Goal: Information Seeking & Learning: Learn about a topic

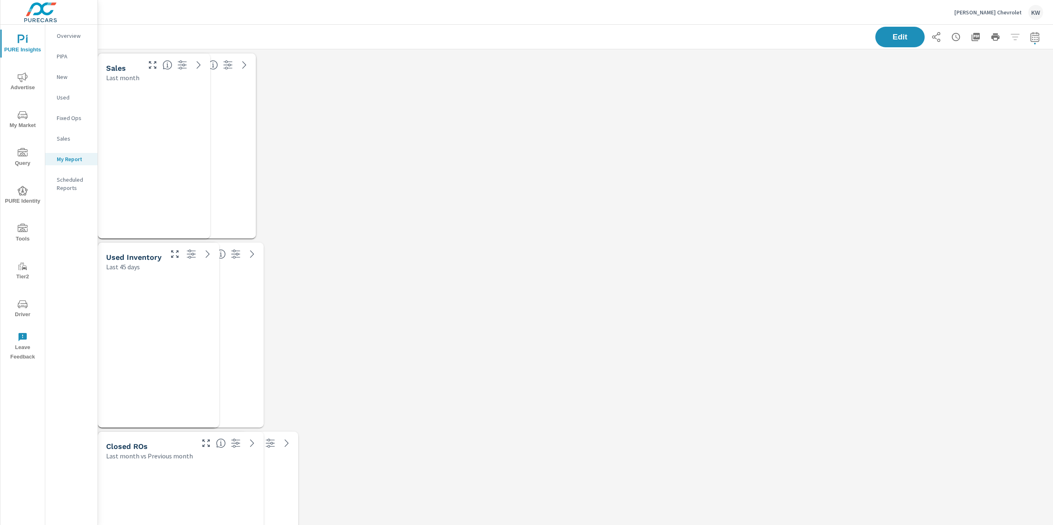
scroll to position [5412, 964]
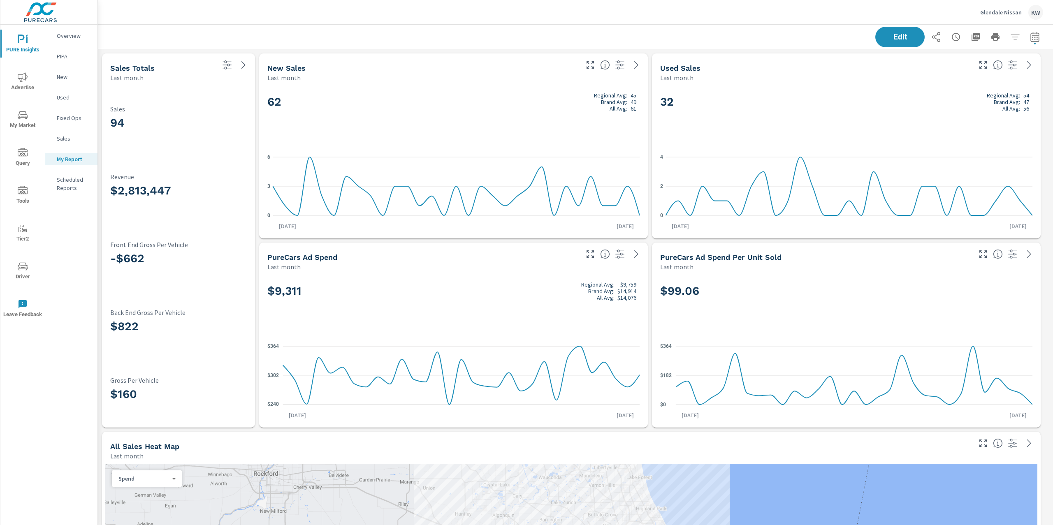
scroll to position [3427, 964]
click at [996, 15] on p "Glendale Nissan" at bounding box center [1001, 12] width 42 height 7
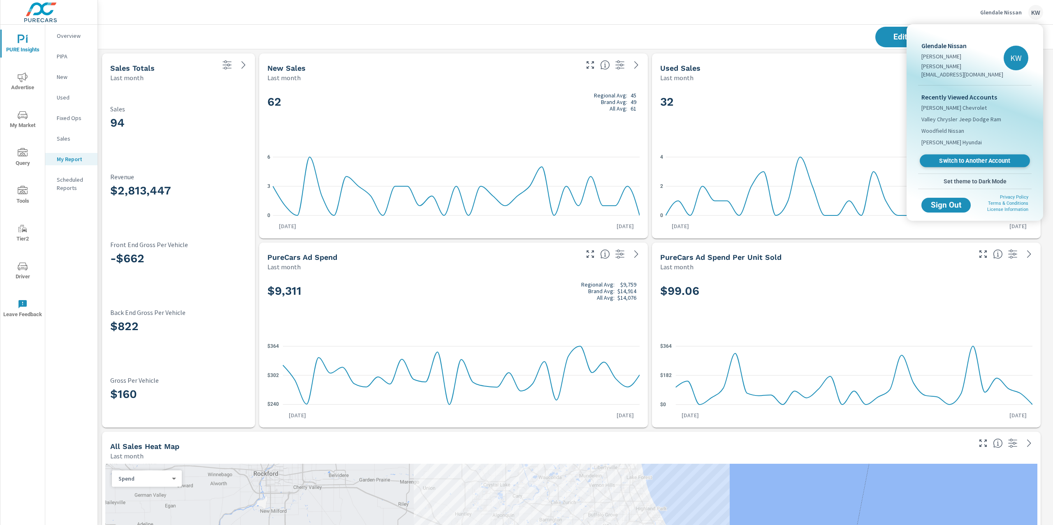
click at [978, 157] on span "Switch to Another Account" at bounding box center [974, 161] width 101 height 8
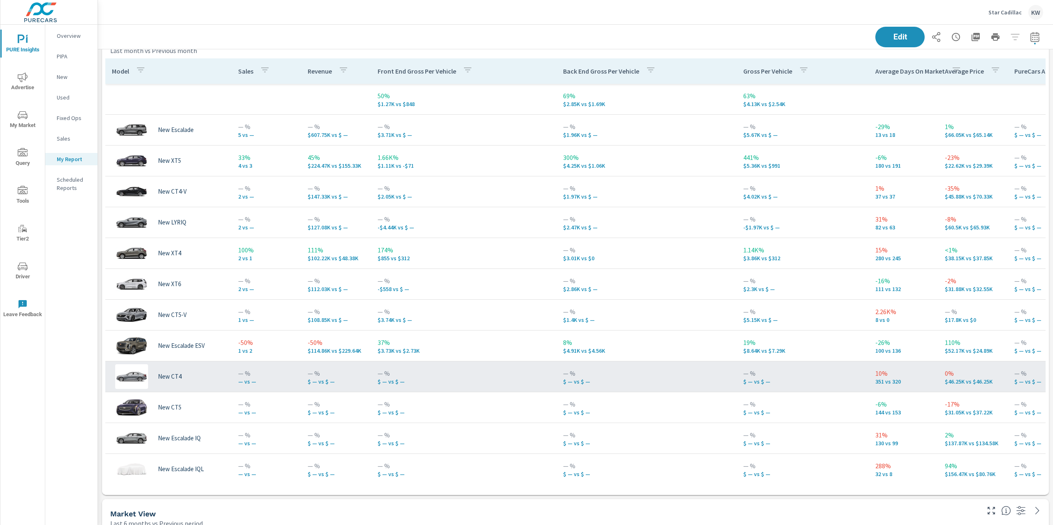
scroll to position [3048, 964]
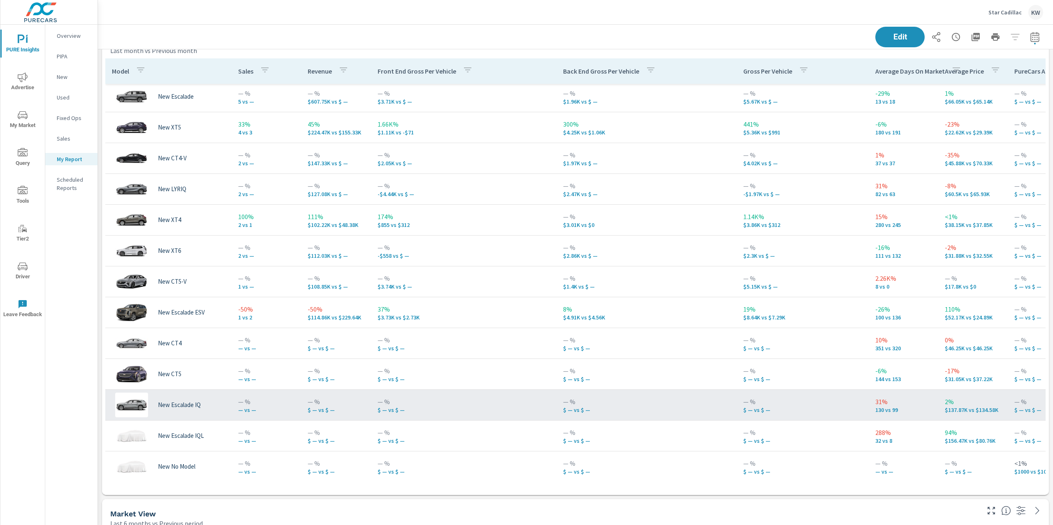
scroll to position [37, 0]
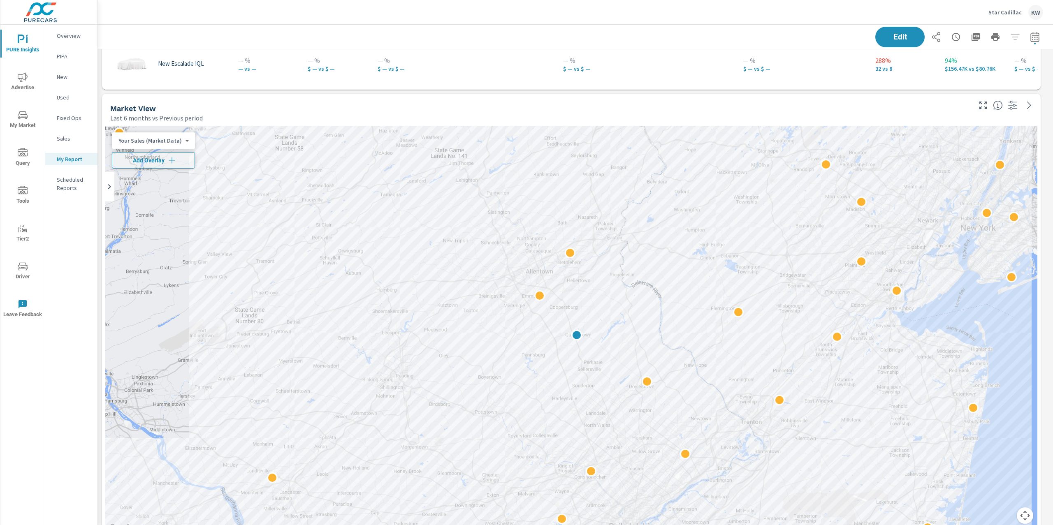
scroll to position [1193, 0]
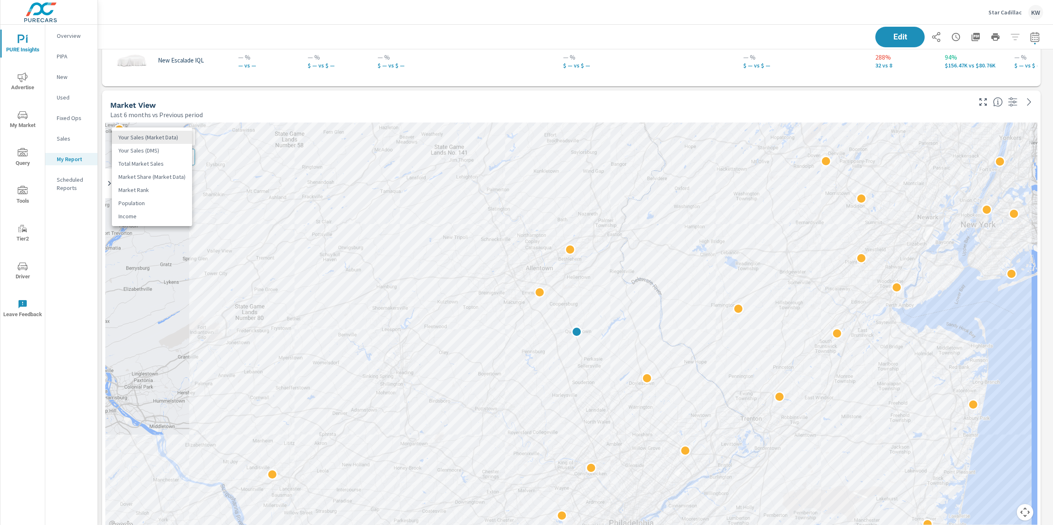
click at [178, 138] on body "PURE Insights Advertise My Market Query Tools Tier2 Driver Leave Feedback Overv…" at bounding box center [526, 262] width 1053 height 525
click at [155, 154] on li "Your Sales (DMS)" at bounding box center [152, 150] width 80 height 13
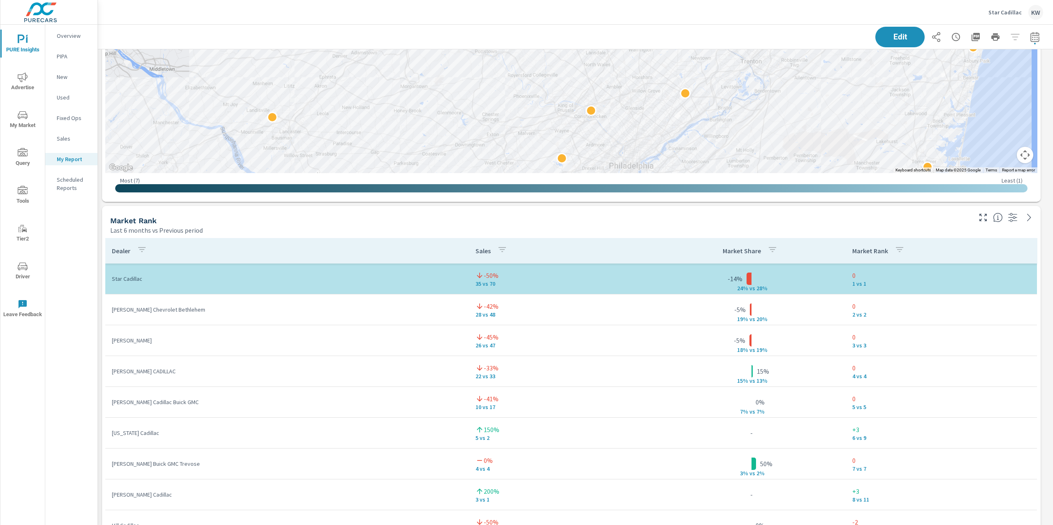
scroll to position [1563, 0]
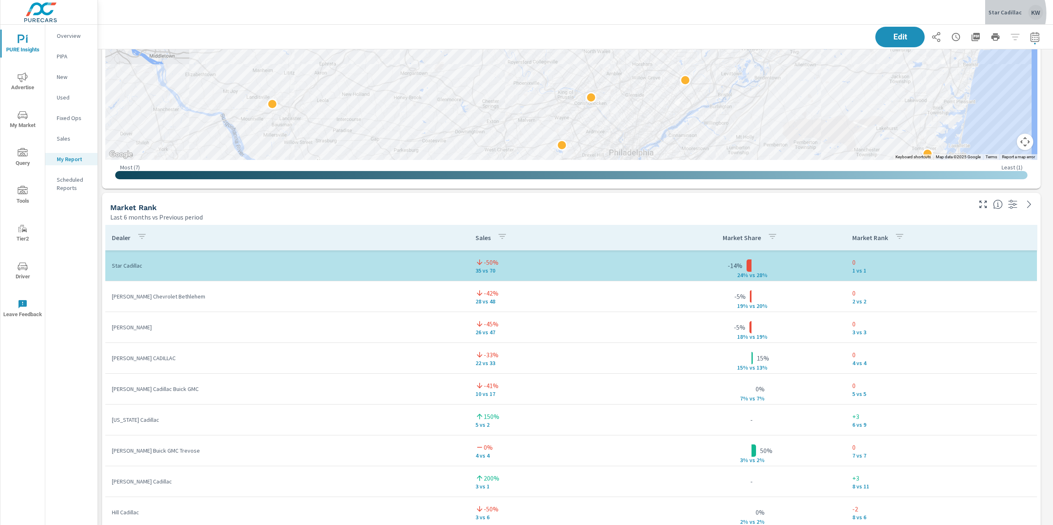
click at [998, 13] on p "Star Cadillac" at bounding box center [1004, 12] width 33 height 7
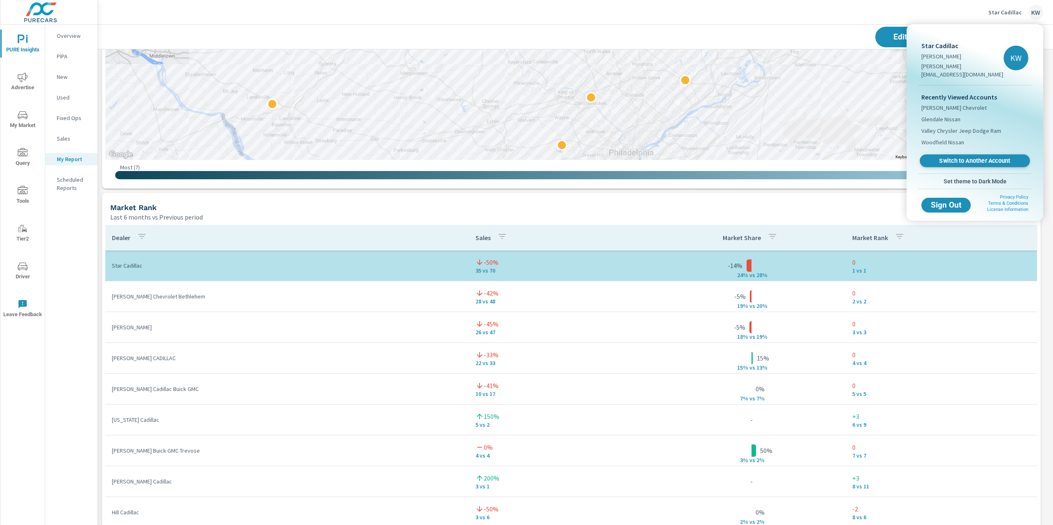
click at [969, 157] on span "Switch to Another Account" at bounding box center [974, 161] width 101 height 8
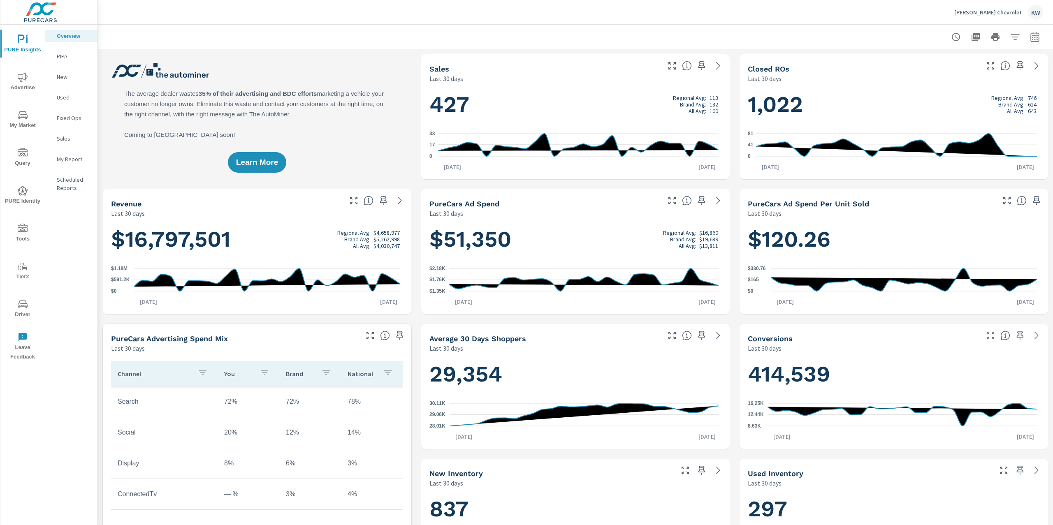
click at [980, 14] on p "Ancira Winton Chevrolet" at bounding box center [987, 12] width 67 height 7
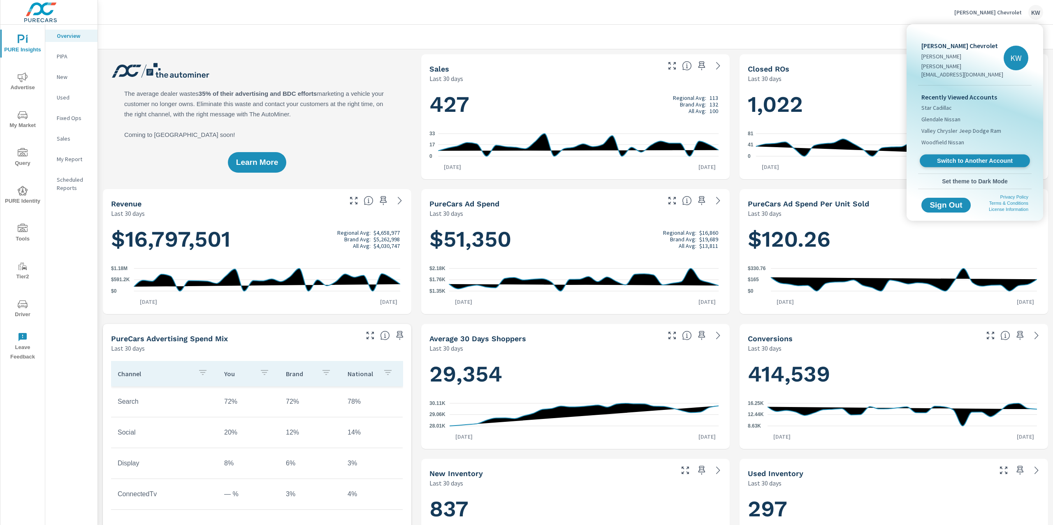
click at [964, 157] on span "Switch to Another Account" at bounding box center [974, 161] width 101 height 8
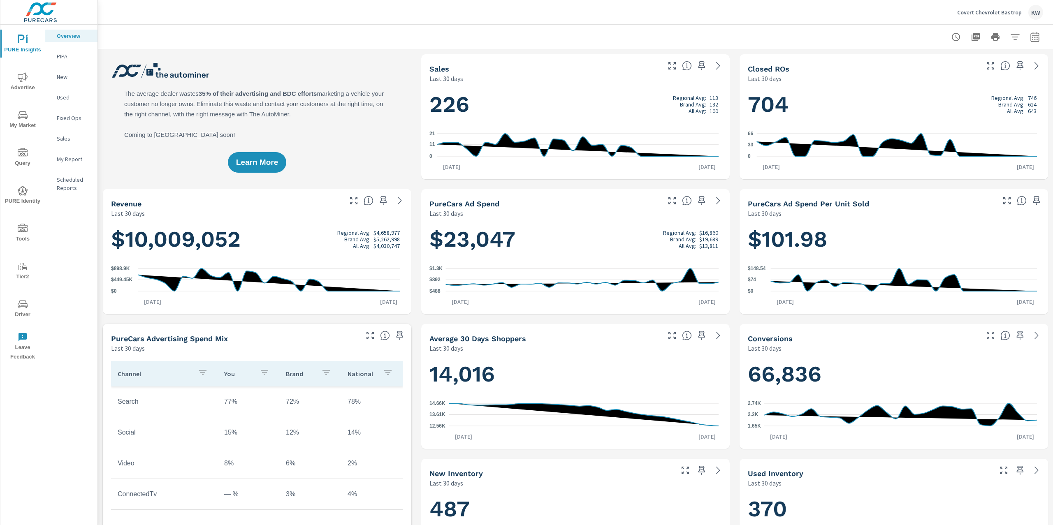
click at [1030, 40] on icon "button" at bounding box center [1035, 37] width 10 height 10
click at [945, 73] on select "Custom [DATE] Last week Last 7 days Last 14 days Last 30 days Last 45 days Last…" at bounding box center [961, 71] width 82 height 16
click at [920, 63] on select "Custom Yesterday Last week Last 7 days Last 14 days Last 30 days Last 45 days L…" at bounding box center [961, 71] width 82 height 16
select select "Last month"
click at [929, 117] on span "Apply" at bounding box center [943, 116] width 34 height 8
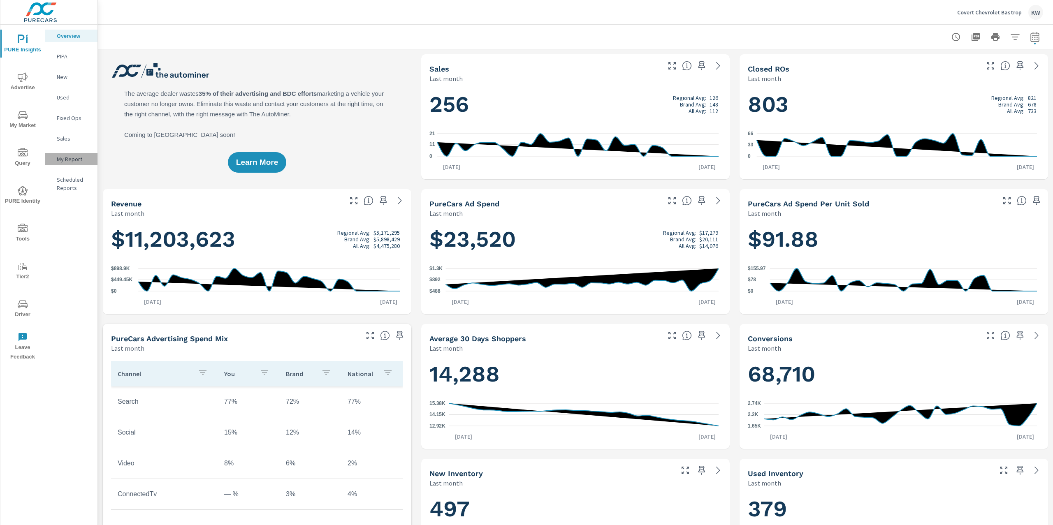
click at [91, 162] on div "My Report" at bounding box center [71, 159] width 52 height 12
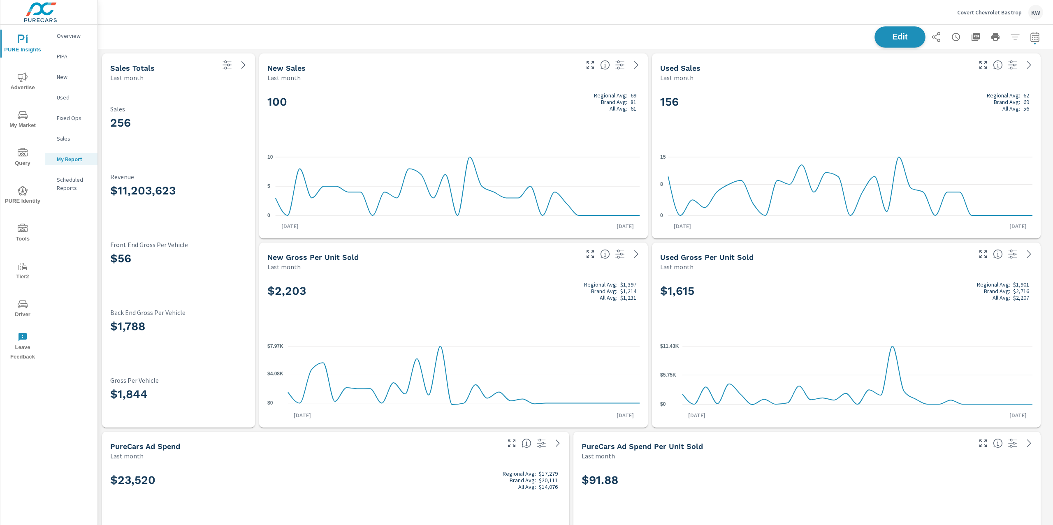
scroll to position [2102, 964]
click at [890, 41] on span "Edit" at bounding box center [900, 37] width 34 height 8
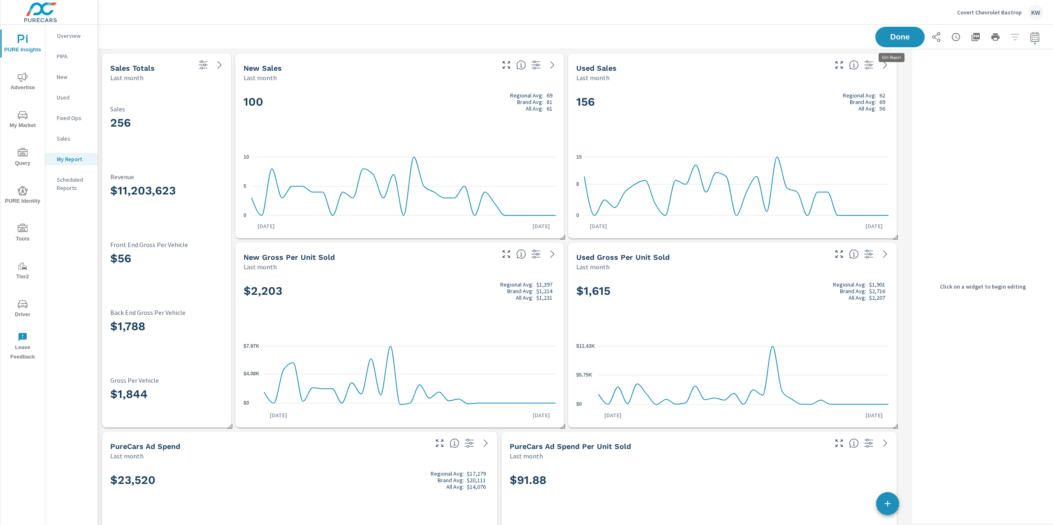
scroll to position [2102, 820]
click at [211, 129] on h3 "256" at bounding box center [166, 123] width 113 height 14
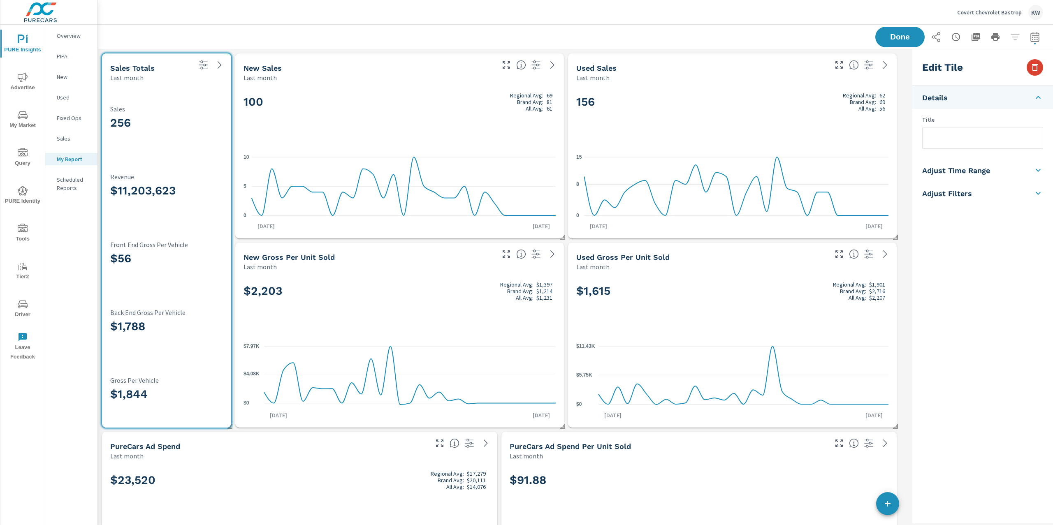
click at [1032, 73] on button "button" at bounding box center [1034, 67] width 16 height 16
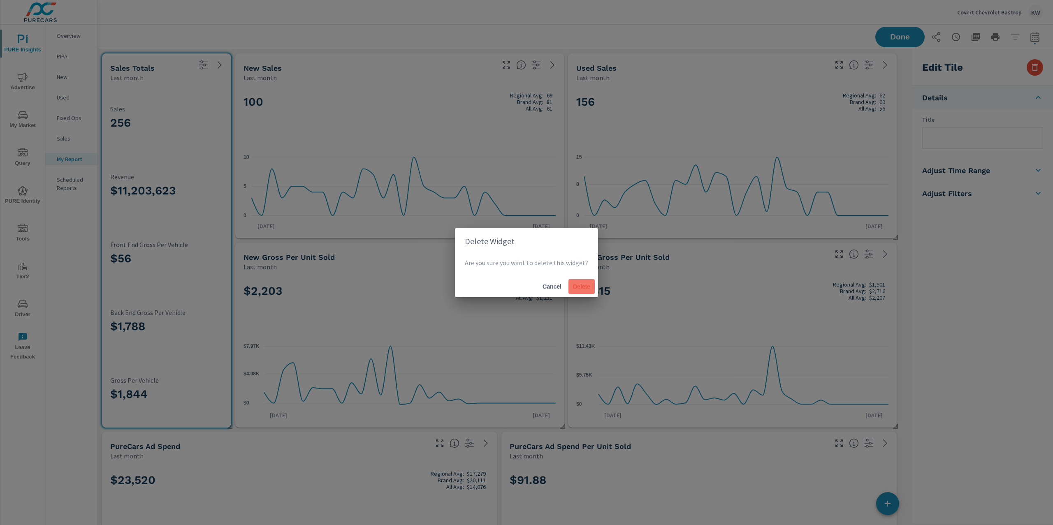
click at [575, 289] on span "Delete" at bounding box center [582, 286] width 20 height 7
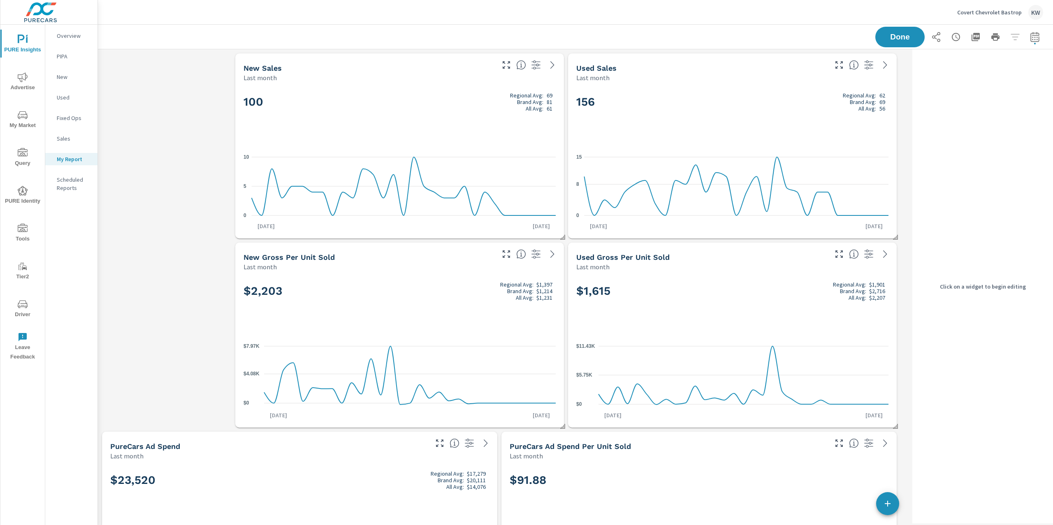
click at [72, 38] on p "Overview" at bounding box center [74, 36] width 34 height 8
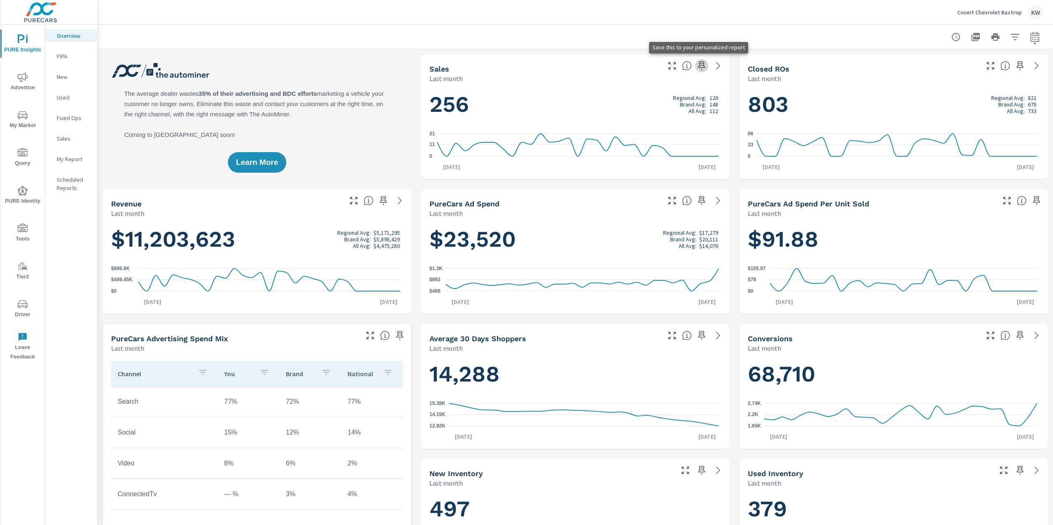
click at [698, 67] on icon "button" at bounding box center [702, 66] width 10 height 10
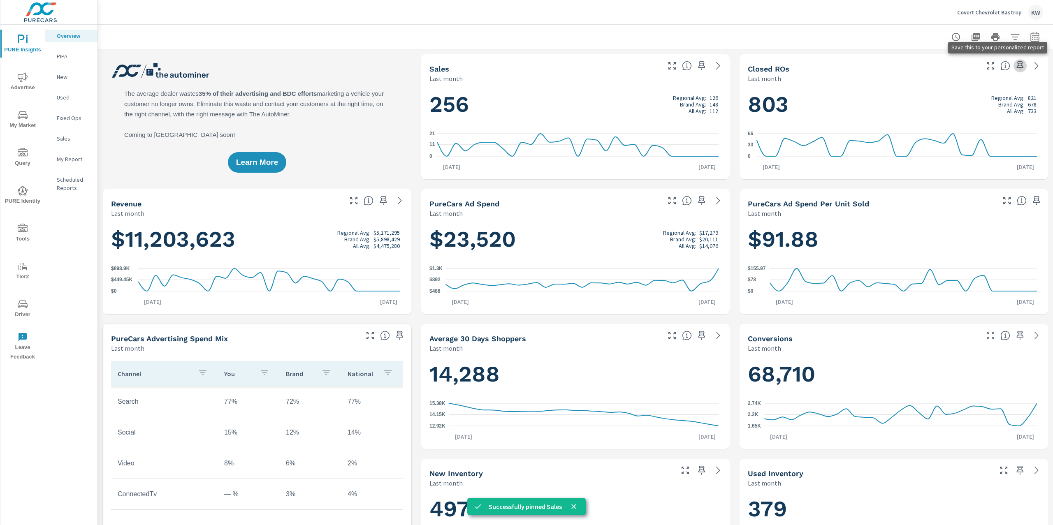
click at [1015, 66] on icon "button" at bounding box center [1020, 66] width 10 height 10
click at [1017, 337] on icon "button" at bounding box center [1020, 335] width 7 height 9
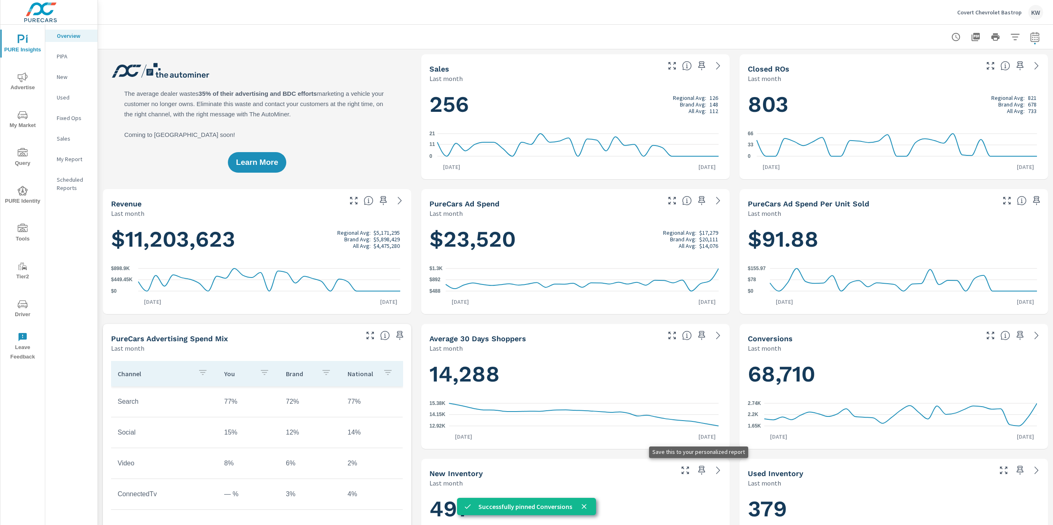
click at [697, 471] on icon "button" at bounding box center [702, 471] width 10 height 10
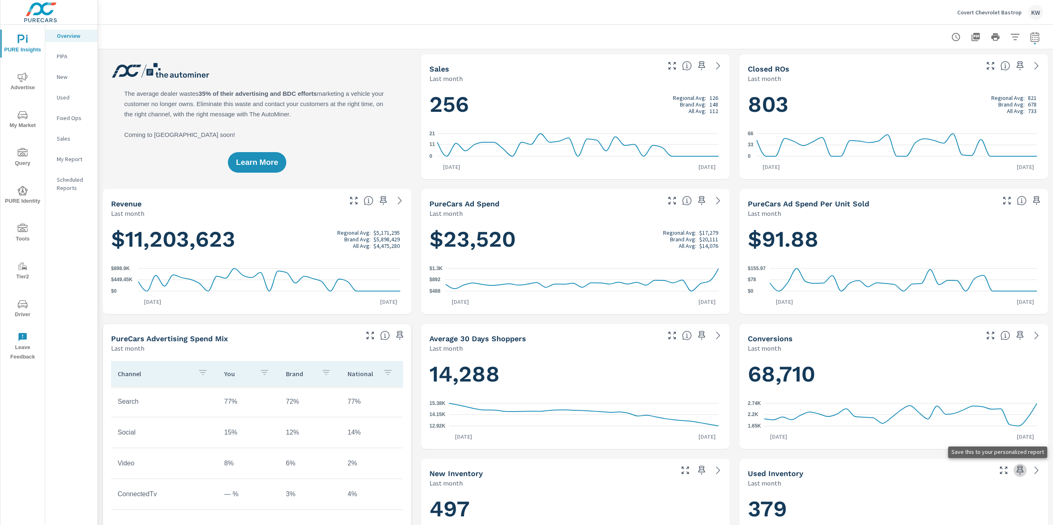
click at [1017, 472] on icon "button" at bounding box center [1020, 470] width 7 height 9
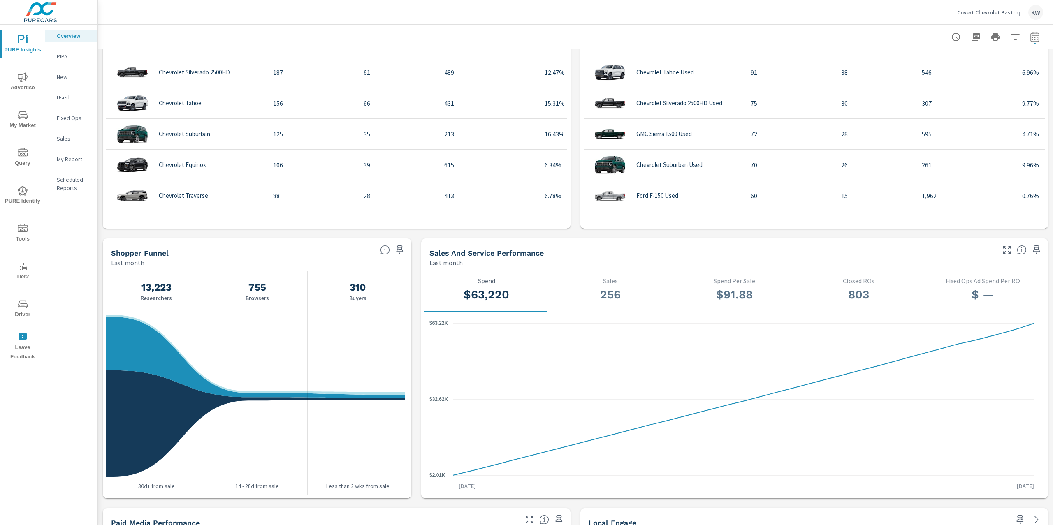
scroll to position [629, 0]
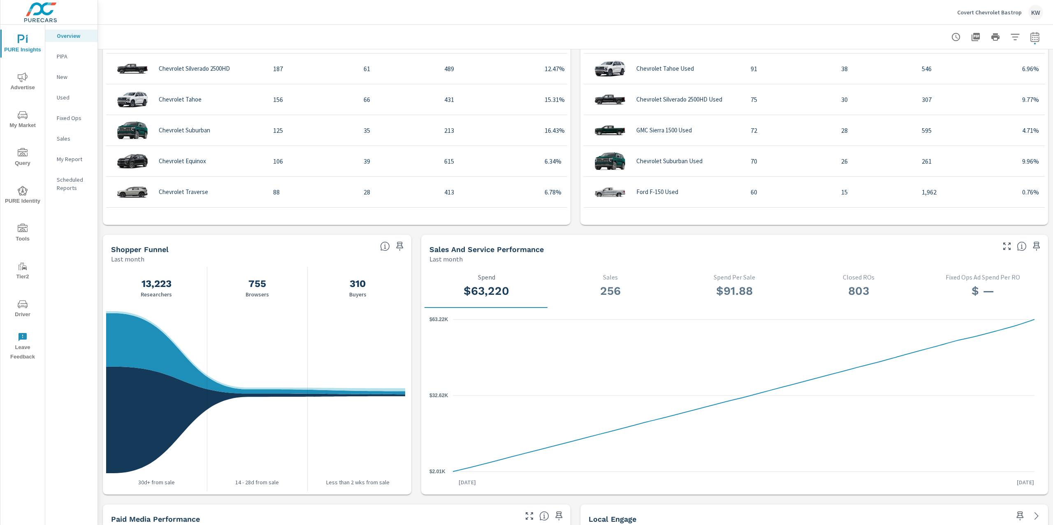
click at [397, 244] on icon "button" at bounding box center [400, 246] width 10 height 10
click at [28, 41] on span "PURE Insights" at bounding box center [22, 45] width 39 height 20
click at [68, 164] on div "My Report" at bounding box center [71, 159] width 52 height 12
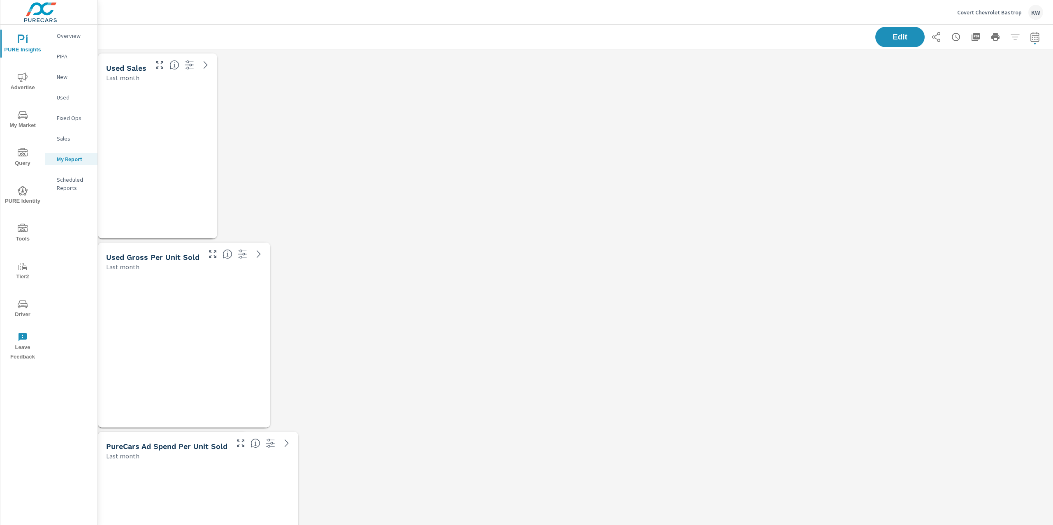
scroll to position [2670, 964]
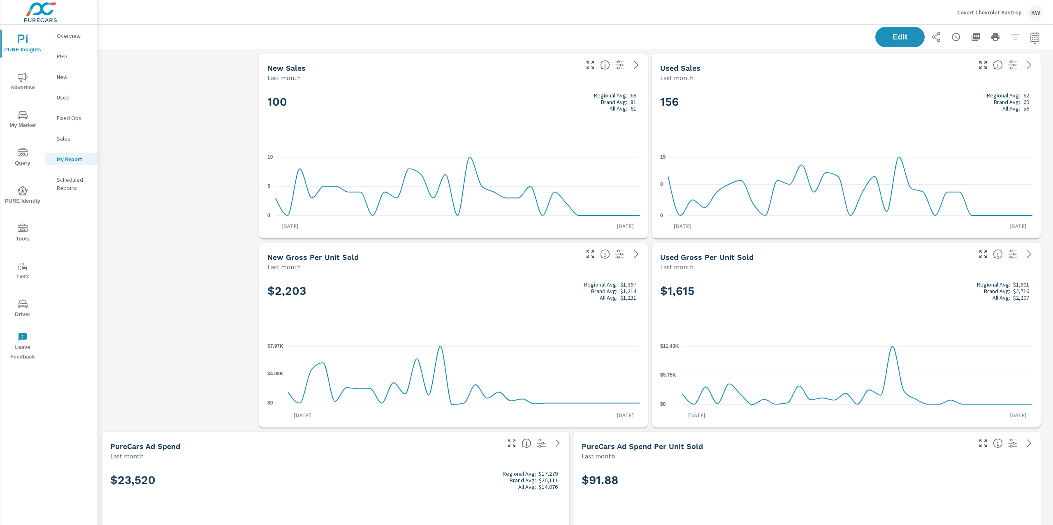
drag, startPoint x: 1043, startPoint y: 204, endPoint x: 1037, endPoint y: 205, distance: 5.8
click at [1026, 223] on p "Aug 31st" at bounding box center [1017, 226] width 29 height 8
click at [887, 39] on span "Edit" at bounding box center [900, 37] width 34 height 8
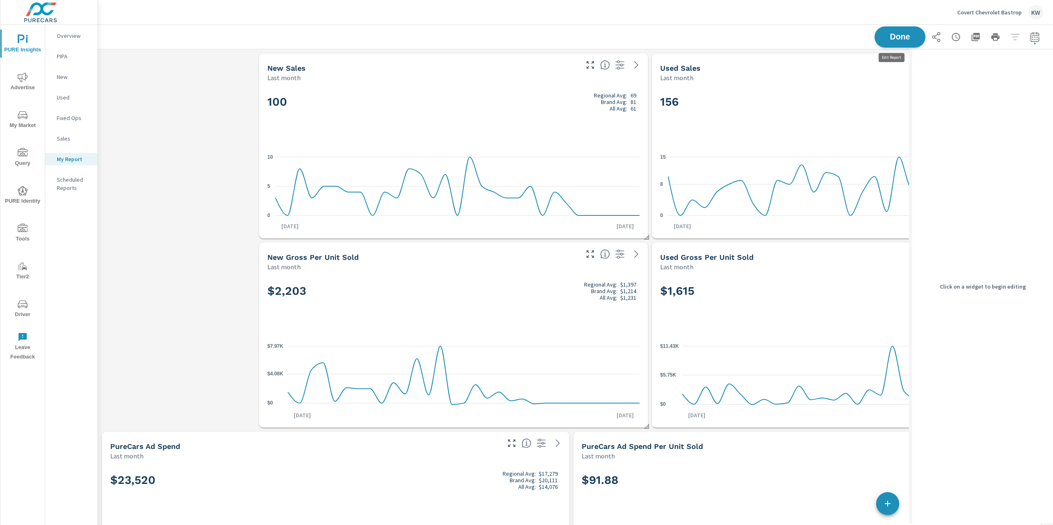
scroll to position [4, 4]
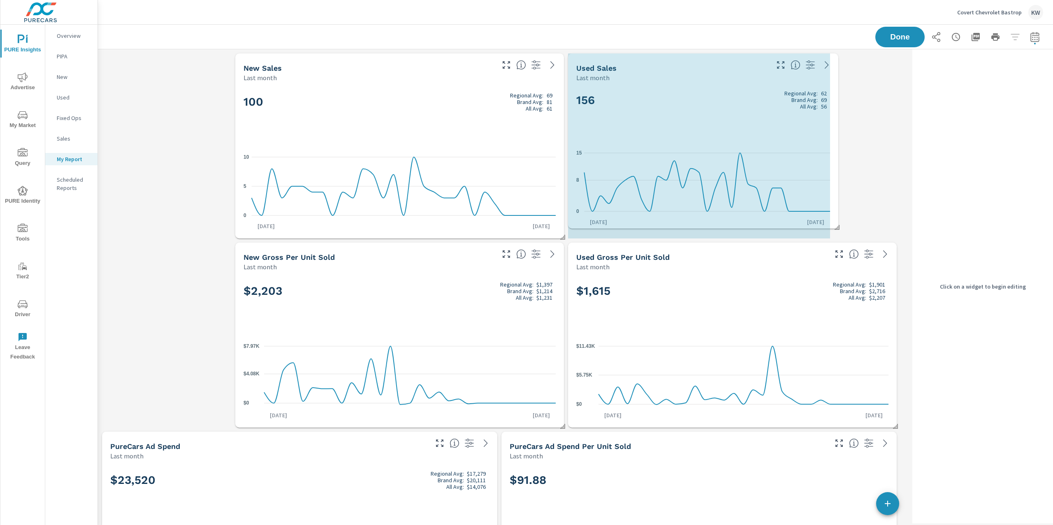
drag, startPoint x: 894, startPoint y: 235, endPoint x: 836, endPoint y: 225, distance: 59.2
click at [836, 225] on span at bounding box center [834, 224] width 8 height 8
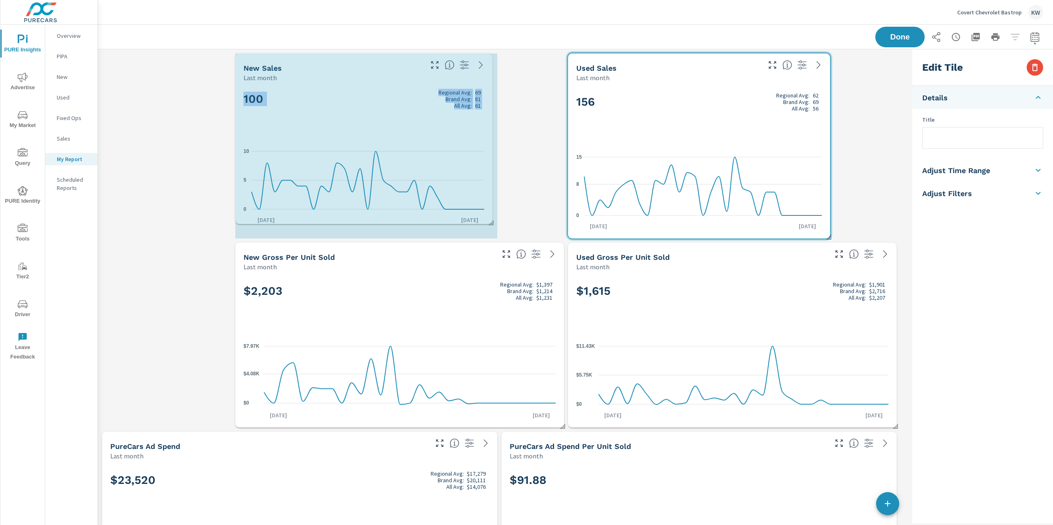
drag, startPoint x: 563, startPoint y: 237, endPoint x: 508, endPoint y: 227, distance: 56.5
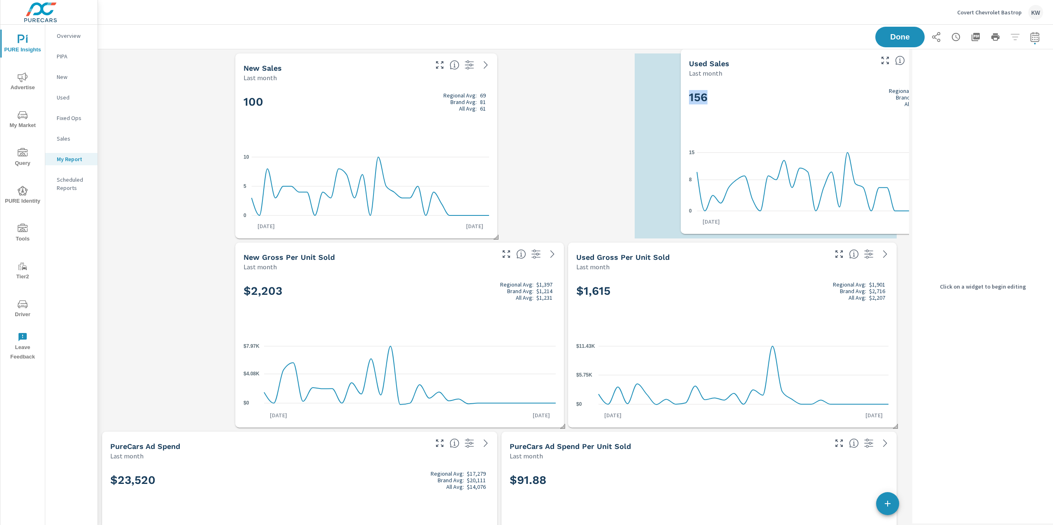
drag, startPoint x: 687, startPoint y: 134, endPoint x: 799, endPoint y: 130, distance: 112.8
click at [799, 130] on div "156 Regional Avg: 62 Brand Avg: 69 All Avg: 56" at bounding box center [812, 111] width 246 height 50
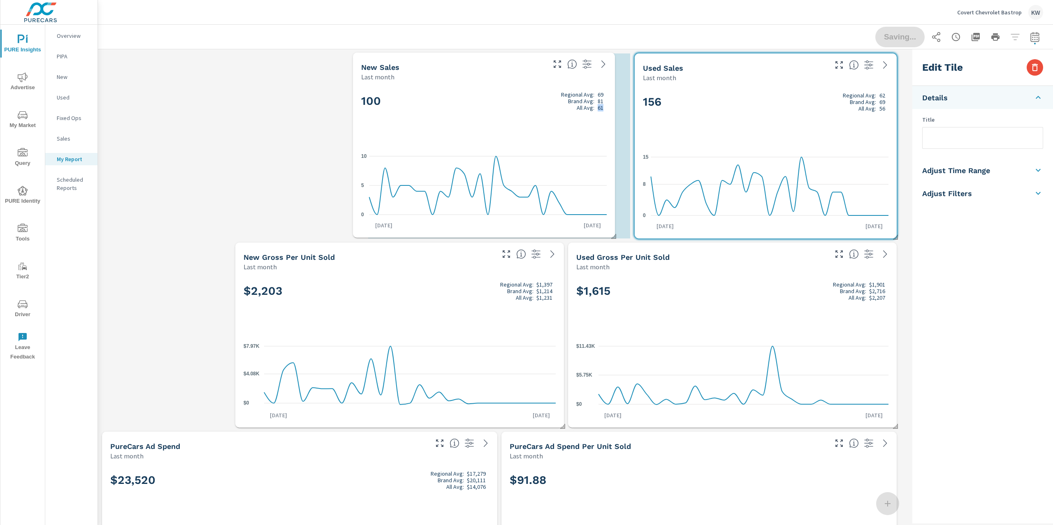
drag, startPoint x: 494, startPoint y: 127, endPoint x: 614, endPoint y: 126, distance: 120.1
click at [614, 126] on div "100 Regional Avg: 69 Brand Avg: 81 All Avg: 61 0 5 10 Aug 1st Aug 31st" at bounding box center [484, 159] width 262 height 156
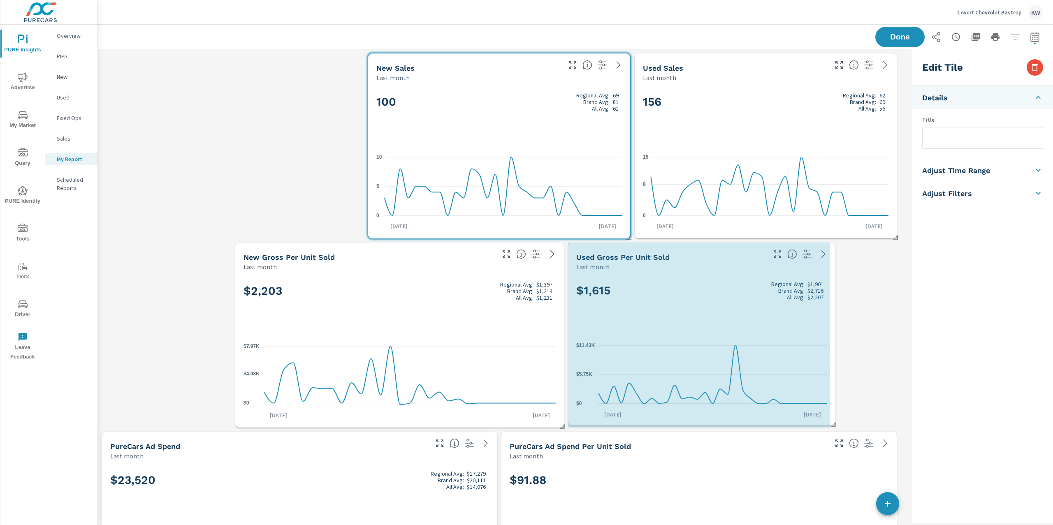
drag, startPoint x: 896, startPoint y: 425, endPoint x: 834, endPoint y: 423, distance: 61.7
click at [834, 423] on span at bounding box center [831, 421] width 8 height 8
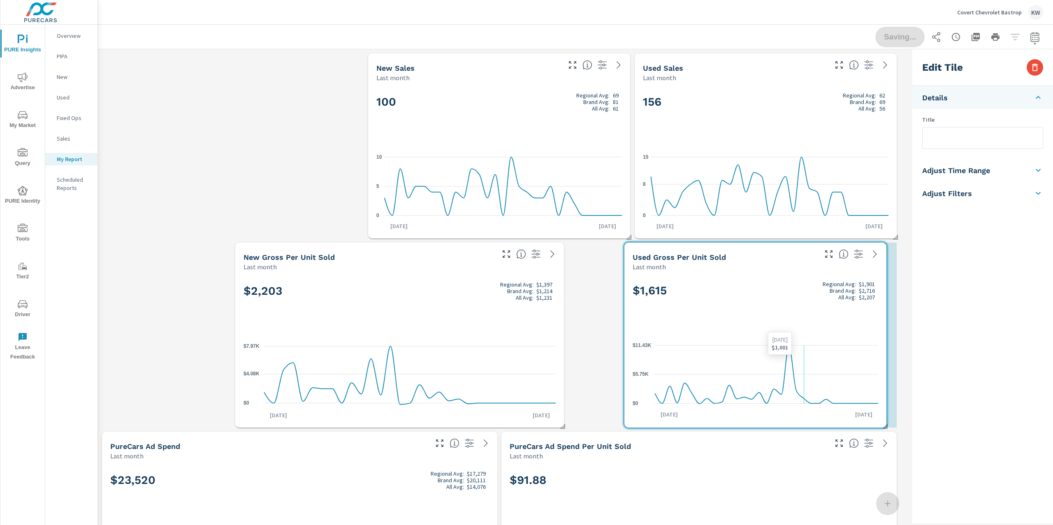
drag, startPoint x: 782, startPoint y: 342, endPoint x: 796, endPoint y: 342, distance: 14.0
click at [796, 342] on icon "$0 $5.75K $11.43K" at bounding box center [756, 375] width 246 height 72
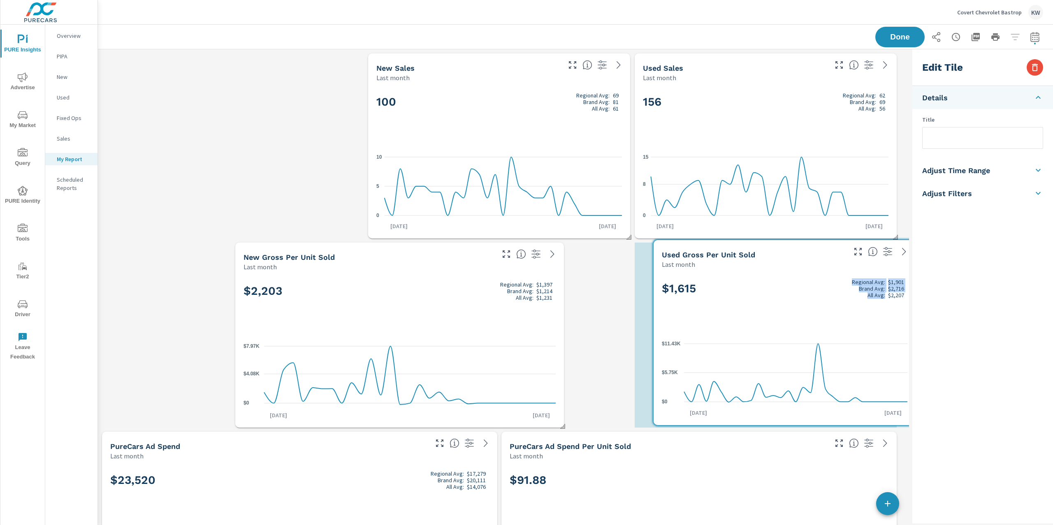
drag, startPoint x: 694, startPoint y: 319, endPoint x: 746, endPoint y: 316, distance: 52.3
click at [746, 316] on div "$1,615 Regional Avg: $1,901 Brand Avg: $2,716 All Avg: $2,207" at bounding box center [785, 302] width 246 height 50
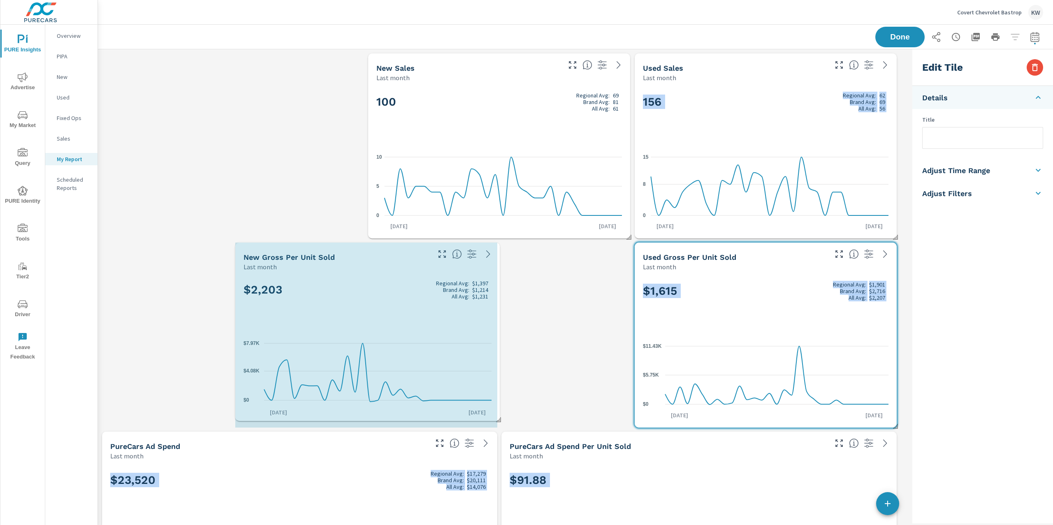
drag, startPoint x: 561, startPoint y: 426, endPoint x: 497, endPoint y: 419, distance: 64.5
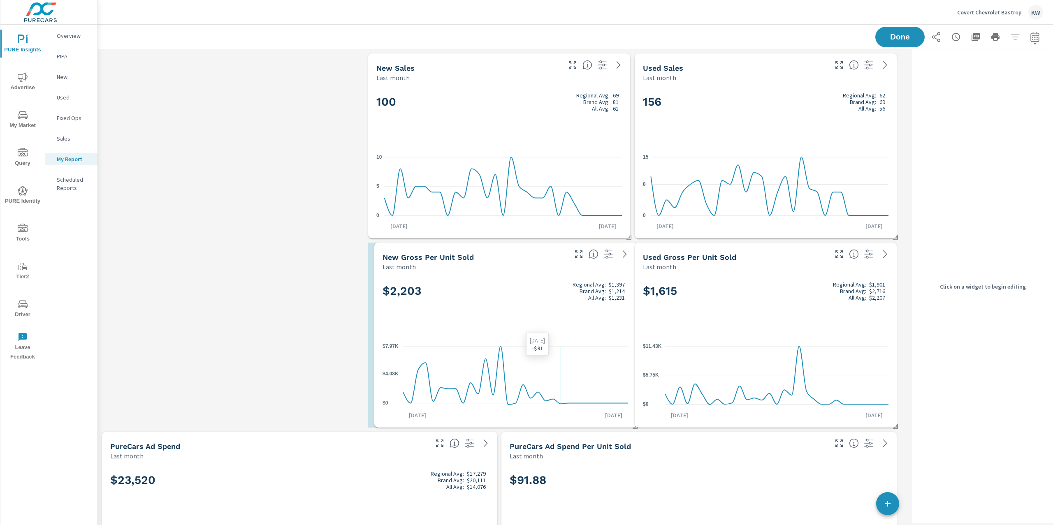
drag, startPoint x: 438, startPoint y: 356, endPoint x: 558, endPoint y: 355, distance: 120.5
click at [558, 355] on icon "$0 $4.08K $7.97K" at bounding box center [505, 376] width 246 height 72
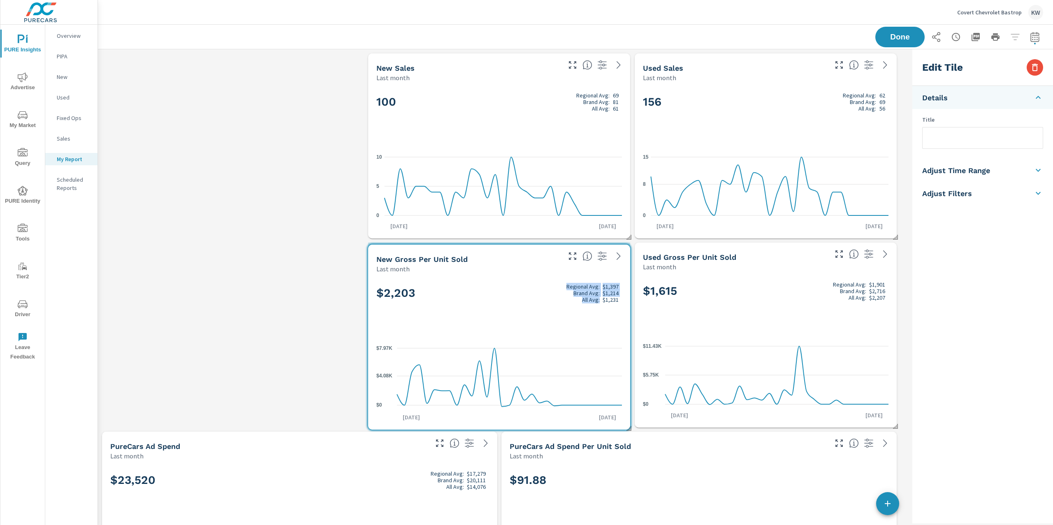
drag, startPoint x: 525, startPoint y: 318, endPoint x: 597, endPoint y: 320, distance: 71.6
click at [597, 320] on div "$2,203 Regional Avg: $1,397 Brand Avg: $1,214 All Avg: $1,231" at bounding box center [499, 307] width 246 height 50
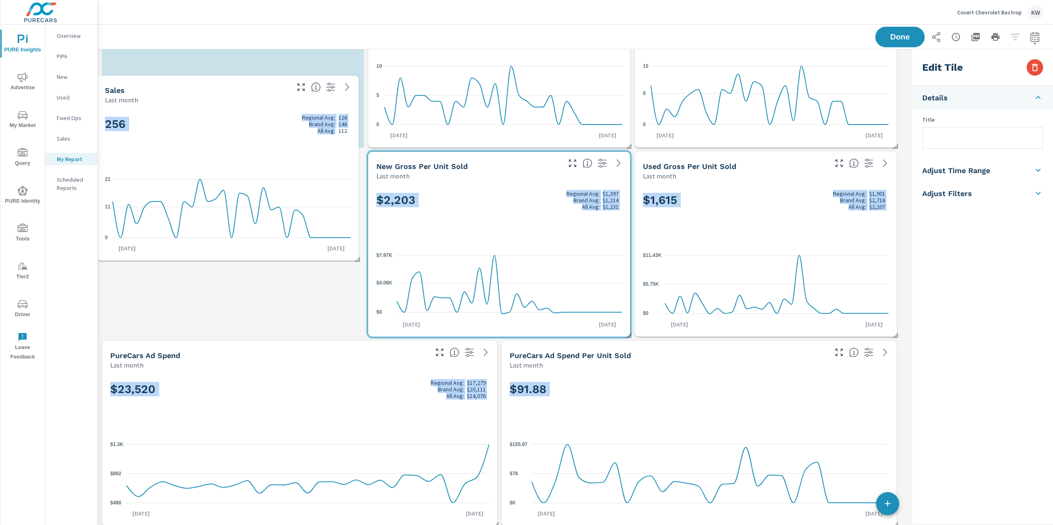
scroll to position [0, 0]
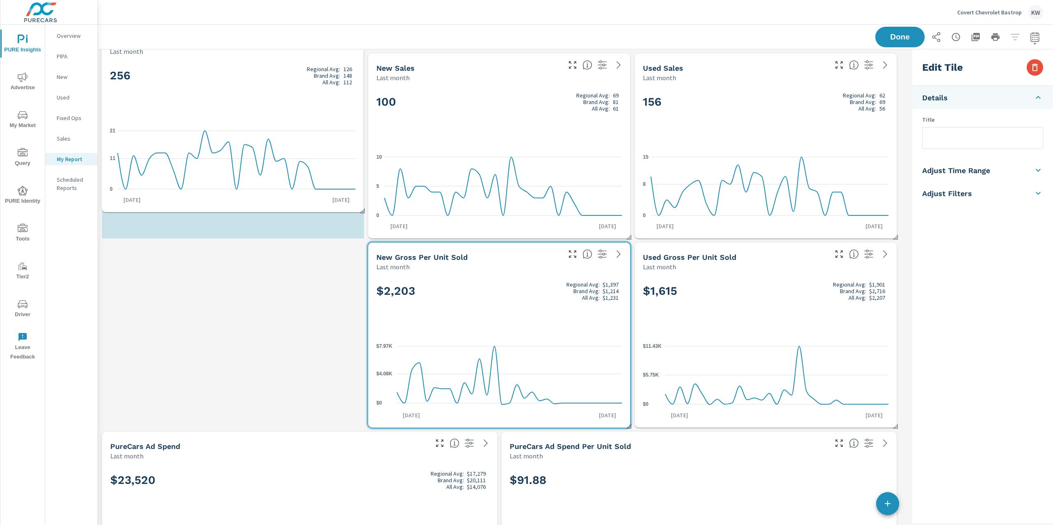
drag, startPoint x: 270, startPoint y: 454, endPoint x: 268, endPoint y: 123, distance: 331.1
click at [269, 114] on div "256 Regional Avg: 126 Brand Avg: 148 All Avg: 112" at bounding box center [233, 89] width 246 height 50
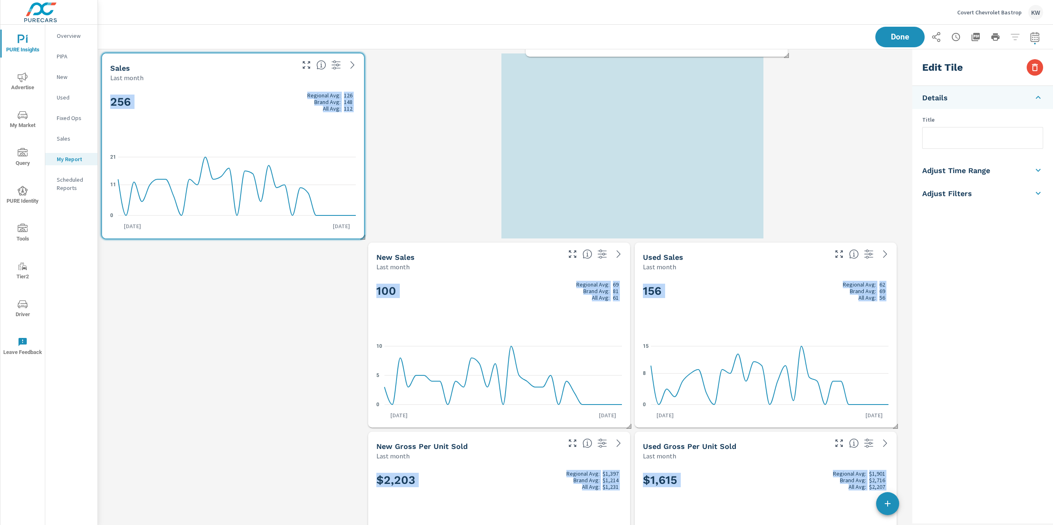
scroll to position [2859, 820]
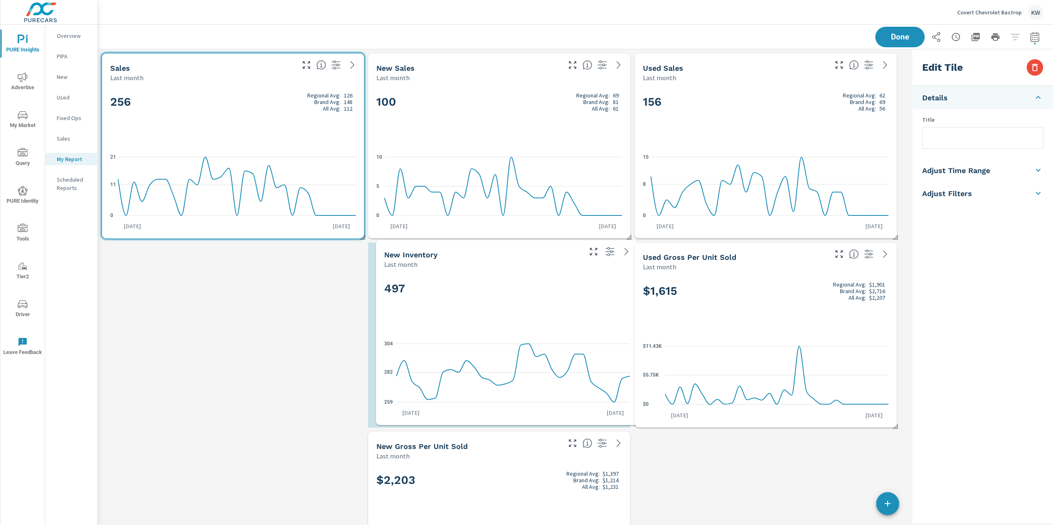
drag, startPoint x: 259, startPoint y: 312, endPoint x: 533, endPoint y: 301, distance: 274.1
click at [533, 301] on div "497" at bounding box center [507, 302] width 246 height 50
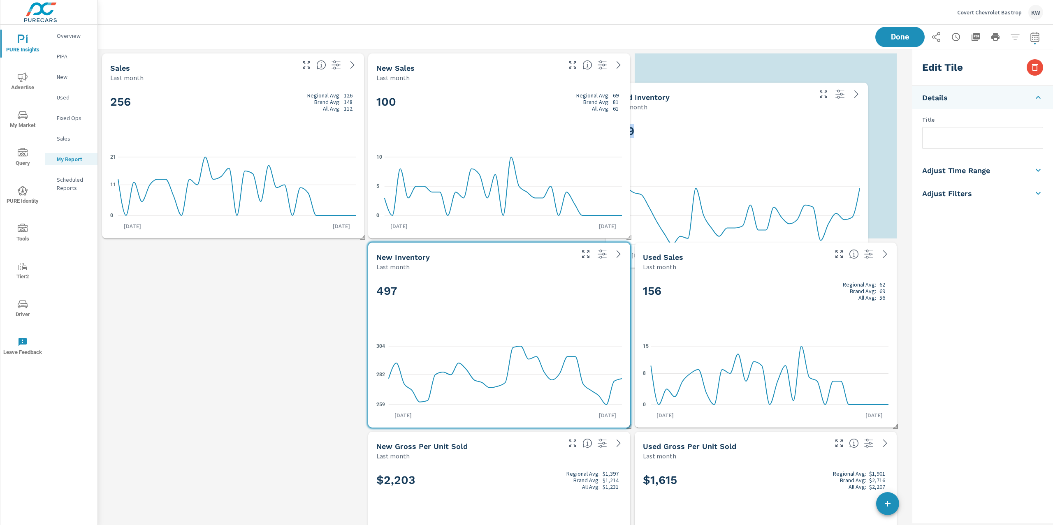
scroll to position [0, 0]
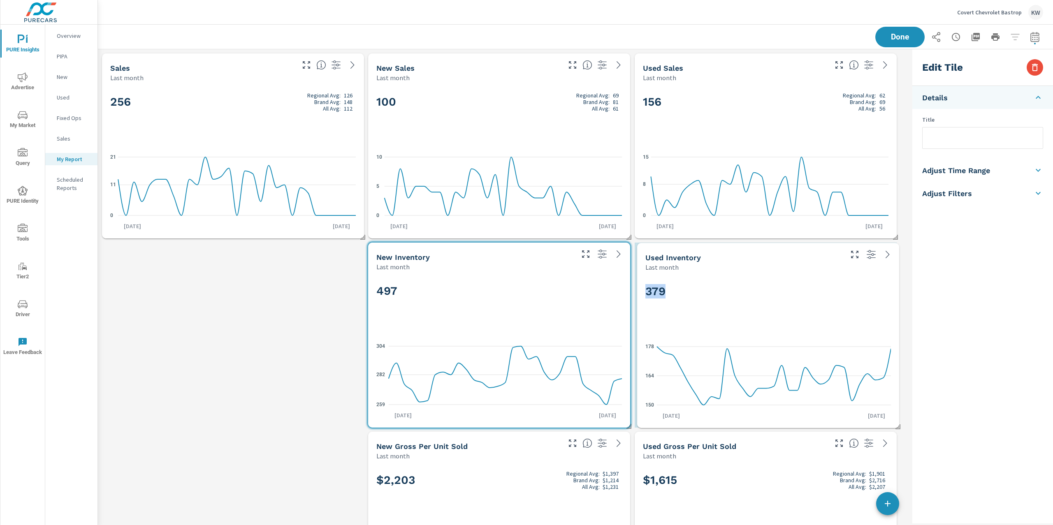
drag, startPoint x: 541, startPoint y: 472, endPoint x: 810, endPoint y: 289, distance: 325.1
click at [810, 289] on h2 "379" at bounding box center [768, 291] width 246 height 14
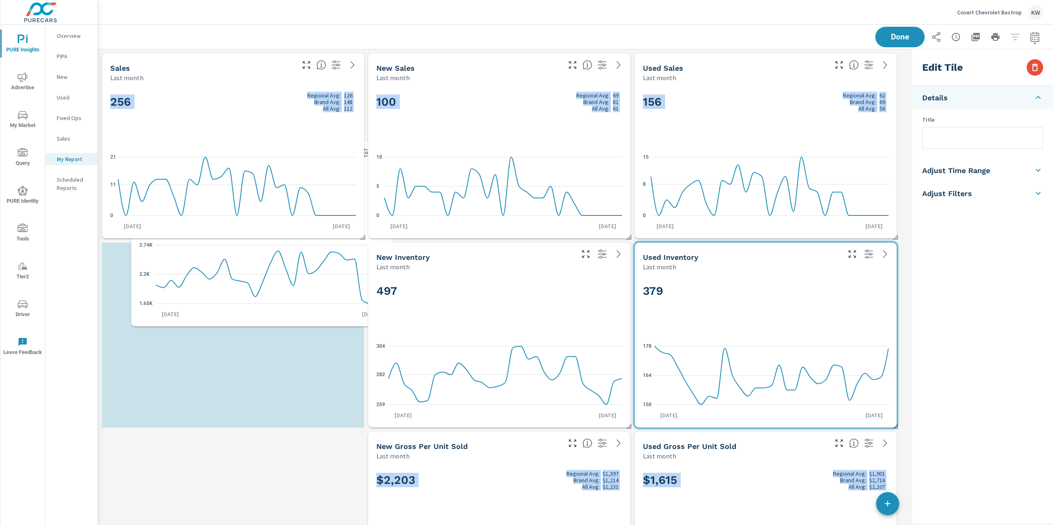
drag, startPoint x: 730, startPoint y: 498, endPoint x: 225, endPoint y: 22, distance: 693.5
click at [225, 21] on div "Covert Chevrolet Bastrop KW PURE Insights Report Covert Chevrolet Bastrop Repor…" at bounding box center [575, 262] width 955 height 525
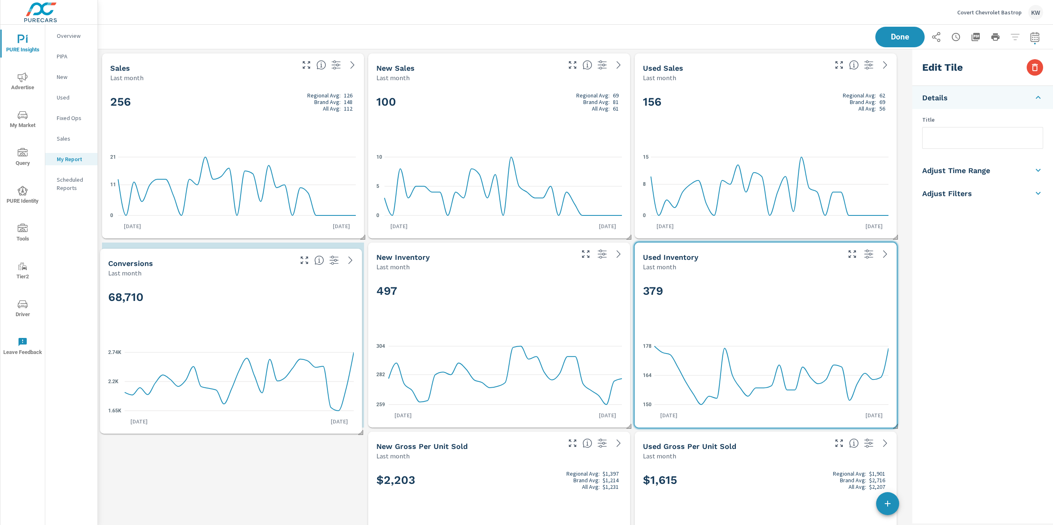
drag, startPoint x: 222, startPoint y: 90, endPoint x: 220, endPoint y: 286, distance: 195.4
click at [220, 286] on div "68,710" at bounding box center [231, 311] width 246 height 50
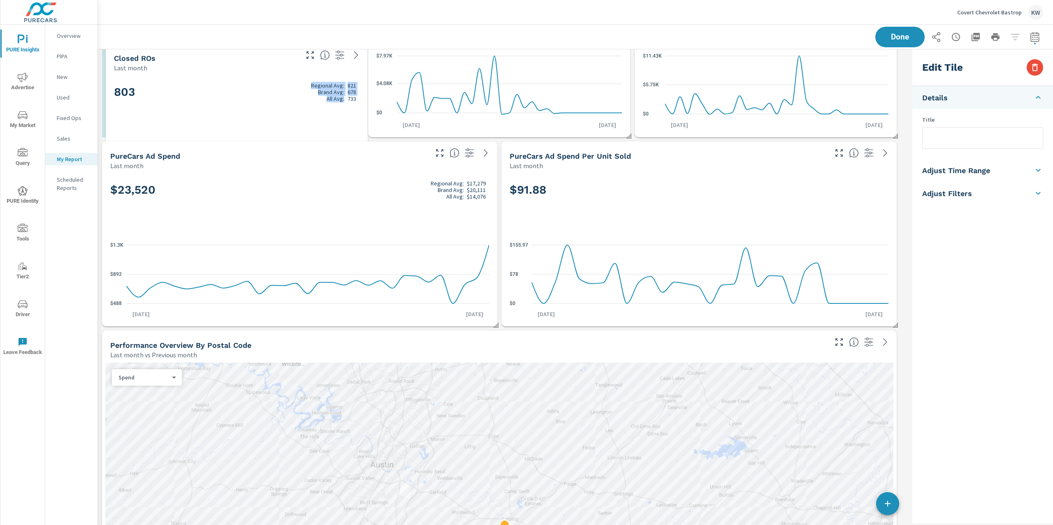
drag, startPoint x: 445, startPoint y: 392, endPoint x: 181, endPoint y: 104, distance: 390.6
click at [182, 105] on div "803 Regional Avg: 821 Brand Avg: 678 All Avg: 733" at bounding box center [237, 106] width 246 height 50
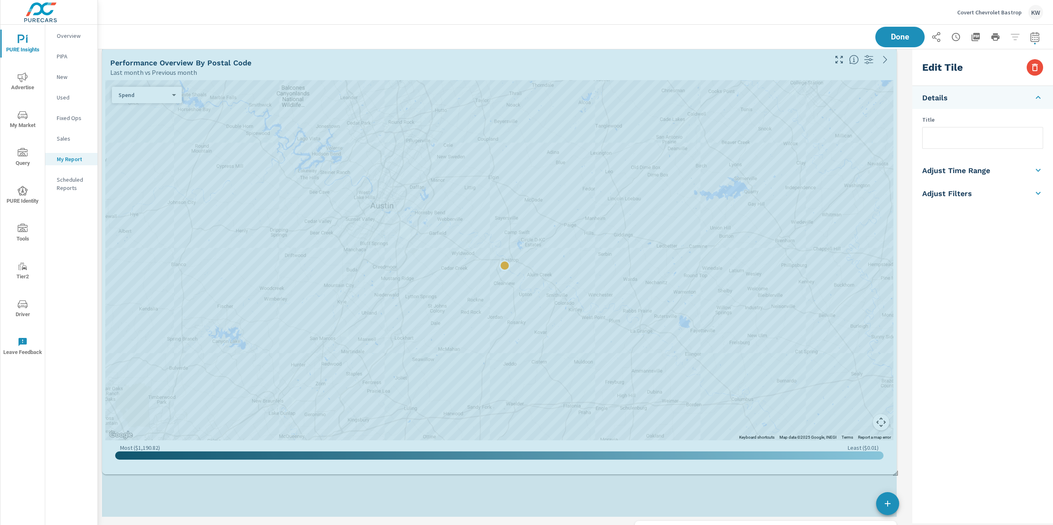
scroll to position [2764, 820]
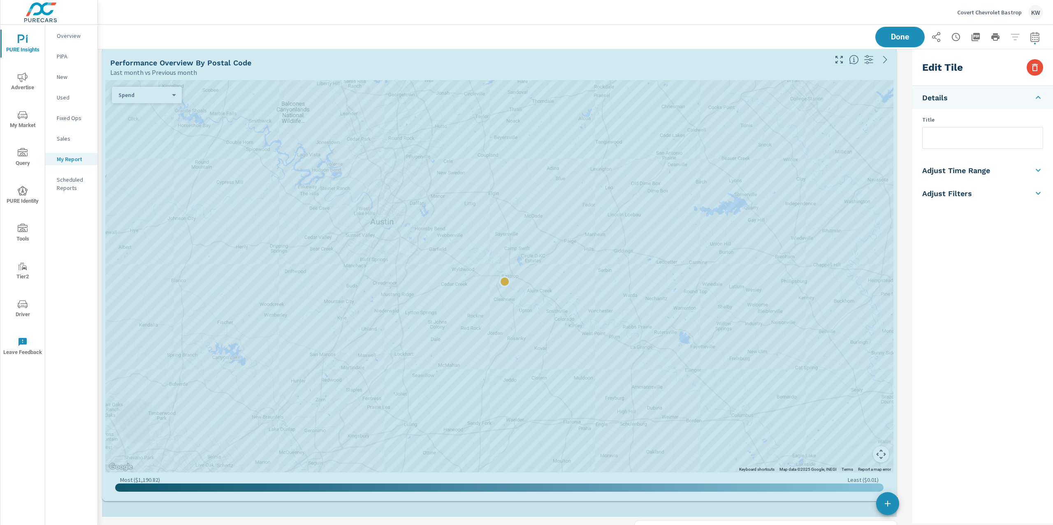
drag, startPoint x: 896, startPoint y: 421, endPoint x: 900, endPoint y: 498, distance: 77.0
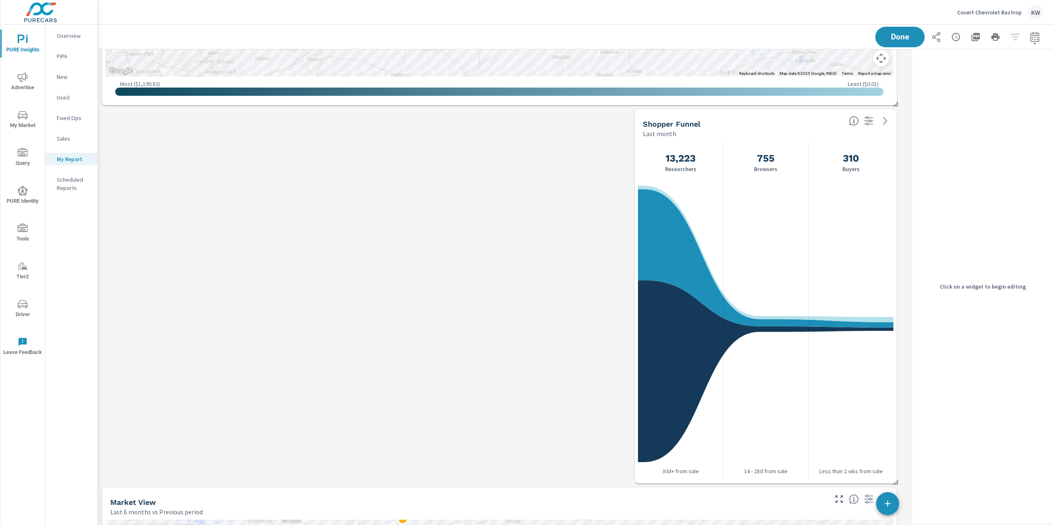
scroll to position [1176, 0]
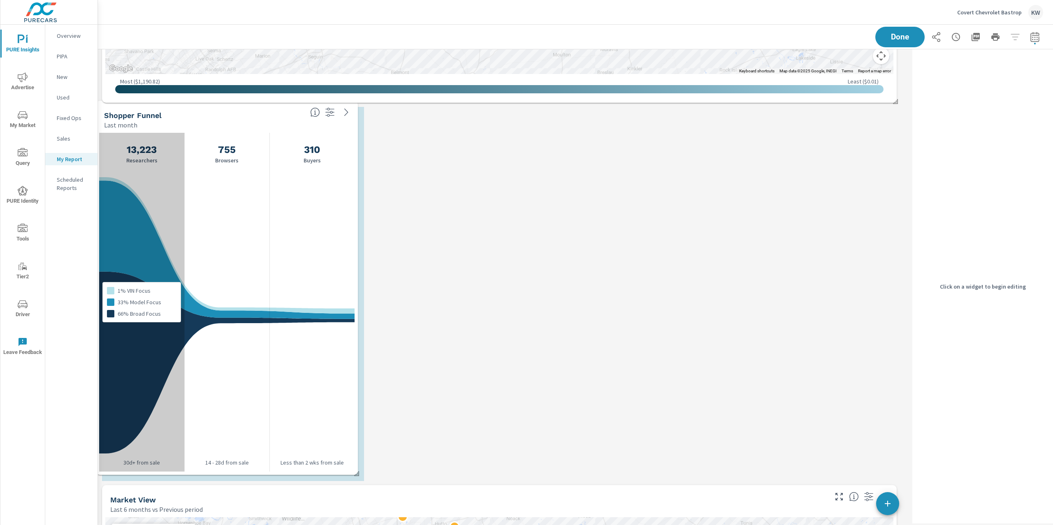
drag, startPoint x: 674, startPoint y: 352, endPoint x: 135, endPoint y: 345, distance: 538.8
click at [135, 345] on div "1% VIN Focus 33% Model Focus 66% Broad Focus" at bounding box center [141, 302] width 85 height 339
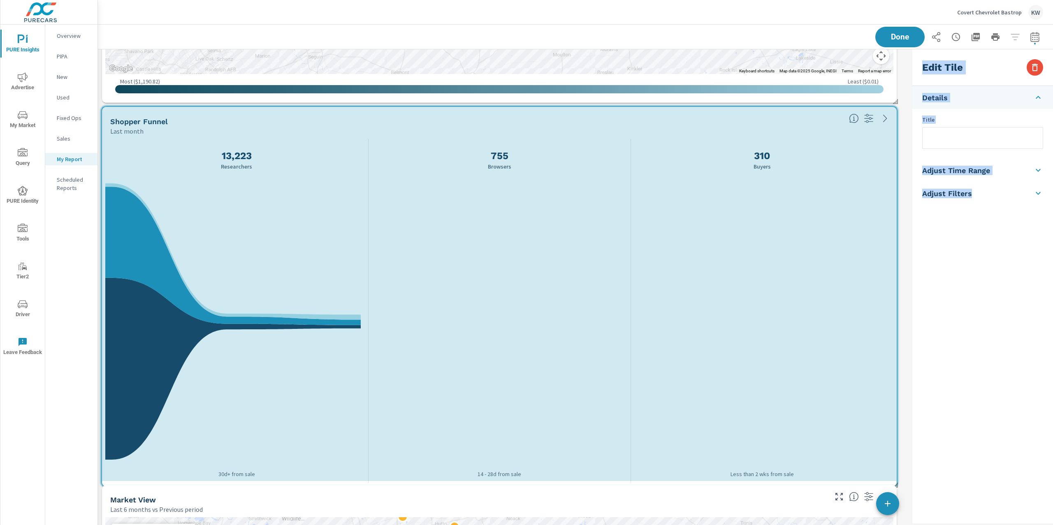
drag, startPoint x: 363, startPoint y: 479, endPoint x: 908, endPoint y: 484, distance: 545.8
click at [908, 484] on div "Market View Last 6 months vs Previous period ← Move left → Move right ↑ Move up…" at bounding box center [575, 246] width 955 height 2747
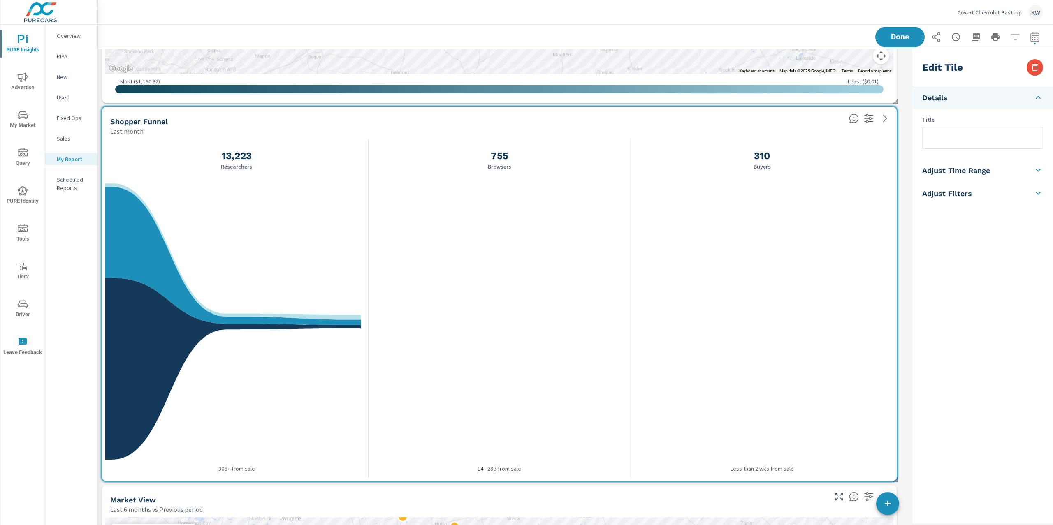
scroll to position [2764, 820]
click at [957, 173] on h5 "Adjust Time Range" at bounding box center [956, 170] width 68 height 9
click at [970, 148] on input "checkbox" at bounding box center [963, 147] width 47 height 16
checkbox input "true"
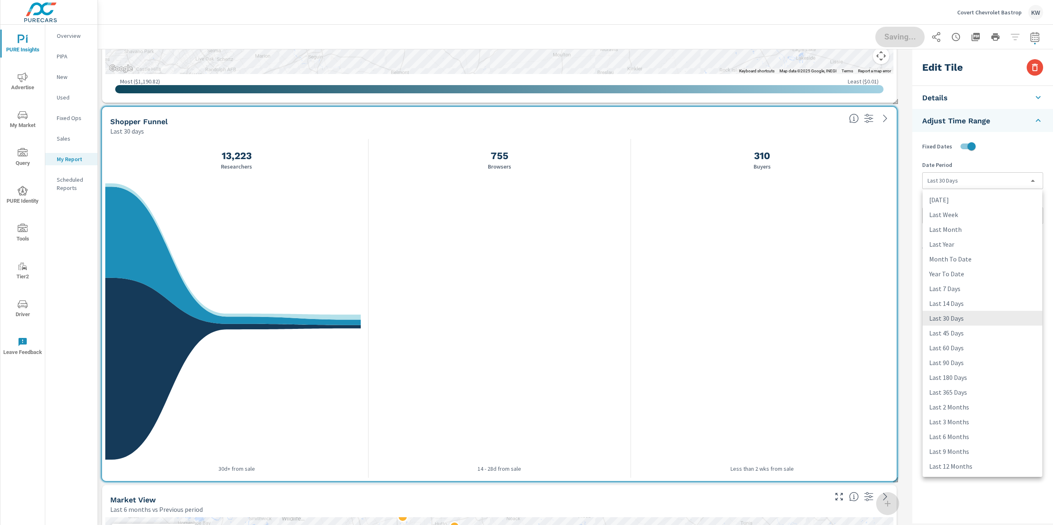
click at [1003, 180] on body "PURE Insights Advertise My Market Query PURE Identity Tools Tier2 Driver Leave …" at bounding box center [526, 262] width 1053 height 525
click at [994, 153] on div at bounding box center [526, 262] width 1053 height 525
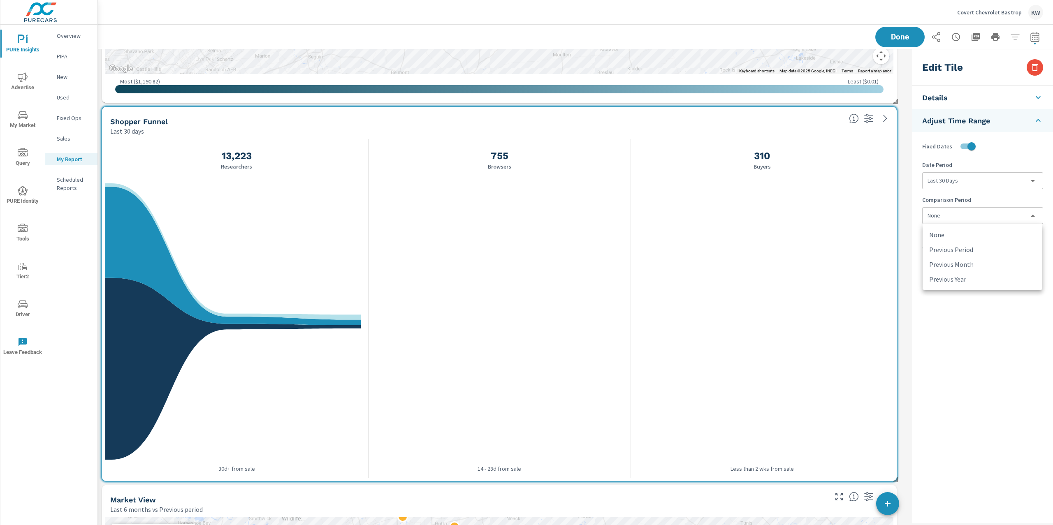
click at [980, 215] on body "PURE Insights Advertise My Market Query PURE Identity Tools Tier2 Driver Leave …" at bounding box center [526, 262] width 1053 height 525
click at [980, 250] on li "Previous Period" at bounding box center [982, 249] width 120 height 15
type input "currentPeriodStart"
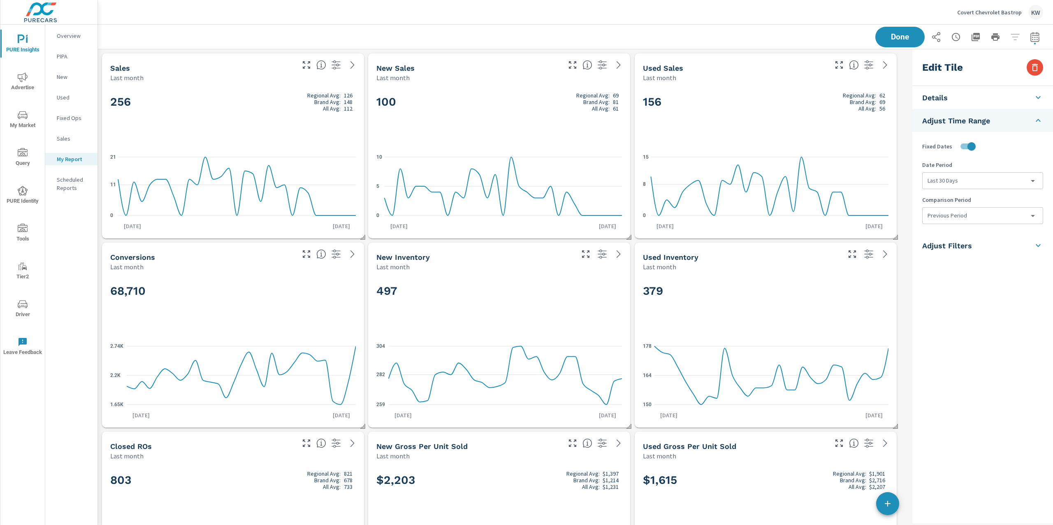
click at [171, 311] on div "68,710" at bounding box center [233, 305] width 246 height 50
checkbox input "false"
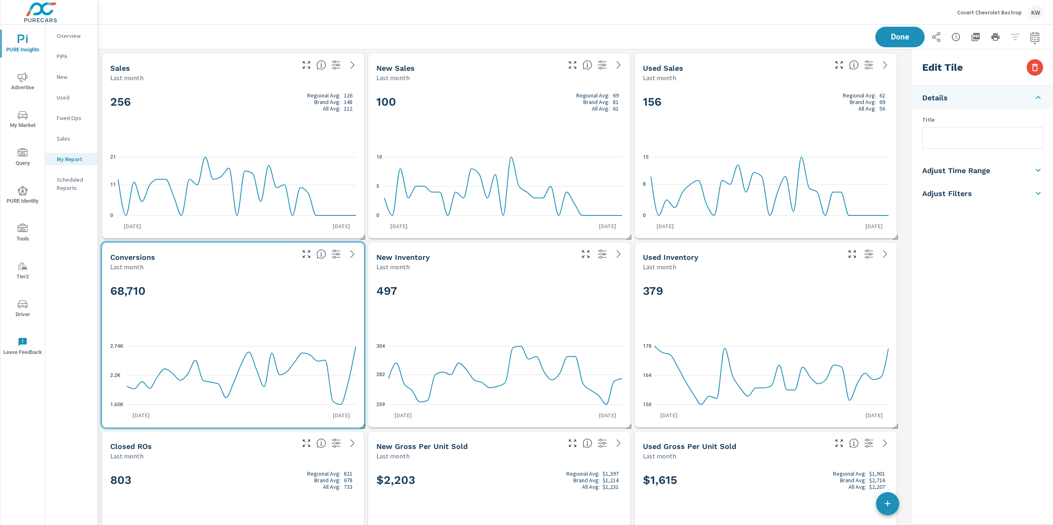
click at [982, 169] on h5 "Adjust Time Range" at bounding box center [956, 170] width 68 height 9
click at [970, 146] on input "checkbox" at bounding box center [963, 147] width 47 height 16
checkbox input "true"
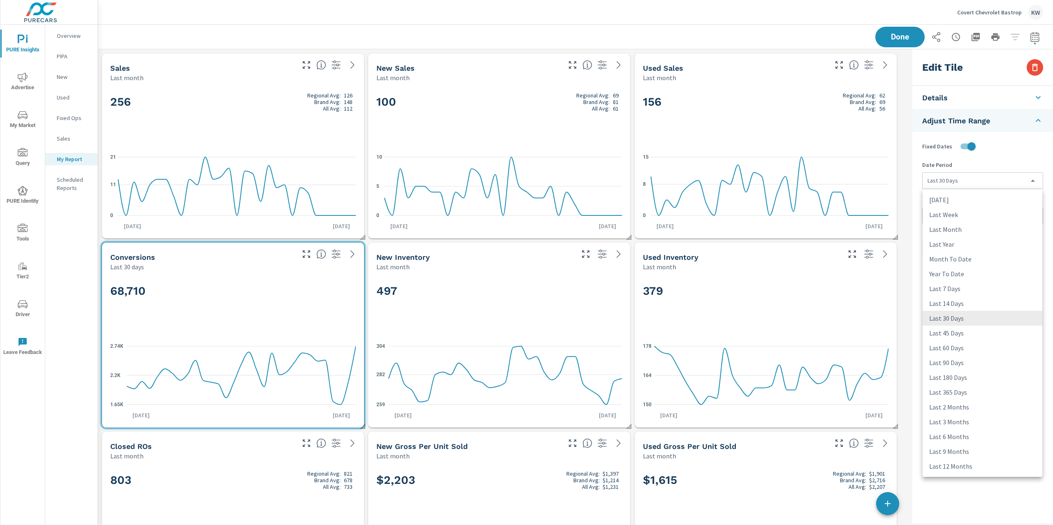
click at [987, 181] on body "PURE Insights Advertise My Market Query PURE Identity Tools Tier2 Driver Leave …" at bounding box center [526, 262] width 1053 height 525
click at [984, 227] on li "Last Month" at bounding box center [982, 229] width 120 height 15
type input "lastMonth"
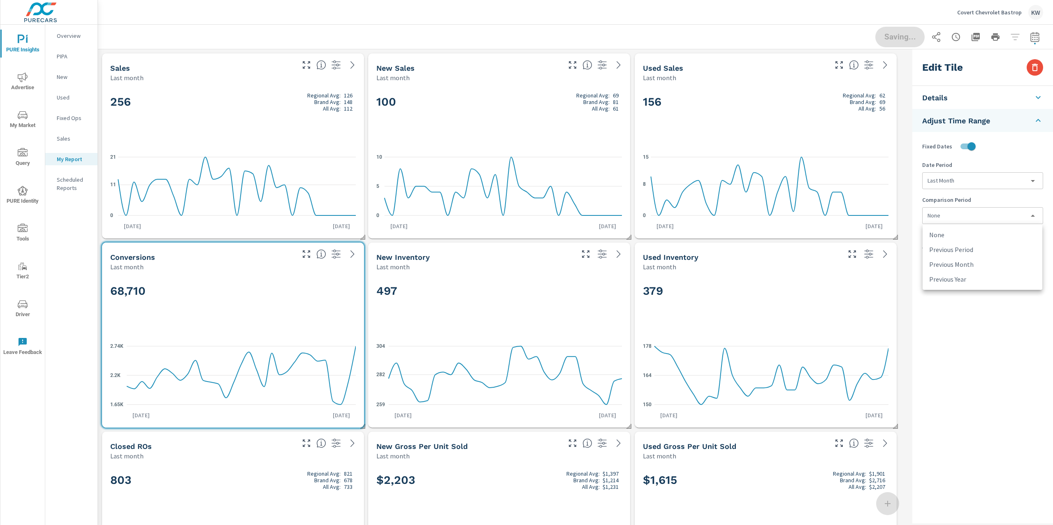
click at [987, 218] on body "PURE Insights Advertise My Market Query PURE Identity Tools Tier2 Driver Leave …" at bounding box center [526, 262] width 1053 height 525
click at [974, 265] on li "Previous Month" at bounding box center [982, 264] width 120 height 15
type input "lastMonth"
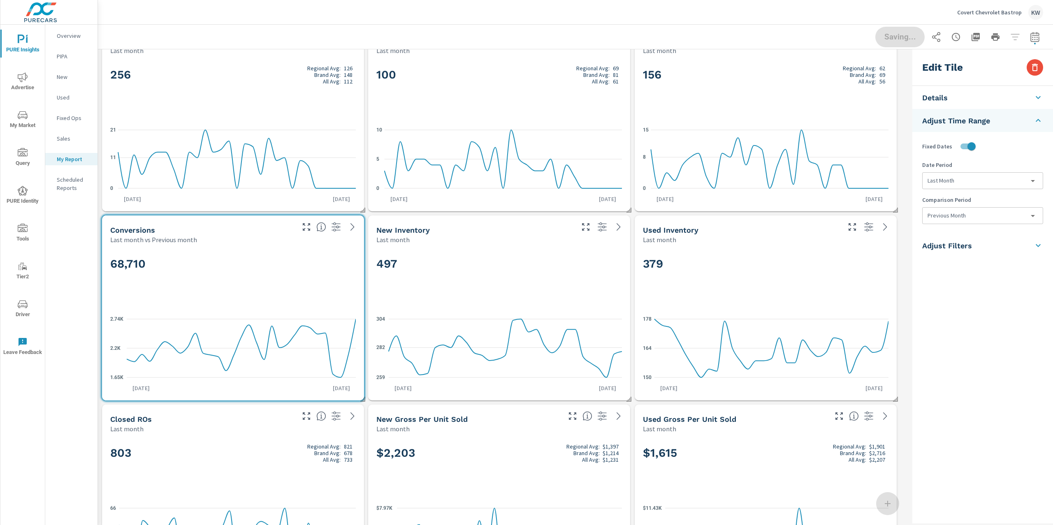
scroll to position [0, 0]
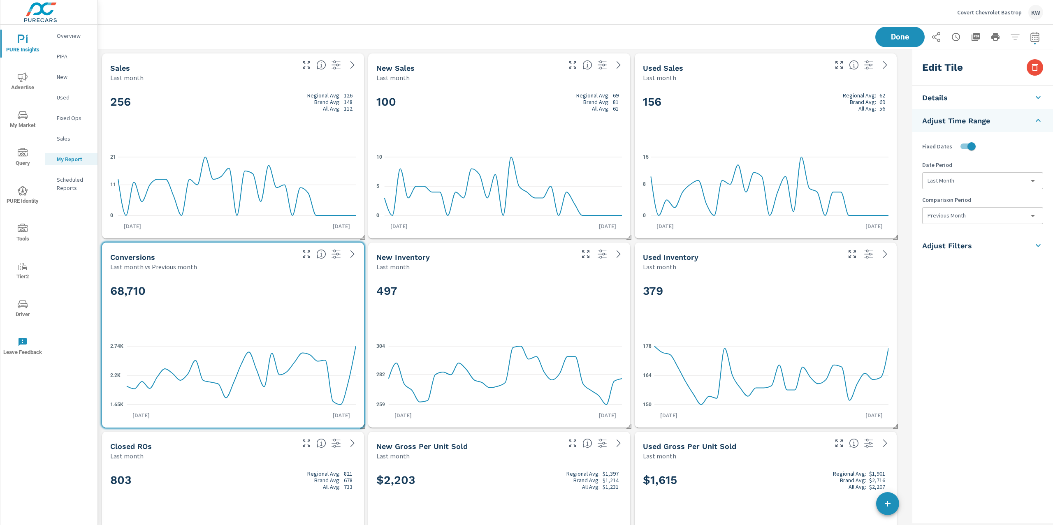
click at [585, 317] on div "497" at bounding box center [499, 305] width 246 height 50
checkbox input "false"
type input "last30Days"
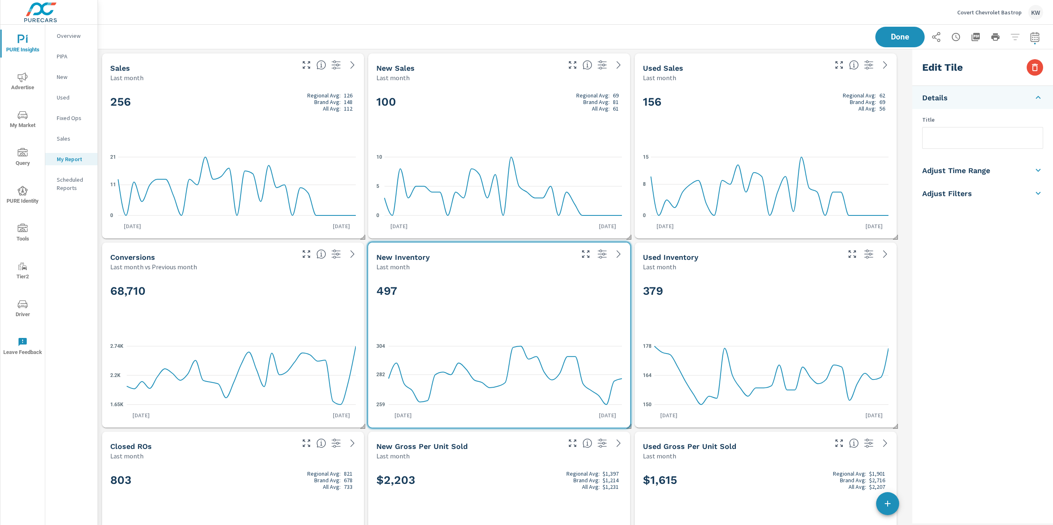
click at [1019, 171] on li "Adjust Time Range" at bounding box center [982, 170] width 141 height 23
click at [973, 145] on input "checkbox" at bounding box center [963, 147] width 47 height 16
checkbox input "true"
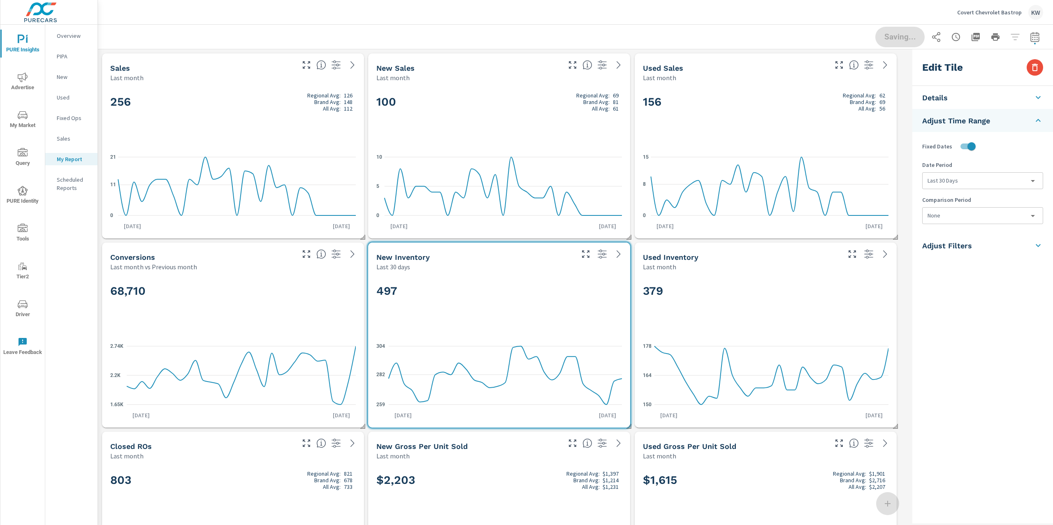
click at [998, 180] on body "PURE Insights Advertise My Market Query PURE Identity Tools Tier2 Driver Leave …" at bounding box center [526, 262] width 1053 height 525
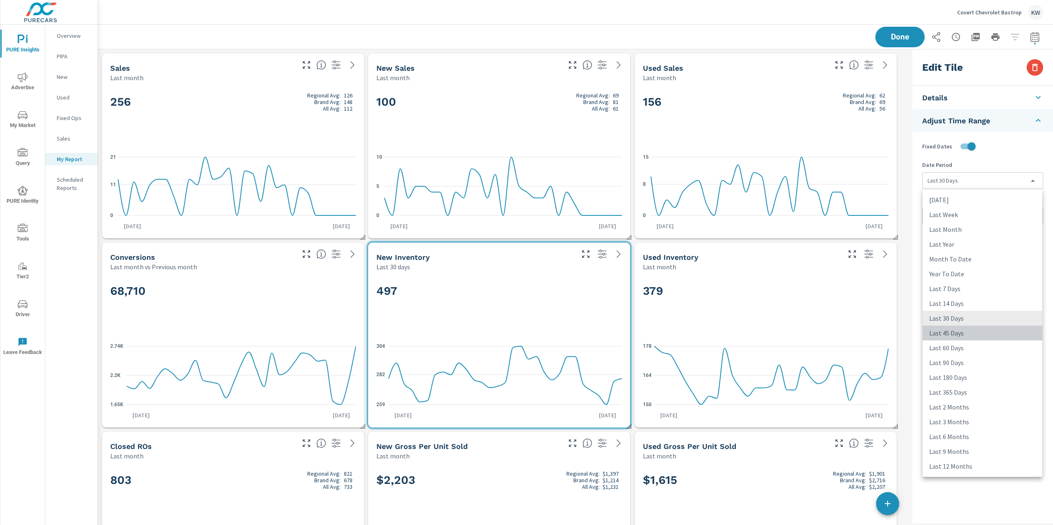
click at [976, 331] on li "Last 45 Days" at bounding box center [982, 333] width 120 height 15
type input "last45Days"
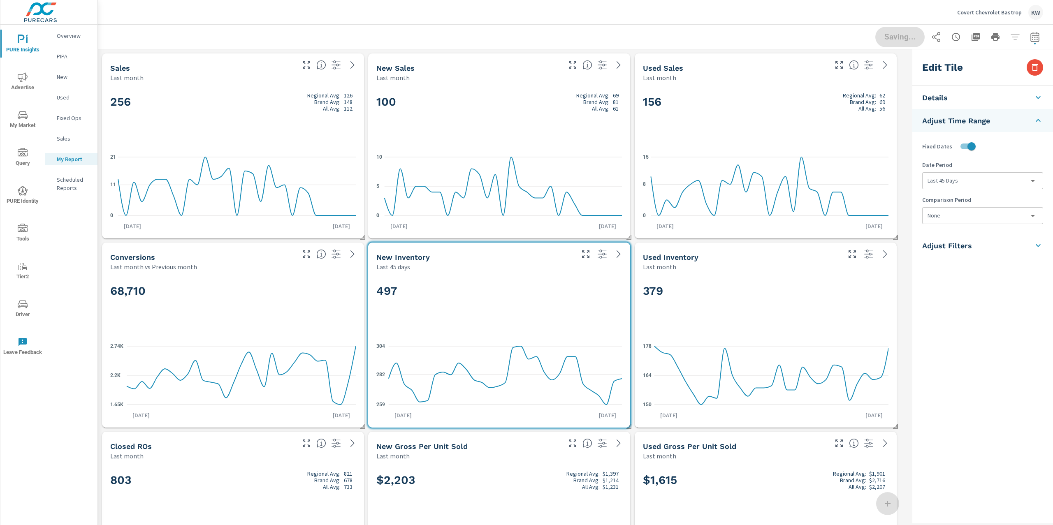
click at [856, 312] on div "379" at bounding box center [766, 305] width 246 height 50
checkbox input "false"
type input "last30Days"
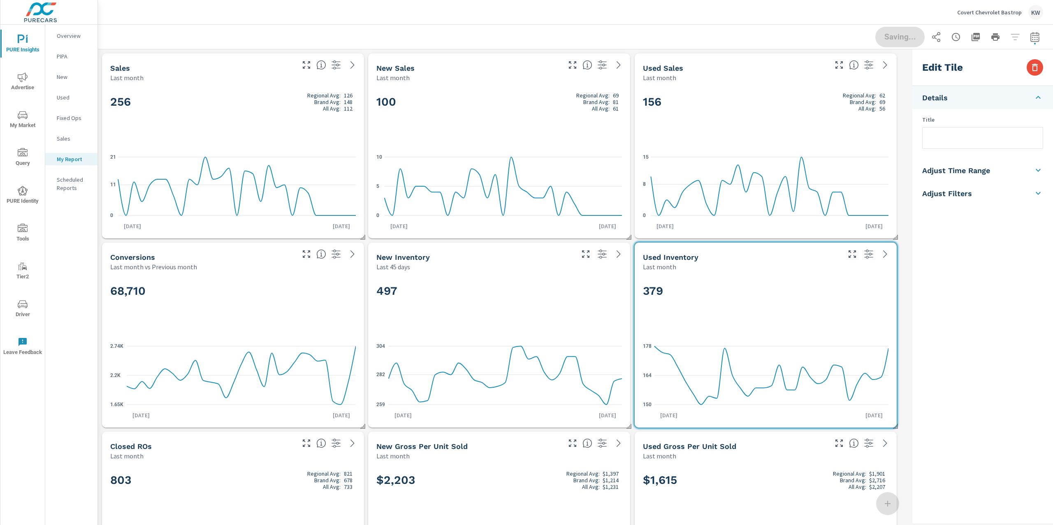
click at [1001, 172] on li "Adjust Time Range" at bounding box center [982, 170] width 141 height 23
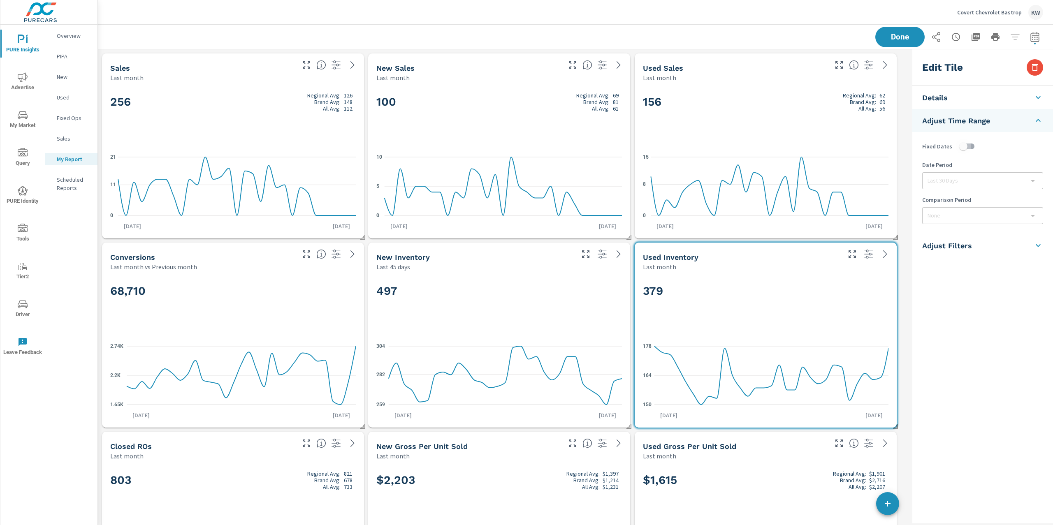
click at [973, 145] on input "checkbox" at bounding box center [963, 147] width 47 height 16
checkbox input "true"
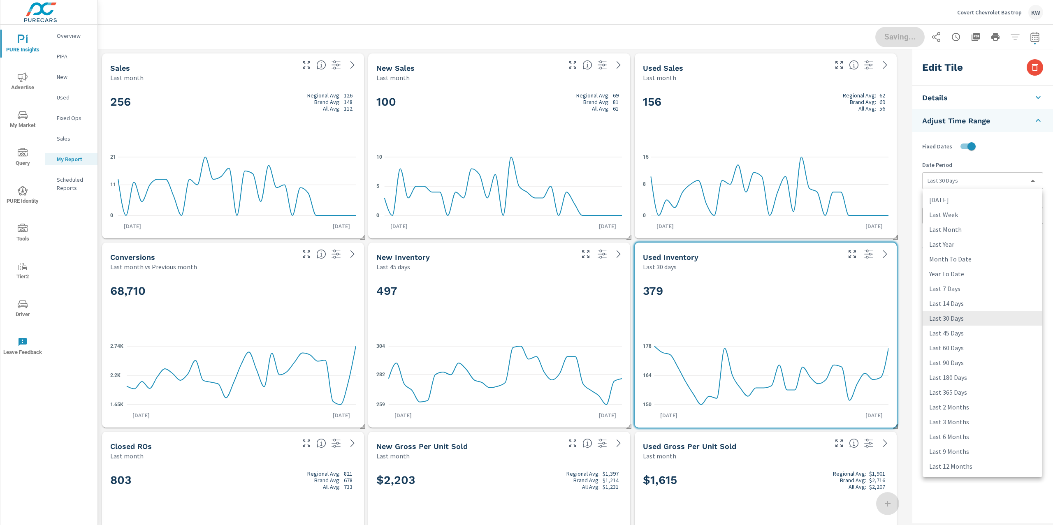
click at [979, 183] on body "PURE Insights Advertise My Market Query PURE Identity Tools Tier2 Driver Leave …" at bounding box center [526, 262] width 1053 height 525
click at [978, 334] on li "Last 45 Days" at bounding box center [982, 333] width 120 height 15
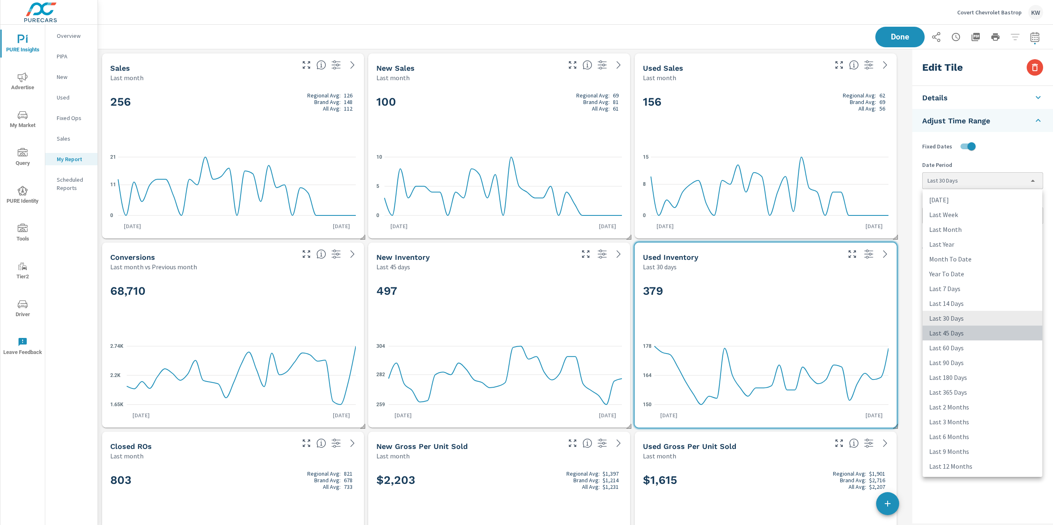
type input "last45Days"
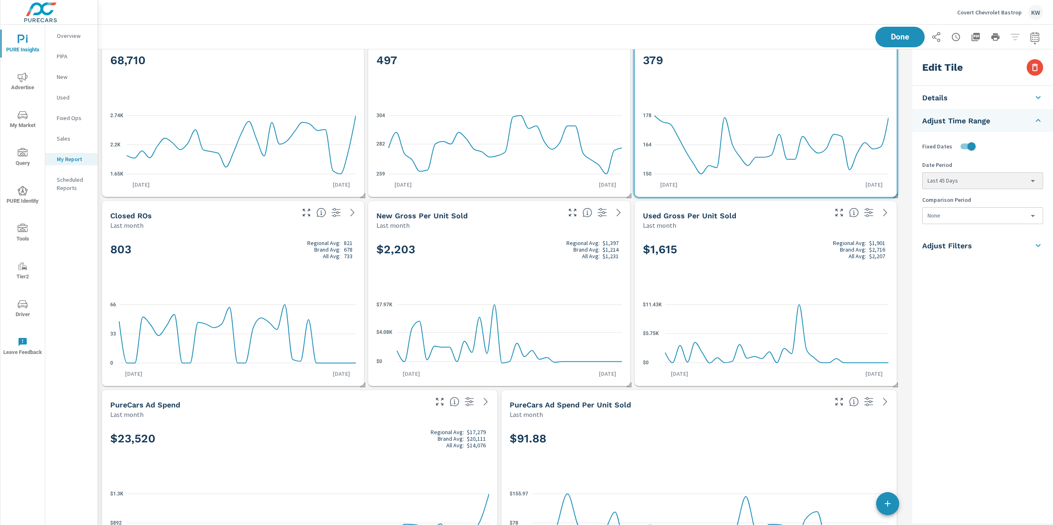
scroll to position [261, 0]
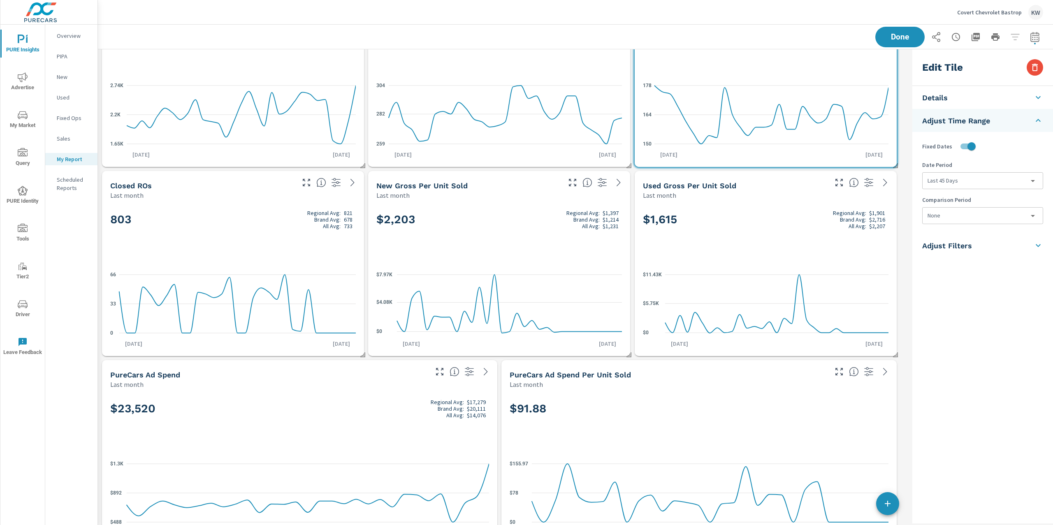
click at [241, 234] on div "803 Regional Avg: 821 Brand Avg: 678 All Avg: 733" at bounding box center [233, 233] width 246 height 50
checkbox input "false"
type input "last30Days"
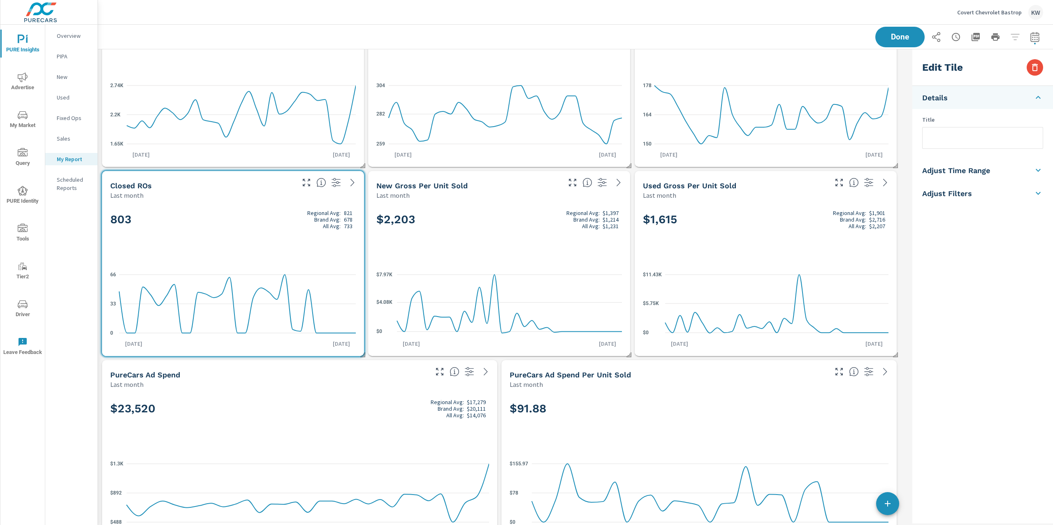
click at [965, 176] on li "Adjust Time Range" at bounding box center [982, 170] width 141 height 23
drag, startPoint x: 969, startPoint y: 147, endPoint x: 972, endPoint y: 155, distance: 8.7
click at [969, 147] on input "checkbox" at bounding box center [963, 147] width 47 height 16
checkbox input "true"
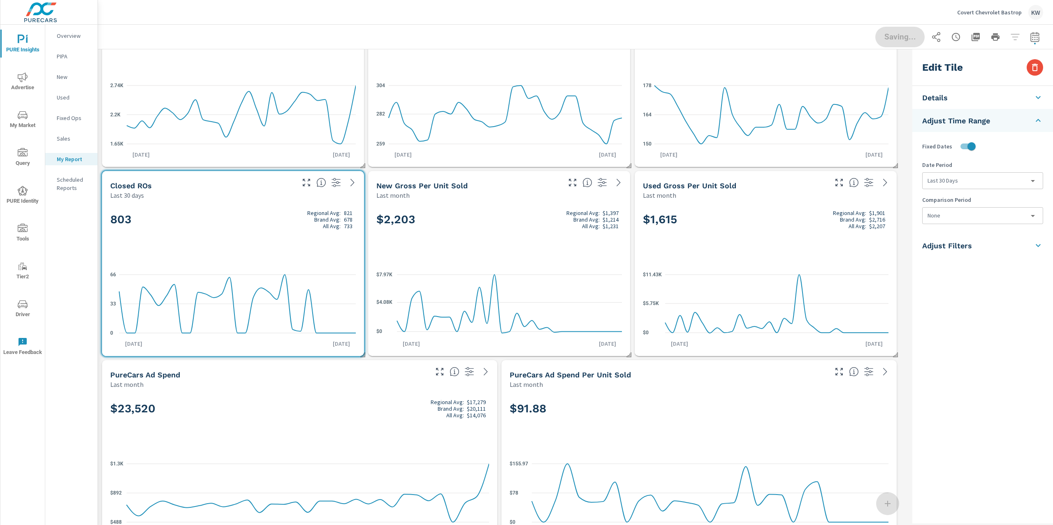
click at [974, 184] on body "PURE Insights Advertise My Market Query PURE Identity Tools Tier2 Driver Leave …" at bounding box center [526, 262] width 1053 height 525
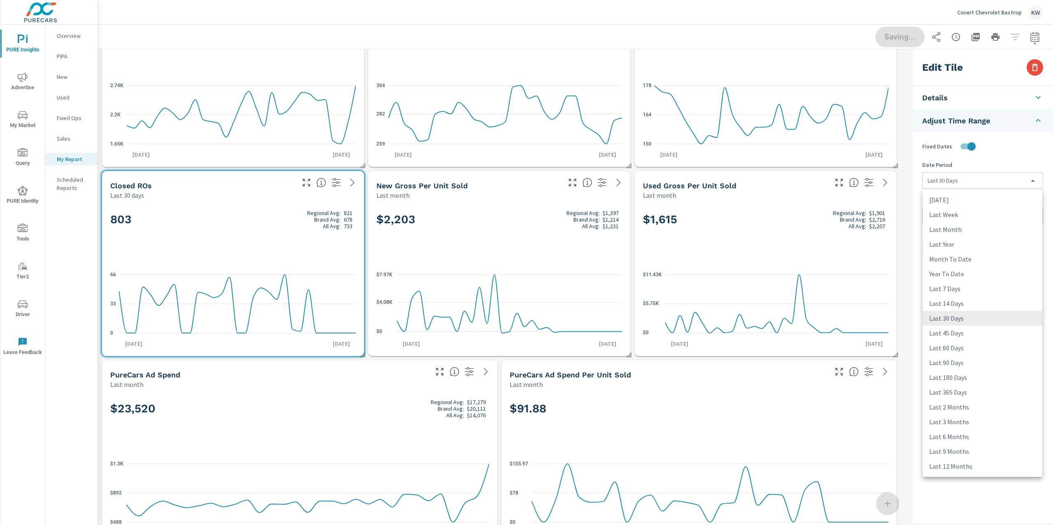
click at [969, 229] on li "Last Month" at bounding box center [982, 229] width 120 height 15
type input "lastMonth"
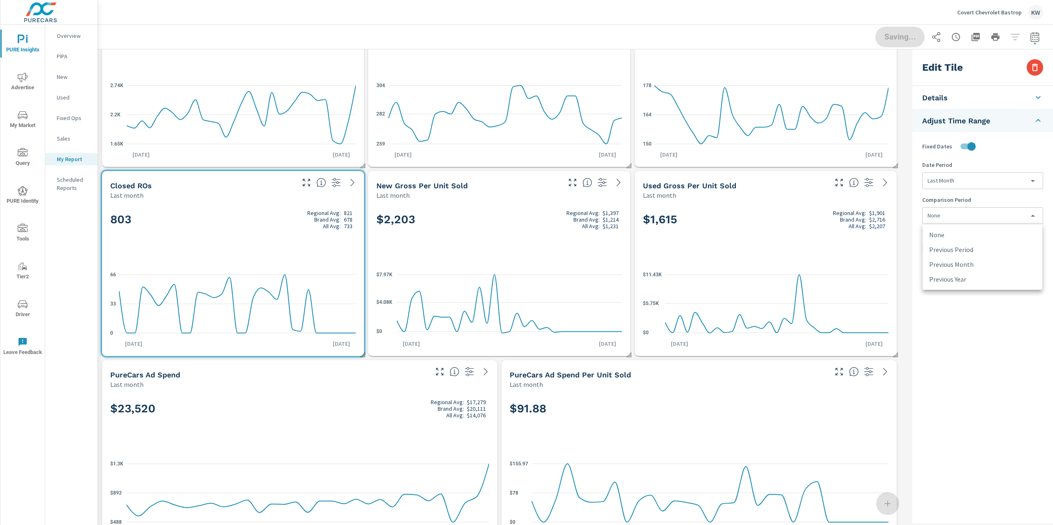
click at [966, 215] on body "PURE Insights Advertise My Market Query PURE Identity Tools Tier2 Driver Leave …" at bounding box center [526, 262] width 1053 height 525
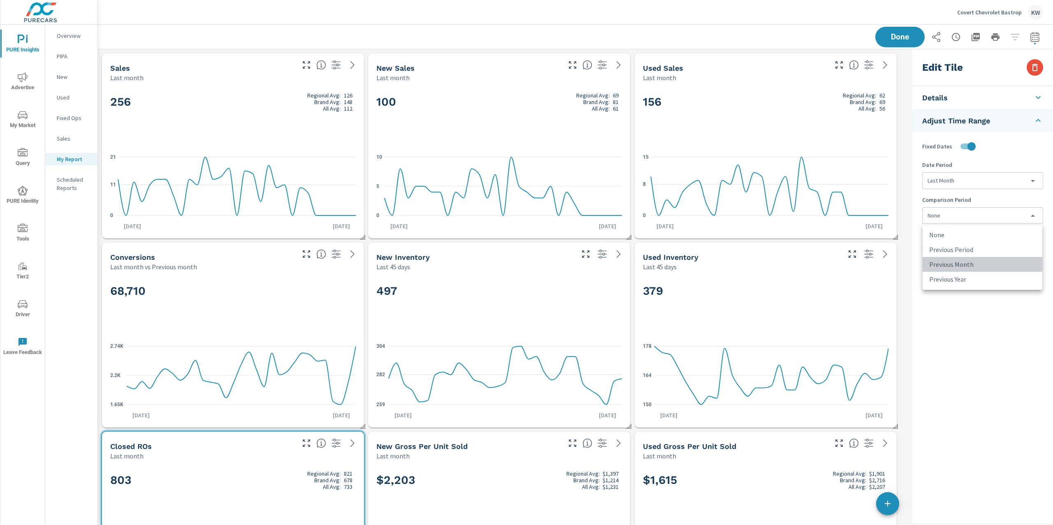
click at [985, 264] on li "Previous Month" at bounding box center [982, 264] width 120 height 15
type input "lastMonth"
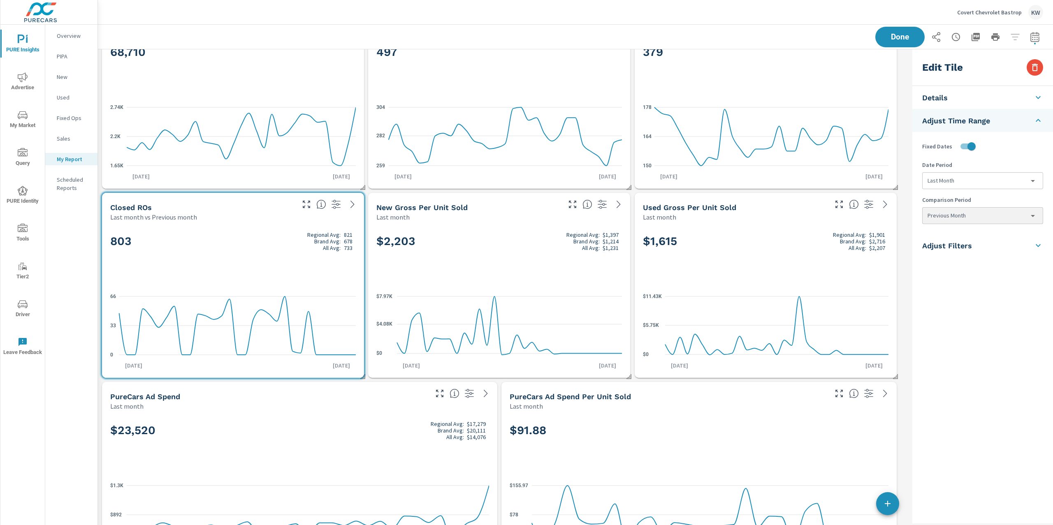
scroll to position [239, 0]
click at [547, 243] on h2 "$2,203 Regional Avg: $1,397 Brand Avg: $1,214 All Avg: $1,231" at bounding box center [499, 241] width 246 height 20
checkbox input "false"
type input "last30Days"
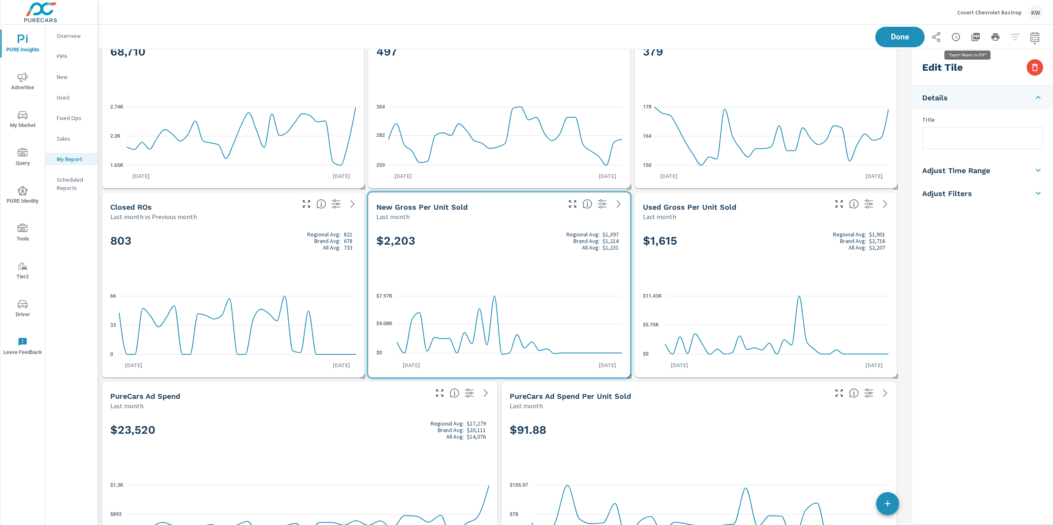
scroll to position [2764, 820]
click at [1035, 66] on icon "button" at bounding box center [1035, 68] width 10 height 10
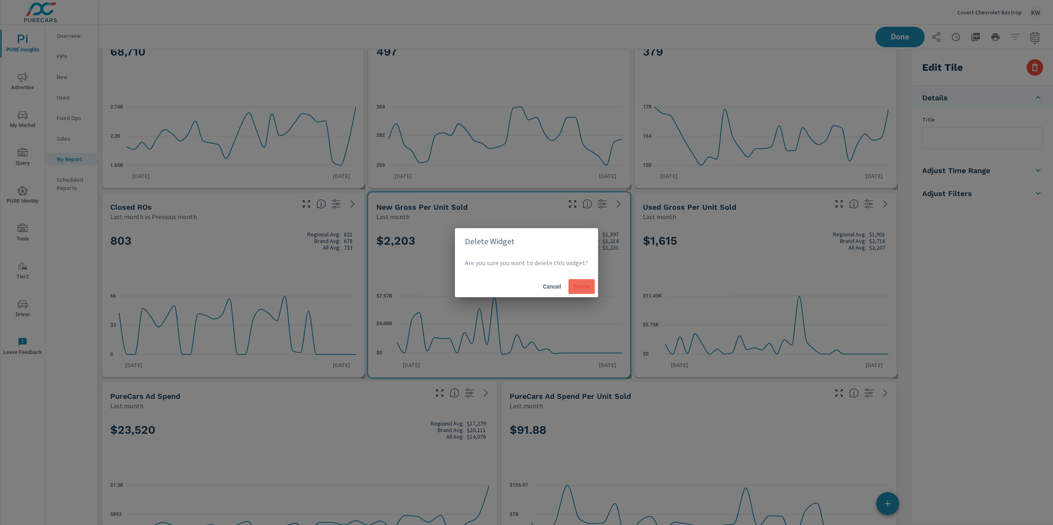
click at [584, 285] on span "Delete" at bounding box center [582, 286] width 20 height 7
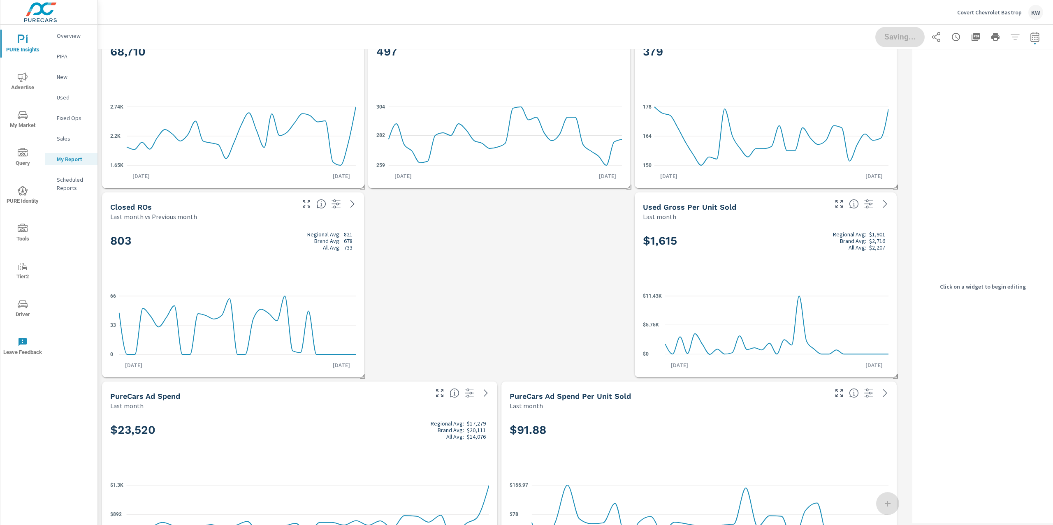
click at [765, 248] on h2 "$1,615 Regional Avg: $1,901 Brand Avg: $2,716 All Avg: $2,207" at bounding box center [766, 241] width 246 height 20
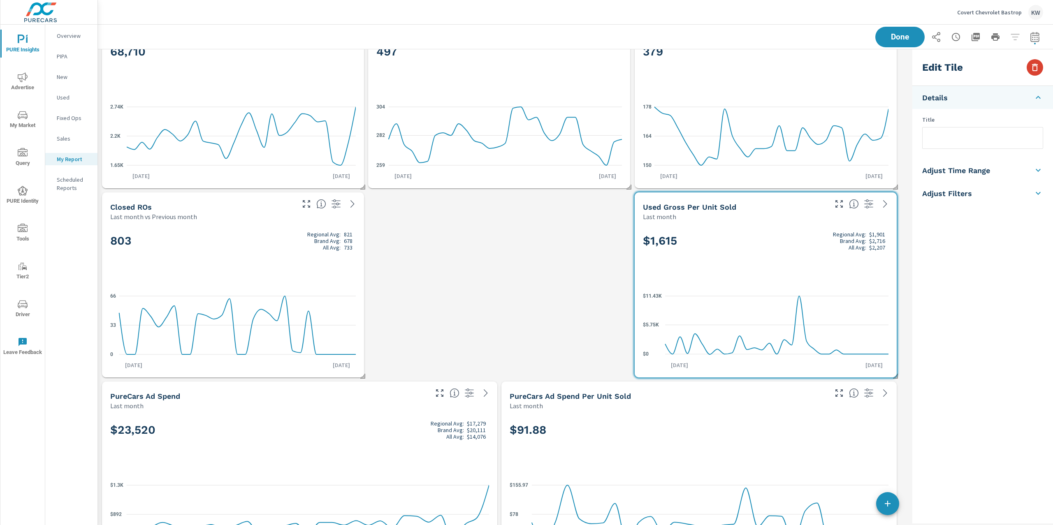
click at [1036, 67] on icon "button" at bounding box center [1035, 68] width 10 height 10
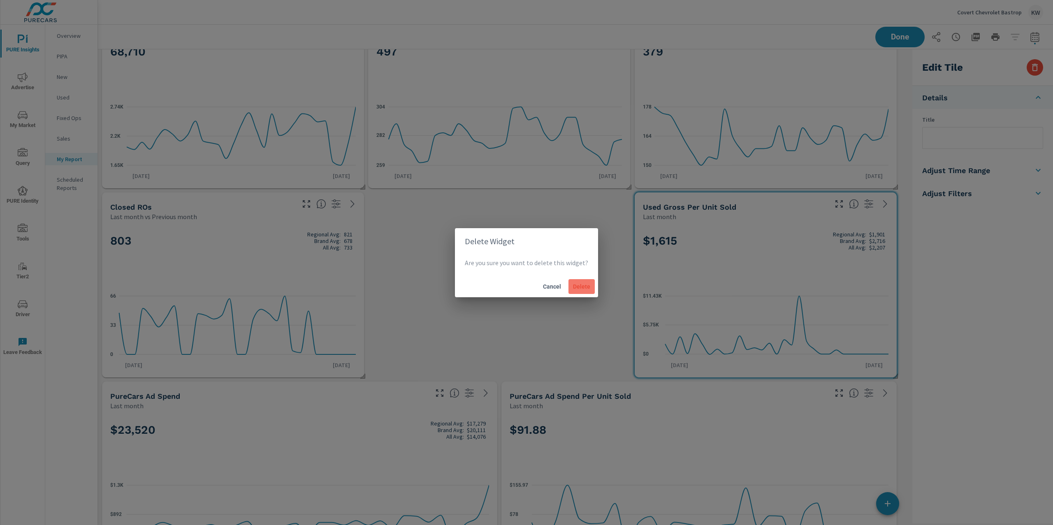
click at [587, 286] on span "Delete" at bounding box center [582, 286] width 20 height 7
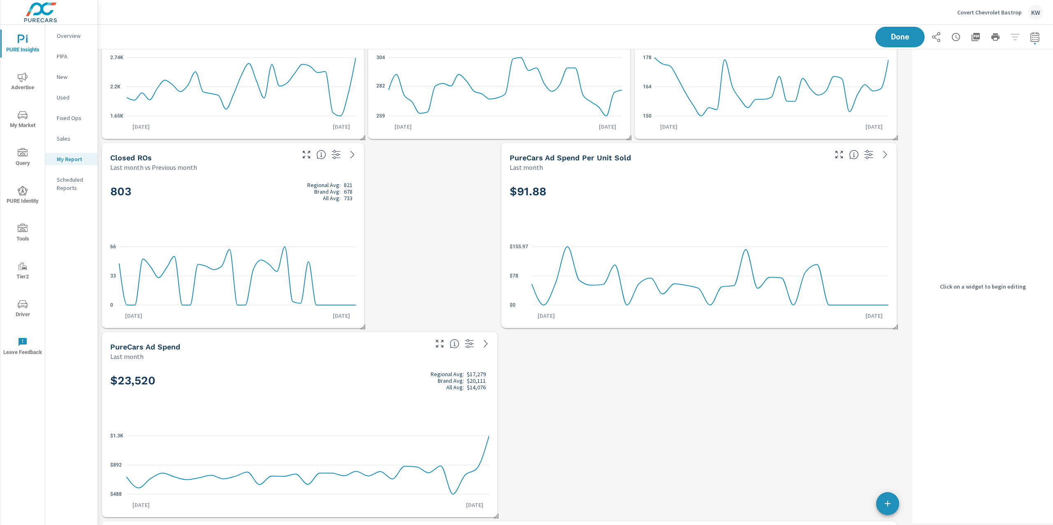
scroll to position [306, 0]
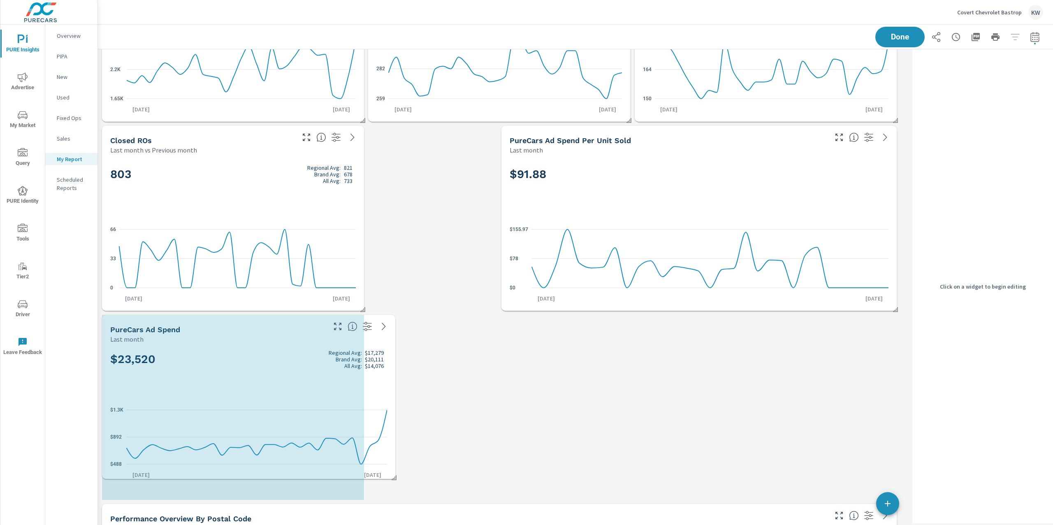
drag, startPoint x: 495, startPoint y: 496, endPoint x: 391, endPoint y: 475, distance: 106.1
click at [391, 475] on span at bounding box center [391, 475] width 8 height 8
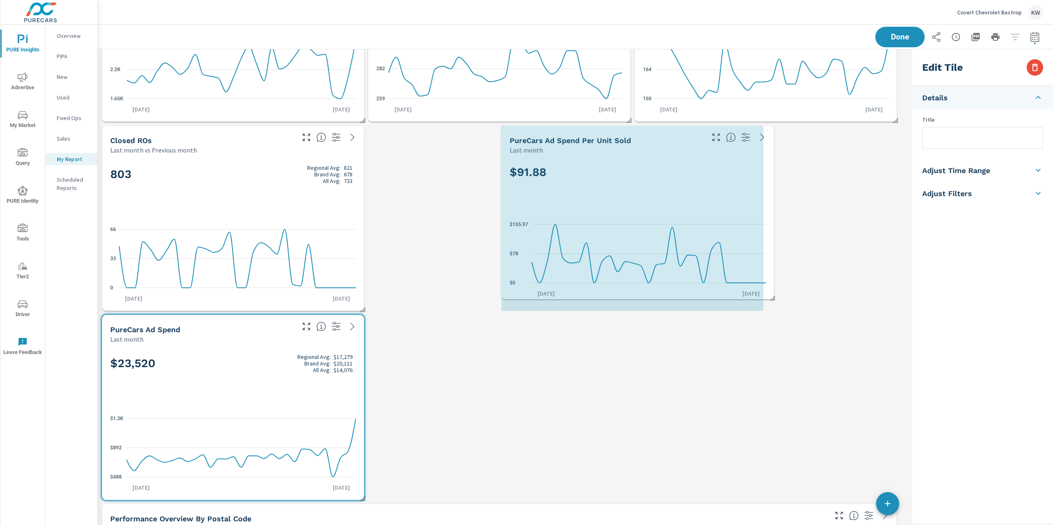
drag, startPoint x: 896, startPoint y: 309, endPoint x: 769, endPoint y: 297, distance: 127.7
click at [769, 297] on span at bounding box center [769, 295] width 8 height 8
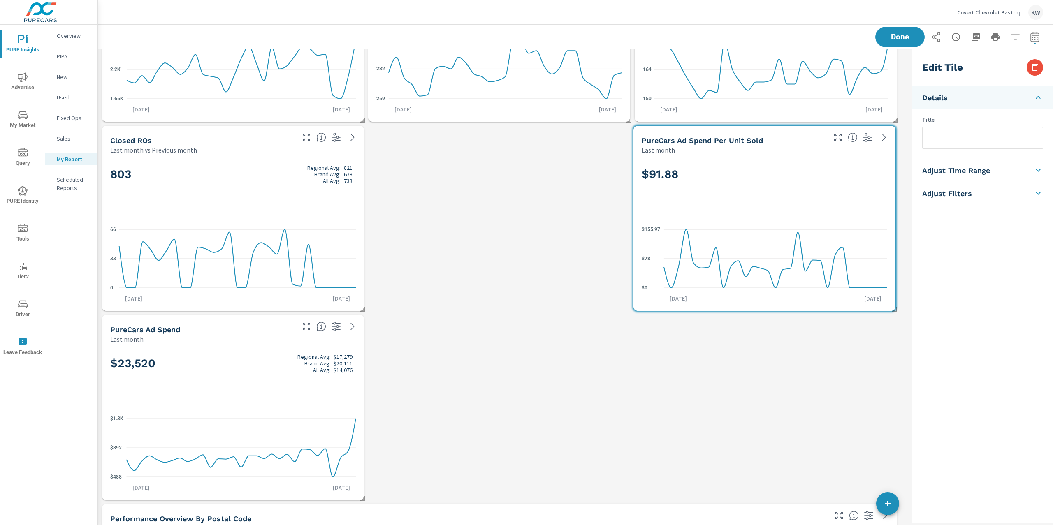
drag, startPoint x: 677, startPoint y: 193, endPoint x: 809, endPoint y: 193, distance: 132.0
click at [809, 193] on div "$91.88" at bounding box center [765, 188] width 246 height 50
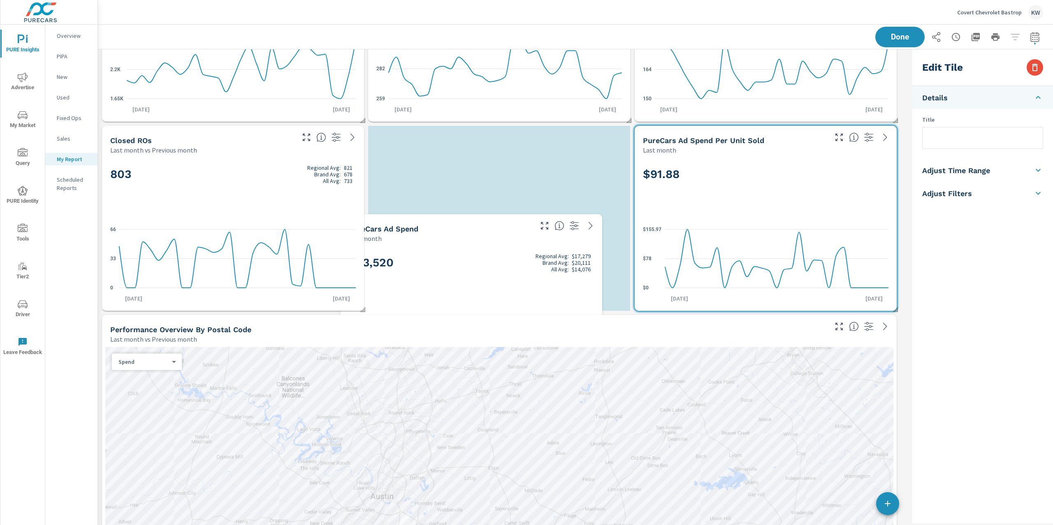
scroll to position [4, 4]
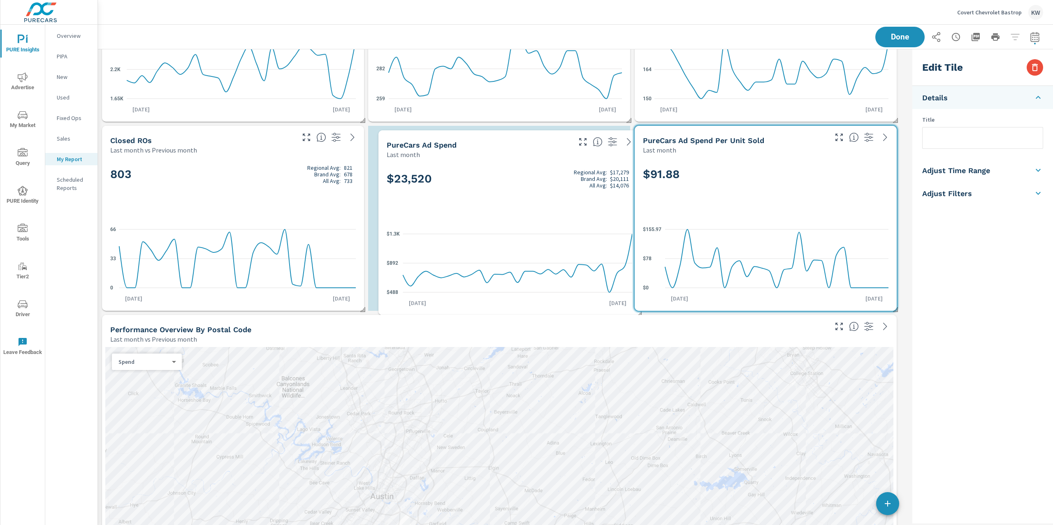
drag, startPoint x: 270, startPoint y: 351, endPoint x: 542, endPoint y: 166, distance: 329.0
click at [542, 166] on div "$23,520 Regional Avg: $17,279 Brand Avg: $20,111 All Avg: $14,076 $488 $892 $1.…" at bounding box center [509, 237] width 255 height 150
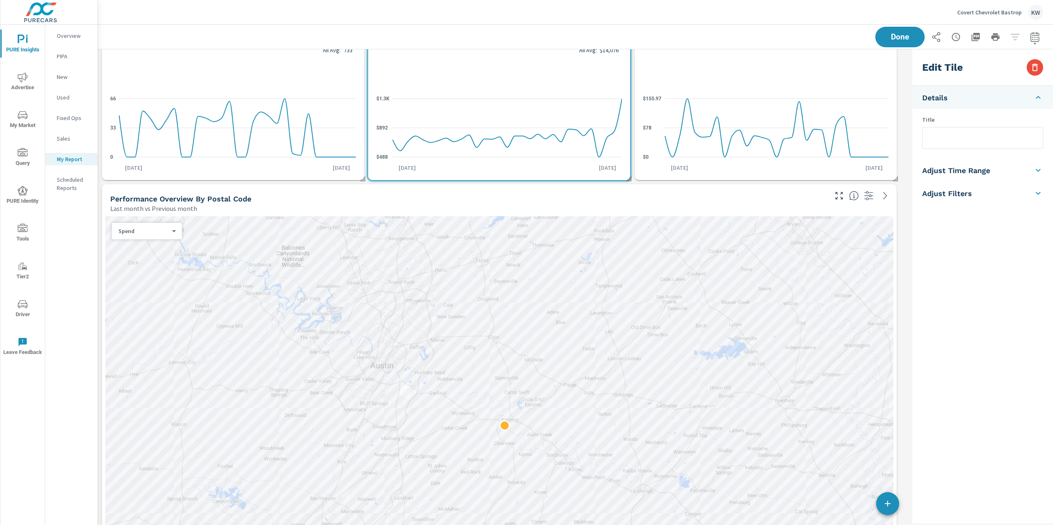
scroll to position [440, 0]
click at [152, 228] on body "PURE Insights Advertise My Market Query PURE Identity Tools Tier2 Driver Leave …" at bounding box center [526, 262] width 1053 height 525
click at [148, 243] on li "Sales" at bounding box center [143, 240] width 63 height 13
checkbox input "true"
type input "lastMonth"
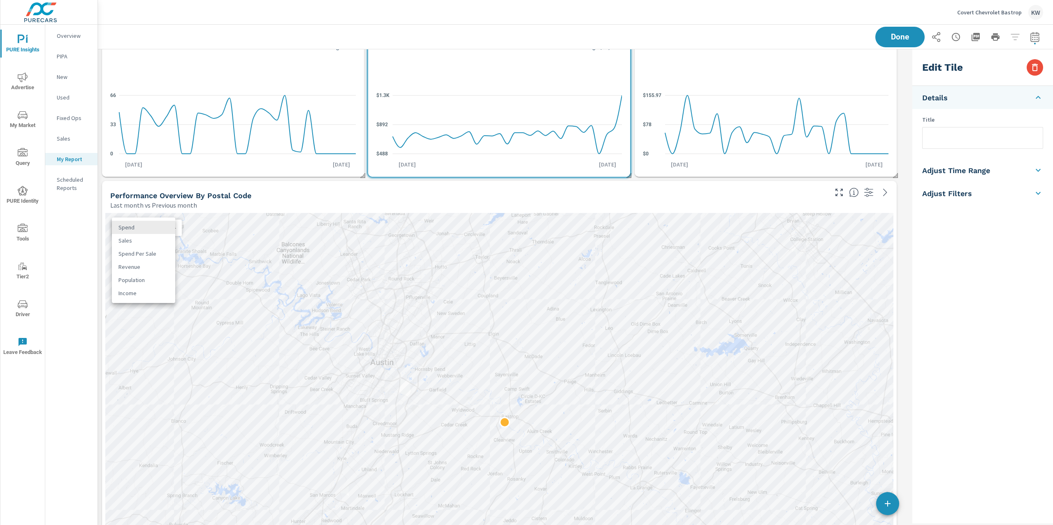
type input "lastMonth"
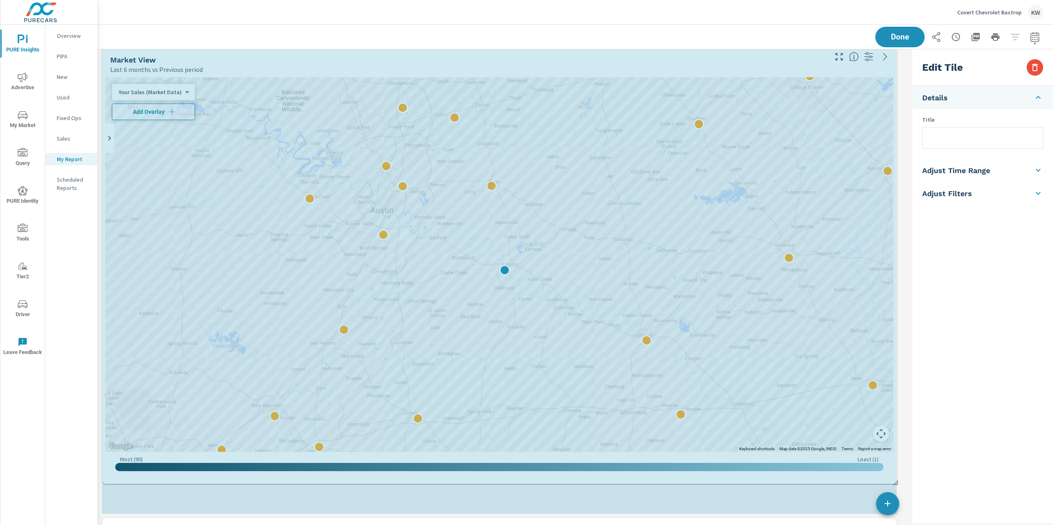
scroll to position [2670, 820]
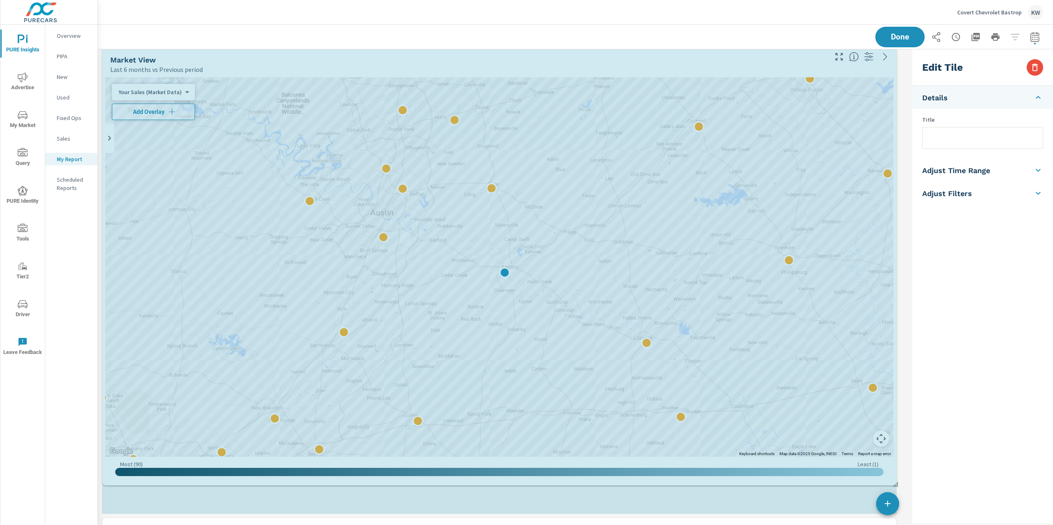
drag, startPoint x: 893, startPoint y: 415, endPoint x: 905, endPoint y: 478, distance: 64.4
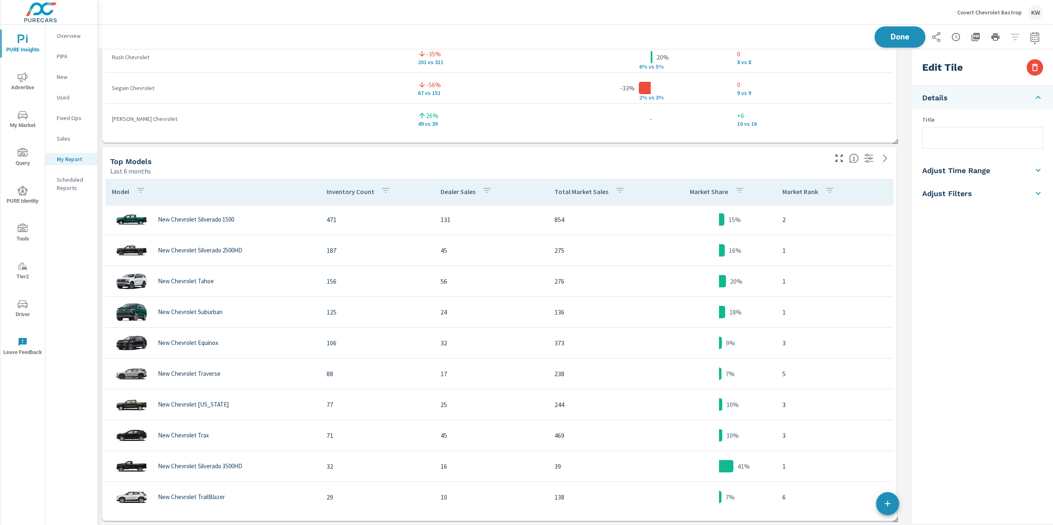
scroll to position [2670, 820]
click at [900, 43] on button "Done" at bounding box center [899, 36] width 51 height 21
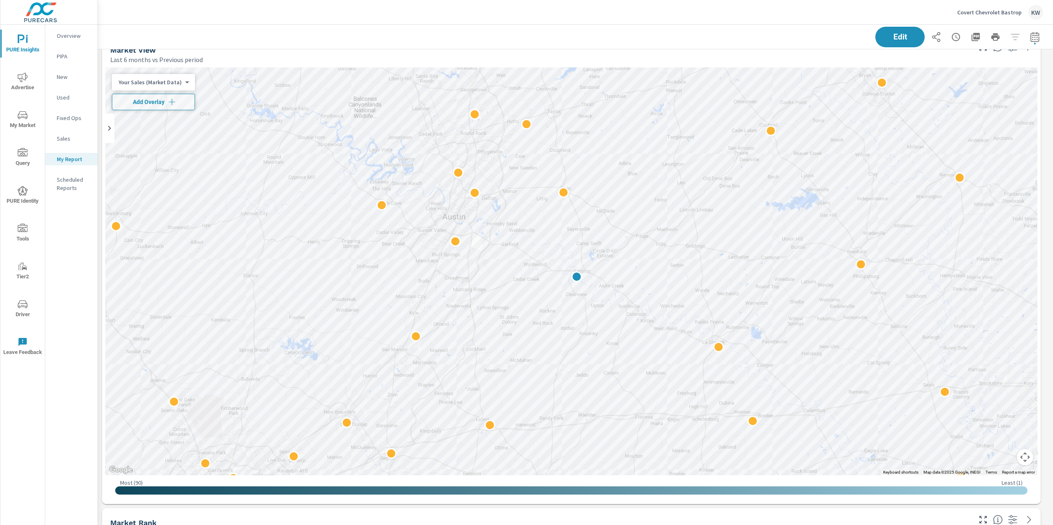
scroll to position [1432, 0]
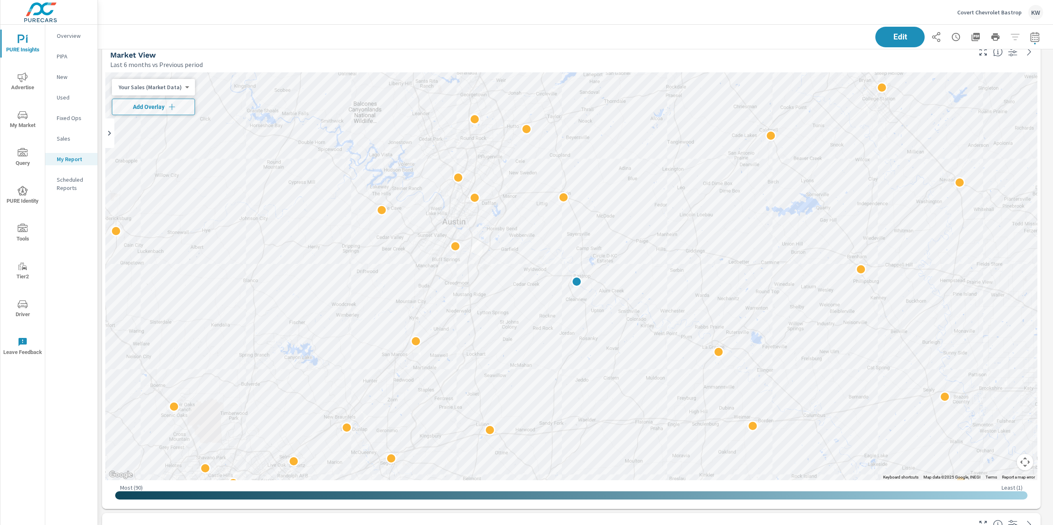
click at [168, 88] on body "PURE Insights Advertise My Market Query PURE Identity Tools Tier2 Driver Leave …" at bounding box center [526, 262] width 1053 height 525
click at [148, 103] on li "Your Sales (DMS)" at bounding box center [152, 99] width 80 height 13
click at [1052, 315] on div "PURE Insights Report Covert Chevrolet Bastrop Report date range: Aug 01, 2025 -…" at bounding box center [575, 275] width 955 height 500
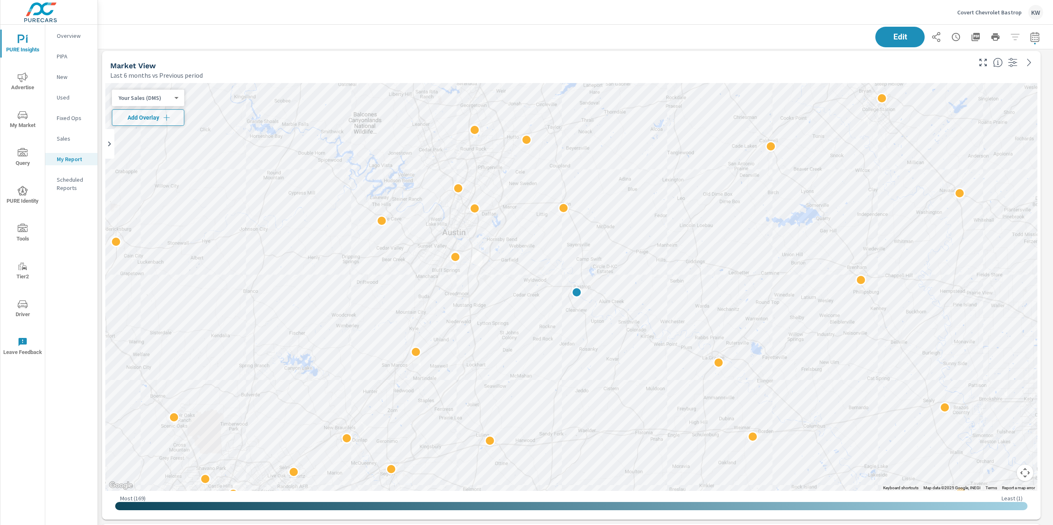
scroll to position [1424, 0]
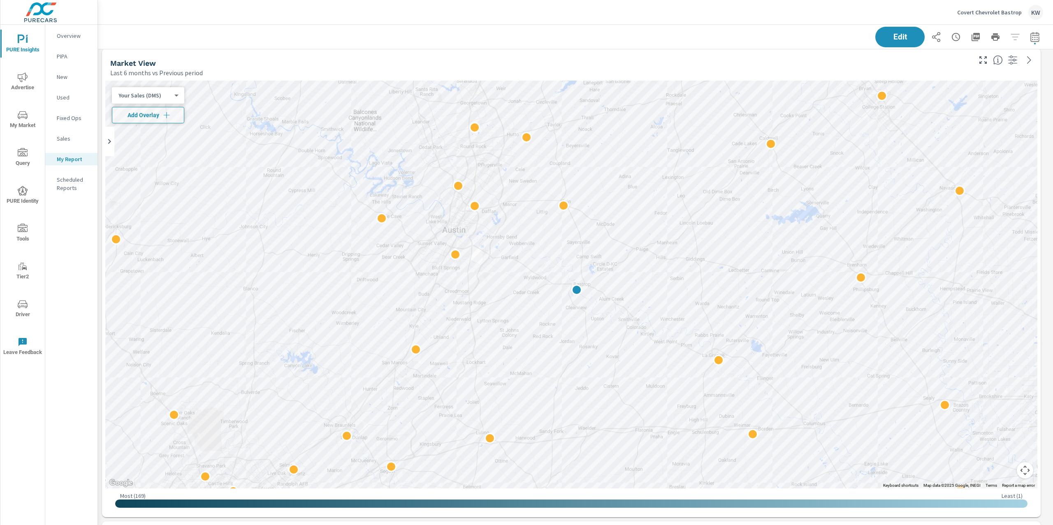
click at [1052, 314] on div "PURE Insights Report Covert Chevrolet Bastrop Report date range: Aug 01, 2025 -…" at bounding box center [575, 275] width 955 height 500
click at [166, 120] on button "Add Overlay" at bounding box center [148, 115] width 72 height 16
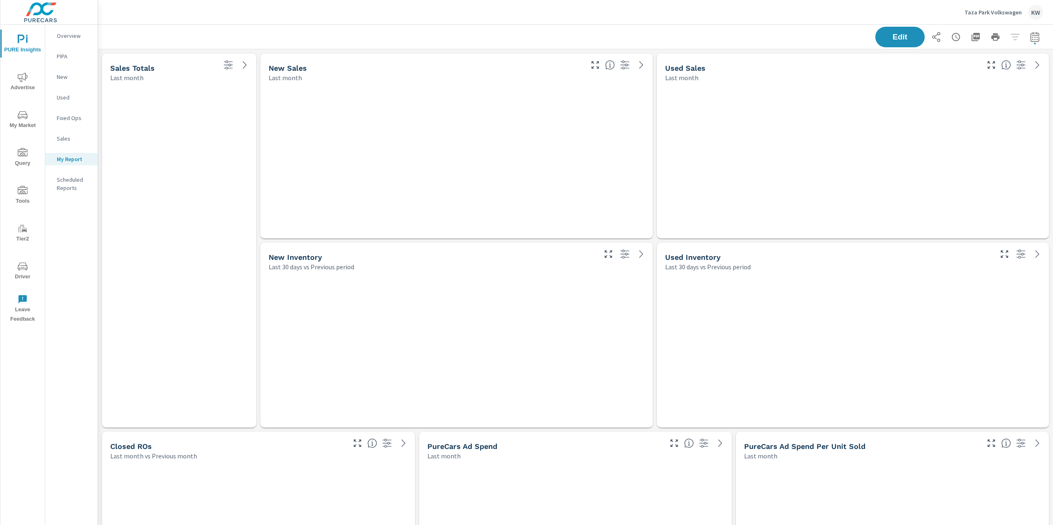
scroll to position [3237, 964]
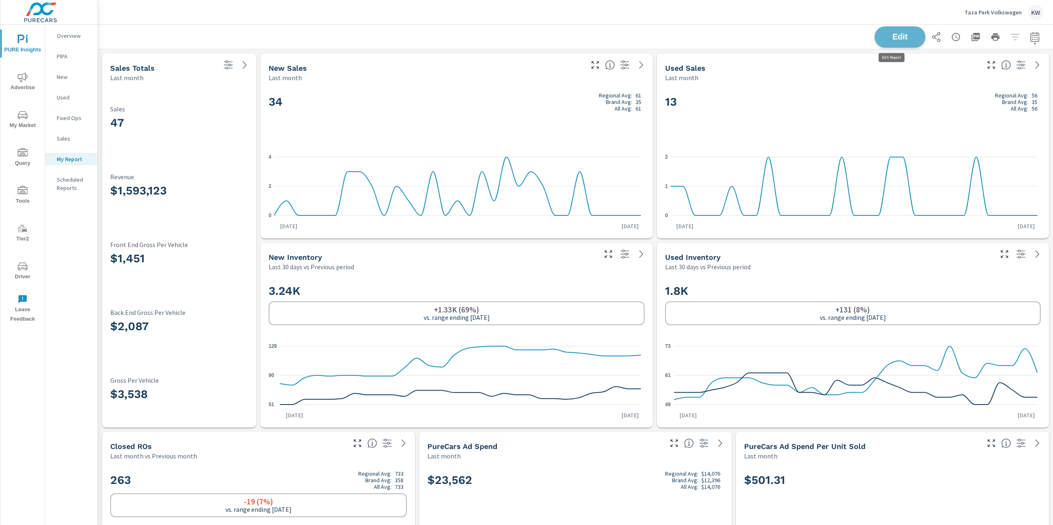
click at [890, 41] on span "Edit" at bounding box center [900, 37] width 34 height 8
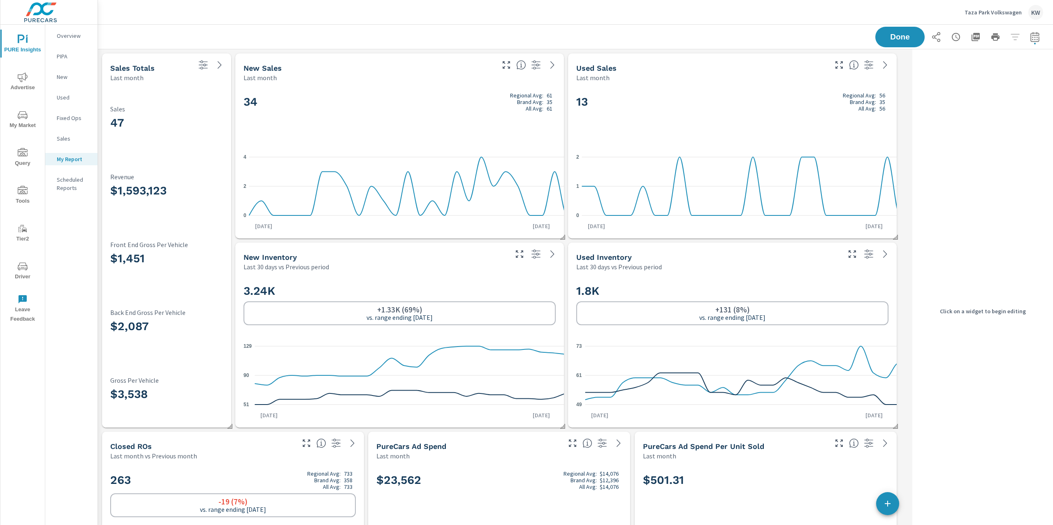
scroll to position [4, 4]
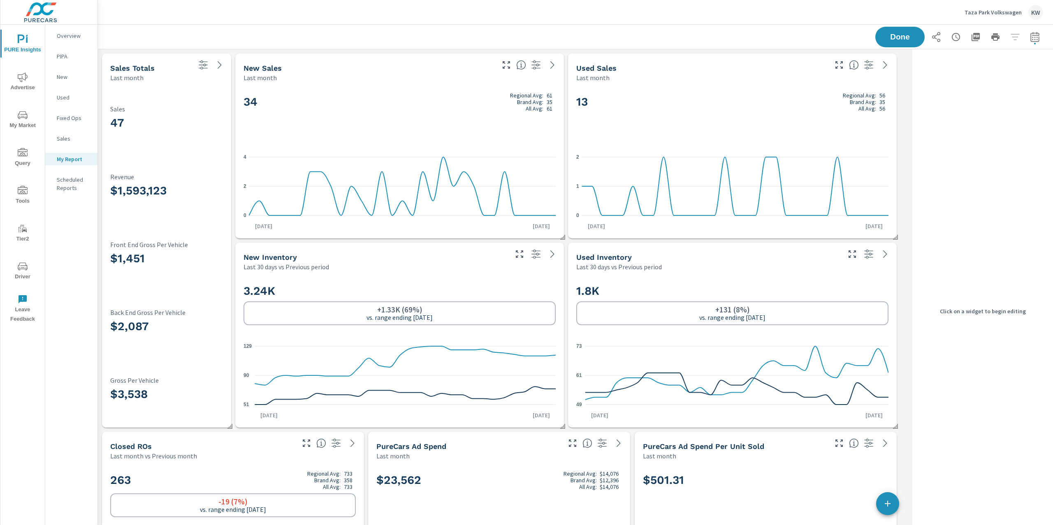
scroll to position [3237, 820]
click at [471, 275] on div "3.24K +1.33K (69%) vs. range ending Aug 04 51 90 129 Aug 5th Sep 3rd" at bounding box center [400, 350] width 322 height 150
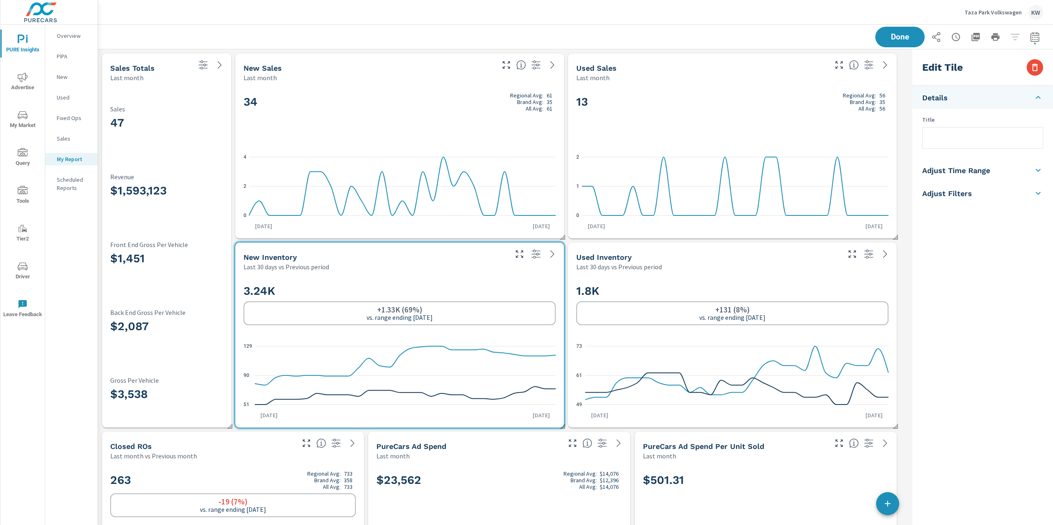
click at [980, 172] on h5 "Adjust Time Range" at bounding box center [956, 170] width 68 height 9
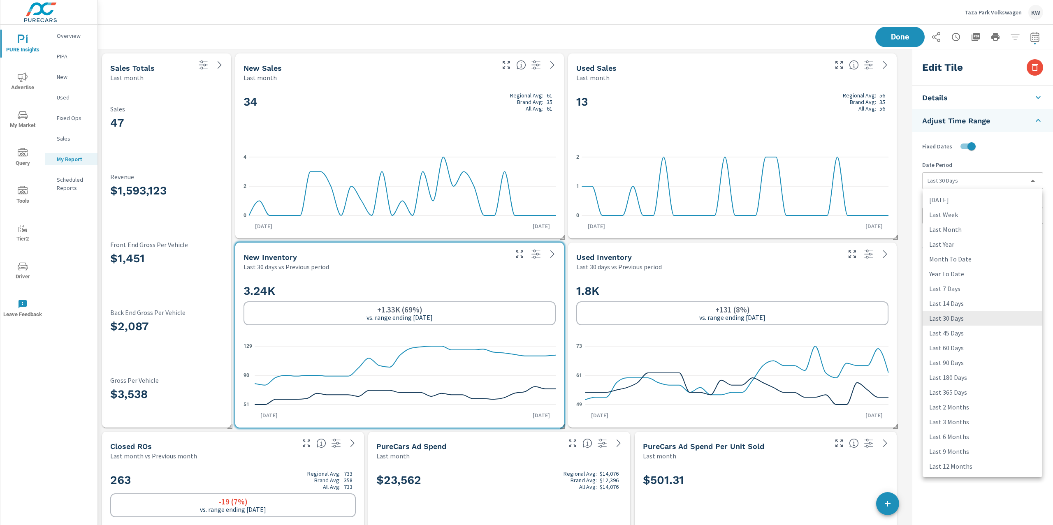
click at [990, 182] on body "PURE Insights Advertise My Market Query Tools Tier2 Driver Leave Feedback Overv…" at bounding box center [526, 262] width 1053 height 525
click at [957, 334] on li "Last 45 Days" at bounding box center [982, 333] width 120 height 15
type input "last45Days"
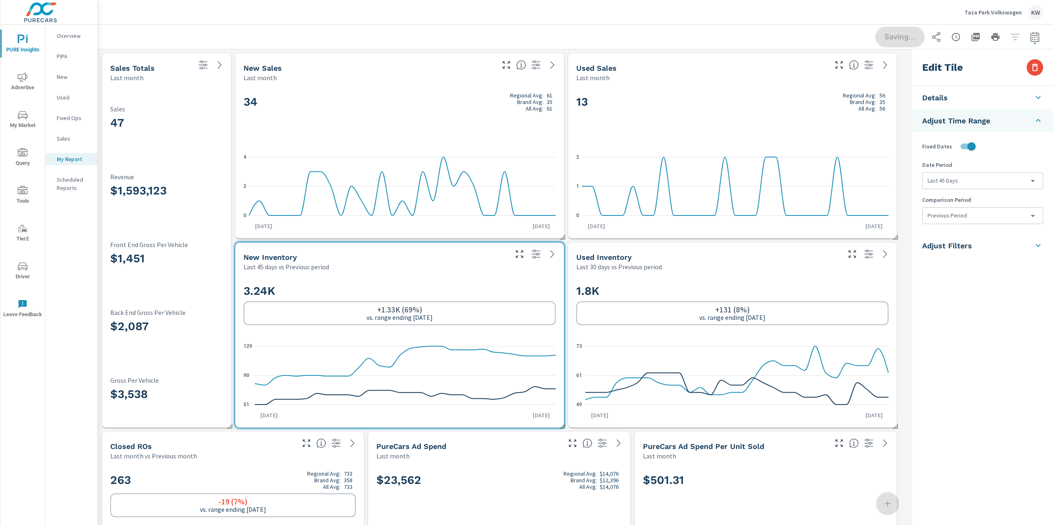
click at [975, 213] on body "PURE Insights Advertise My Market Query Tools Tier2 Driver Leave Feedback Overv…" at bounding box center [526, 262] width 1053 height 525
click at [958, 237] on li "None" at bounding box center [982, 234] width 120 height 15
click at [752, 282] on div "1.8K +131 (8%) vs. range ending Aug 04" at bounding box center [732, 305] width 312 height 50
type input "last30Days"
type input "currentPeriodStart"
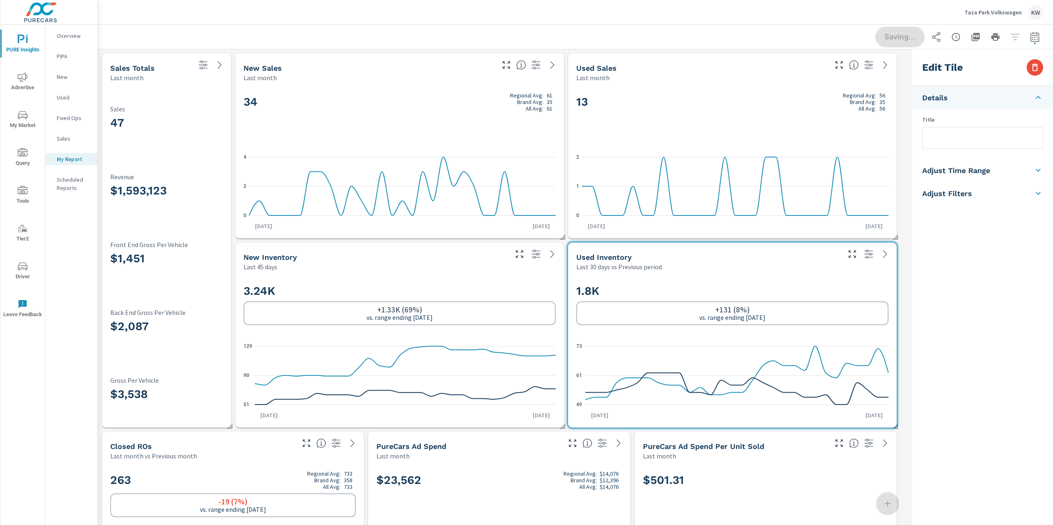
click at [969, 172] on h5 "Adjust Time Range" at bounding box center [956, 170] width 68 height 9
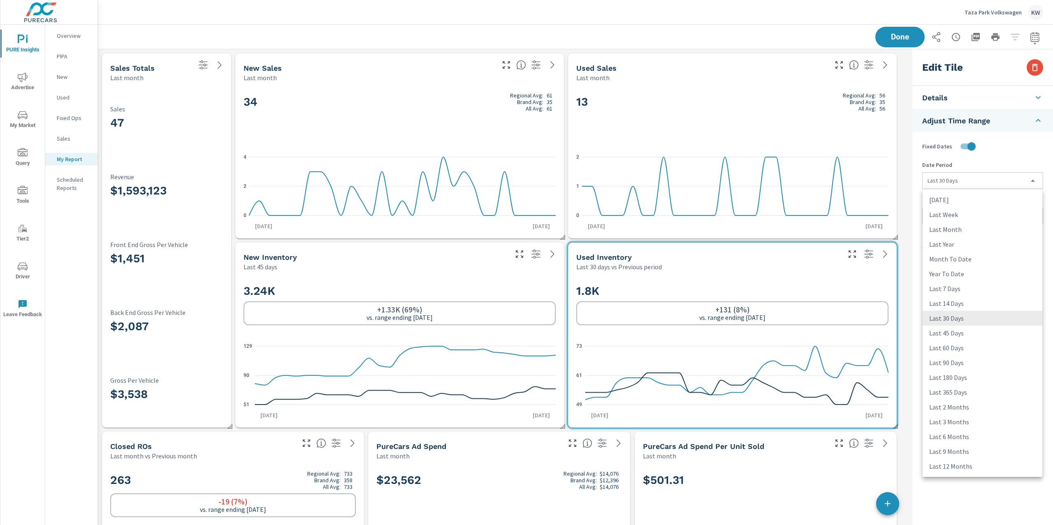
click at [968, 184] on body "PURE Insights Advertise My Market Query Tools Tier2 Driver Leave Feedback Overv…" at bounding box center [526, 262] width 1053 height 525
click at [957, 336] on li "Last 45 Days" at bounding box center [982, 333] width 120 height 15
type input "last45Days"
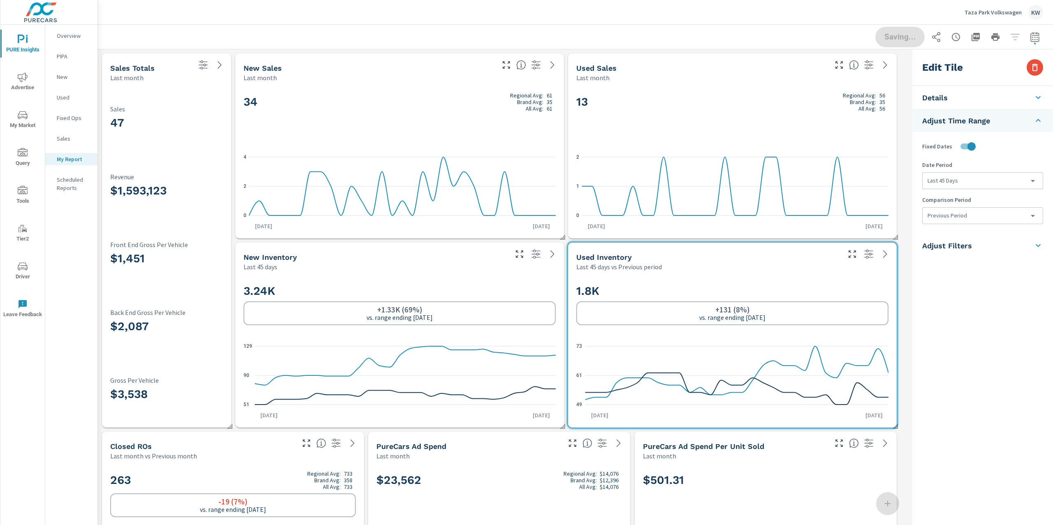
click at [961, 215] on body "PURE Insights Advertise My Market Query Tools Tier2 Driver Leave Feedback Overv…" at bounding box center [526, 262] width 1053 height 525
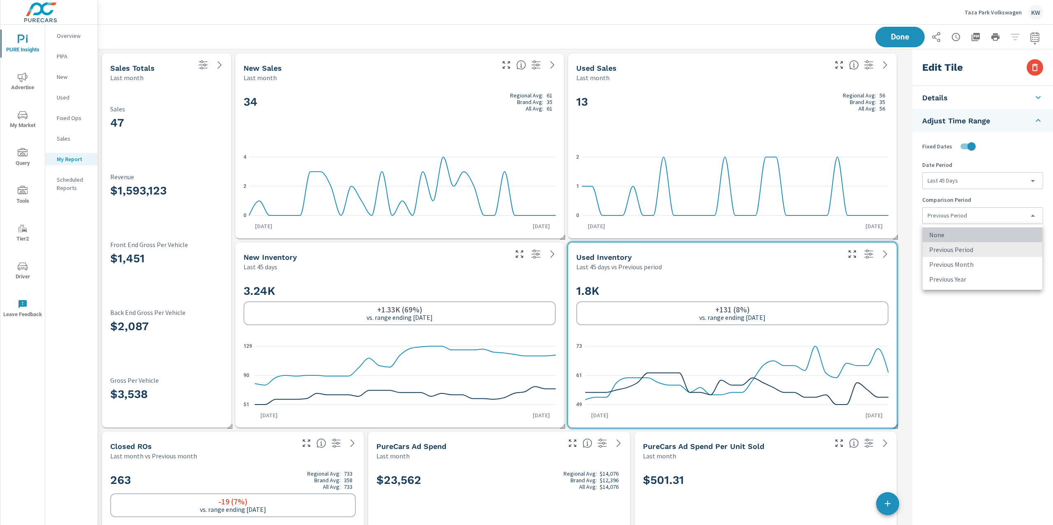
click at [948, 234] on li "None" at bounding box center [982, 234] width 120 height 15
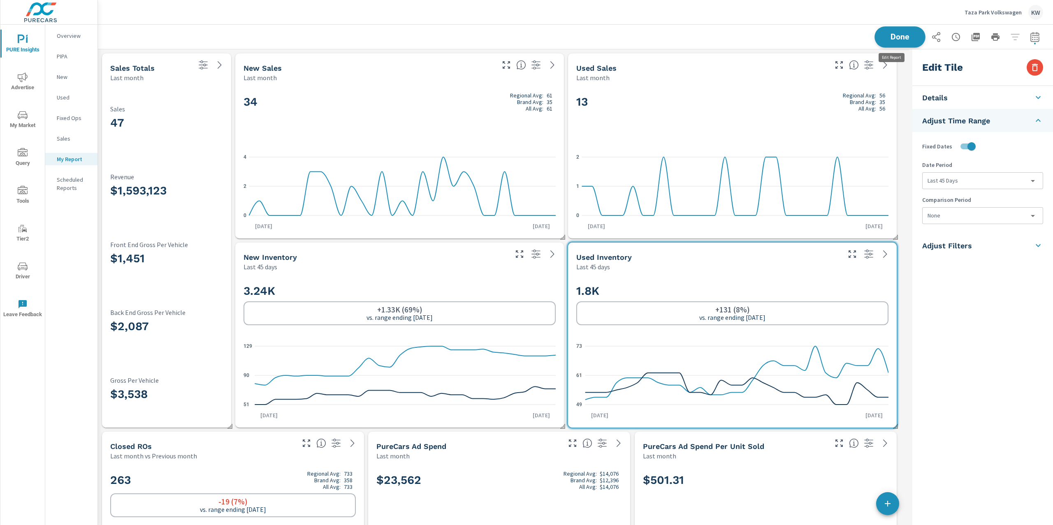
click at [896, 37] on span "Done" at bounding box center [900, 37] width 34 height 8
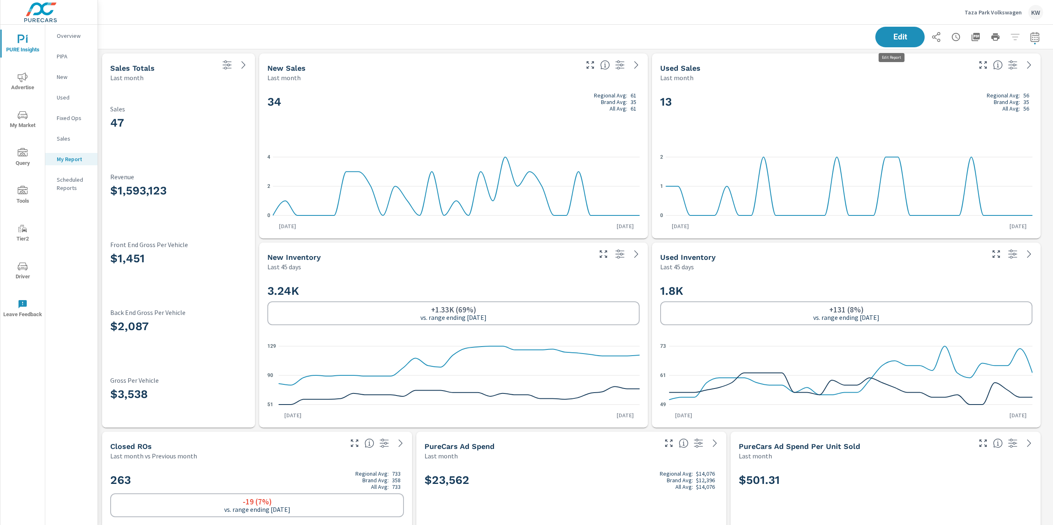
scroll to position [3237, 964]
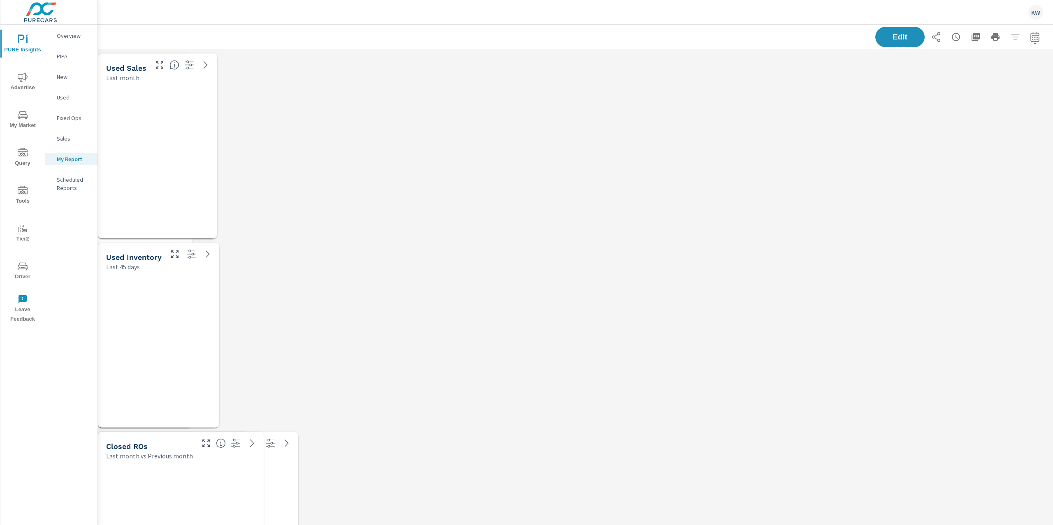
scroll to position [3237, 964]
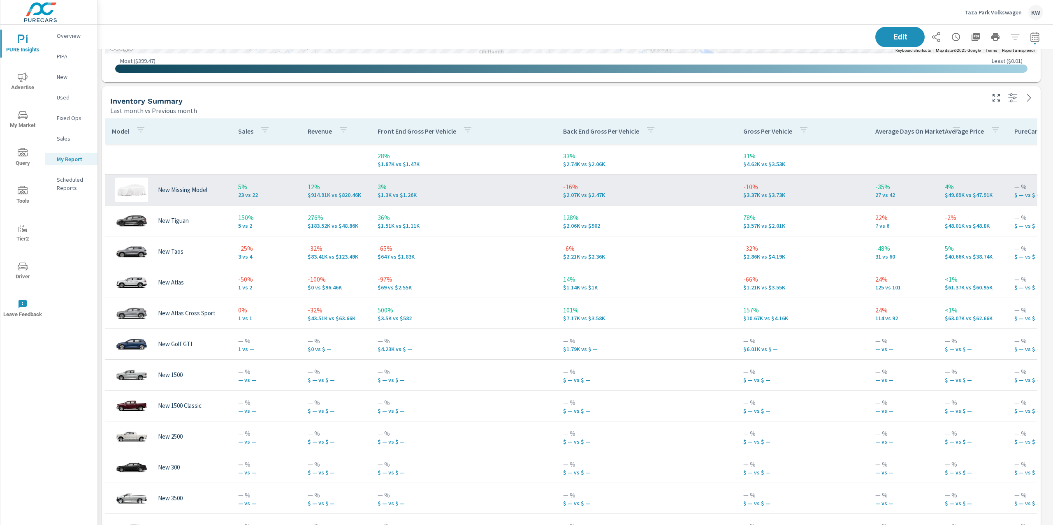
scroll to position [3237, 964]
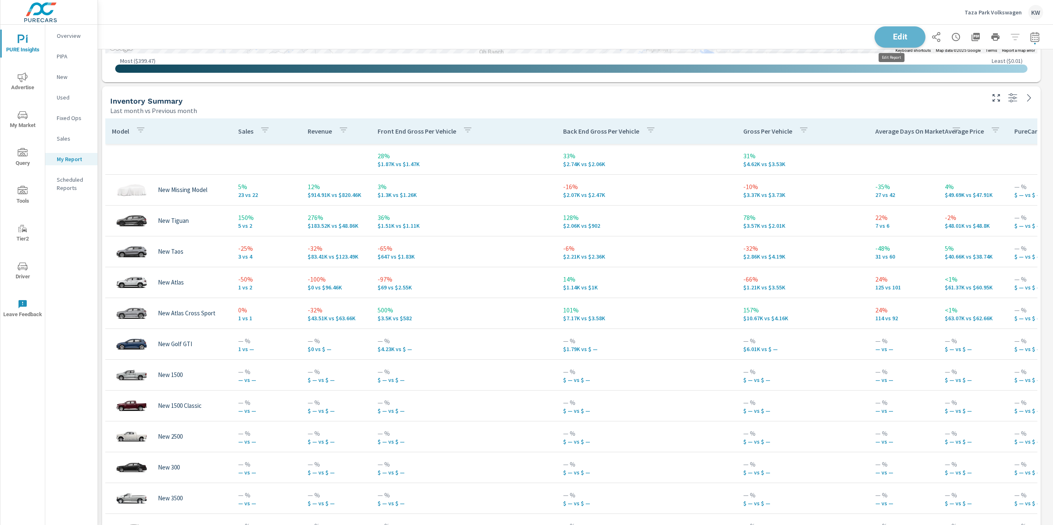
click at [892, 40] on span "Edit" at bounding box center [900, 37] width 34 height 8
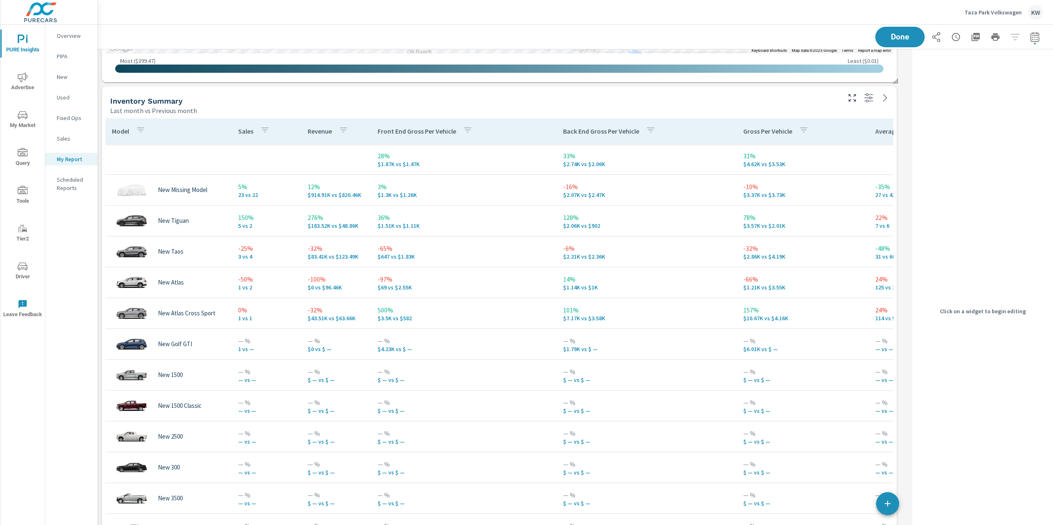
scroll to position [4, 4]
click at [796, 106] on div "Last month vs Previous month" at bounding box center [474, 111] width 729 height 10
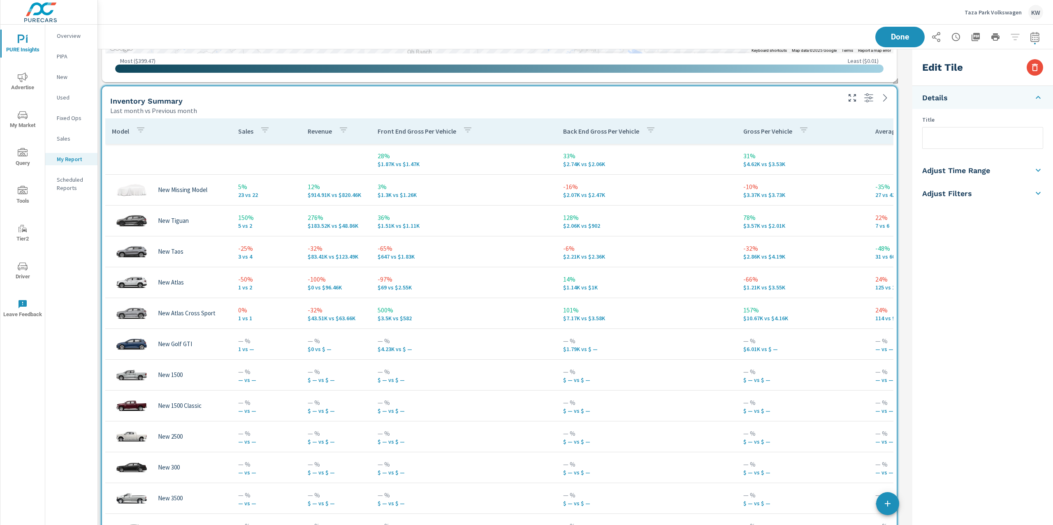
scroll to position [3237, 820]
click at [1037, 168] on icon at bounding box center [1038, 170] width 10 height 10
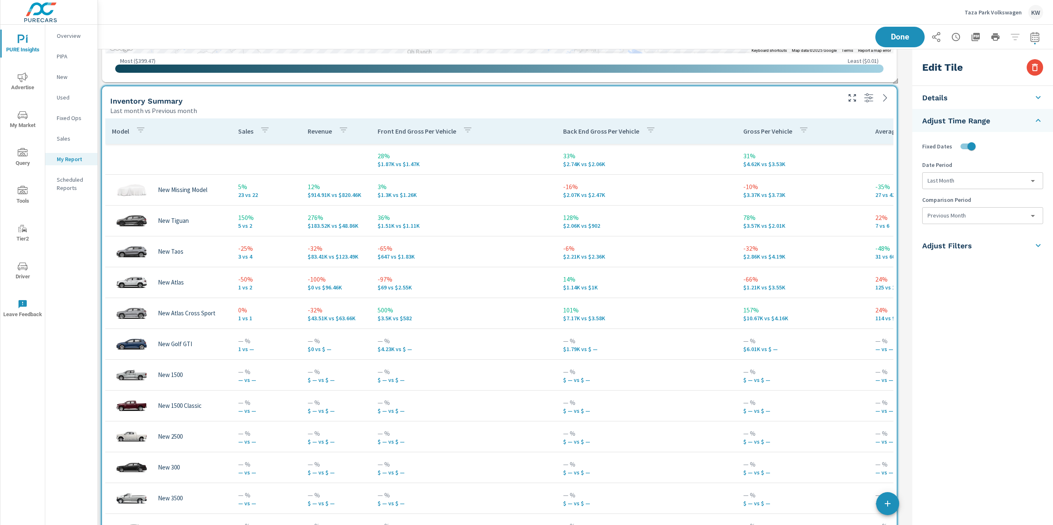
click at [1036, 246] on icon at bounding box center [1038, 245] width 5 height 3
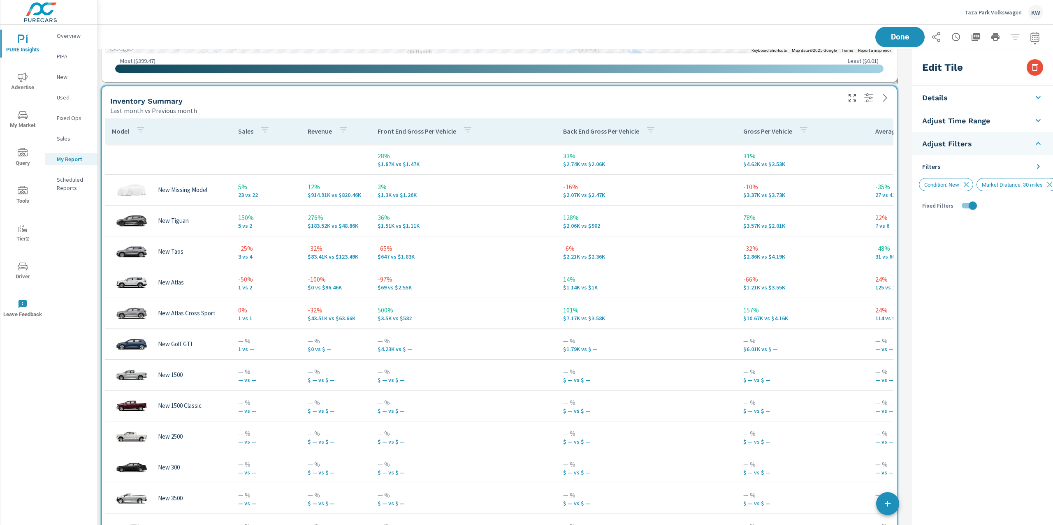
click at [1037, 168] on icon at bounding box center [1038, 166] width 3 height 5
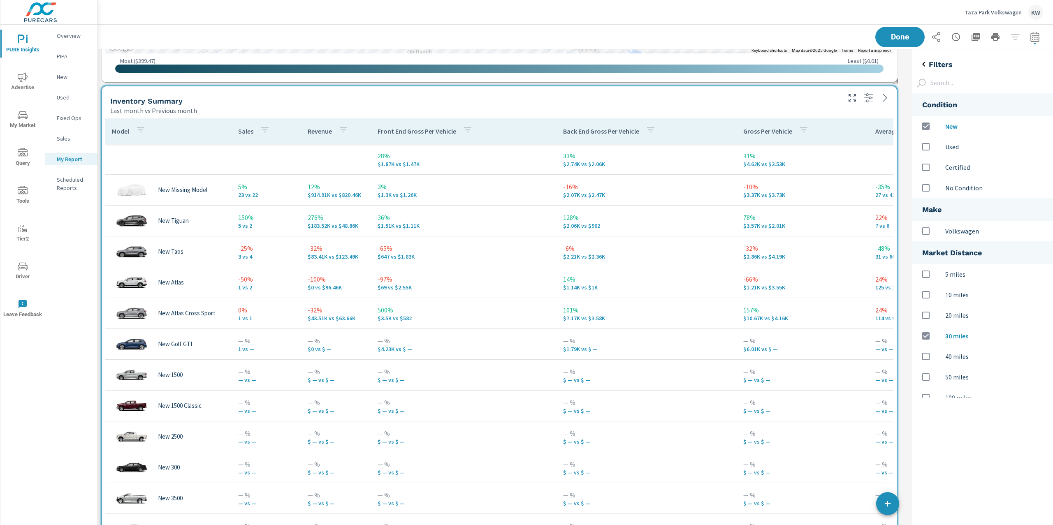
scroll to position [321, 158]
click at [926, 232] on input "options" at bounding box center [925, 230] width 17 height 17
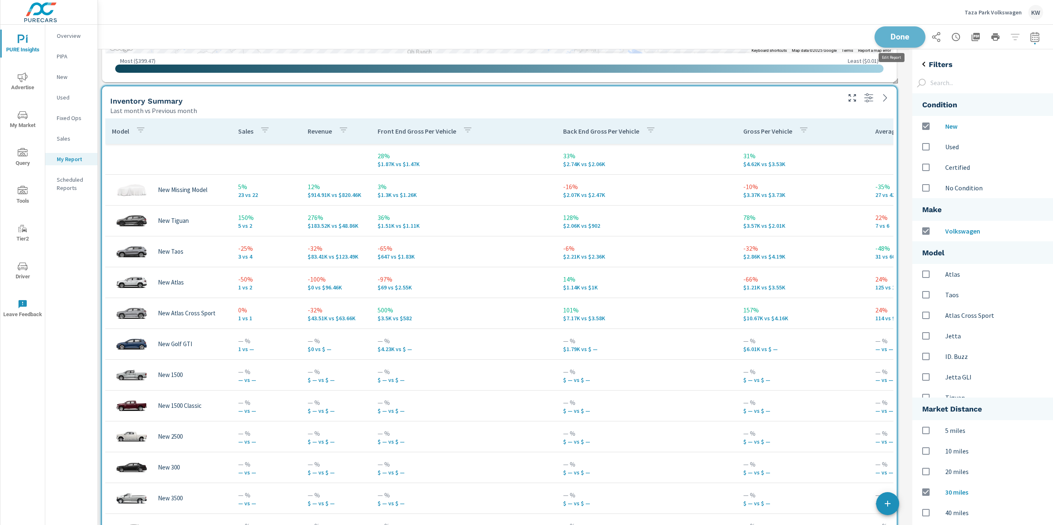
click at [902, 46] on button "Done" at bounding box center [899, 36] width 51 height 21
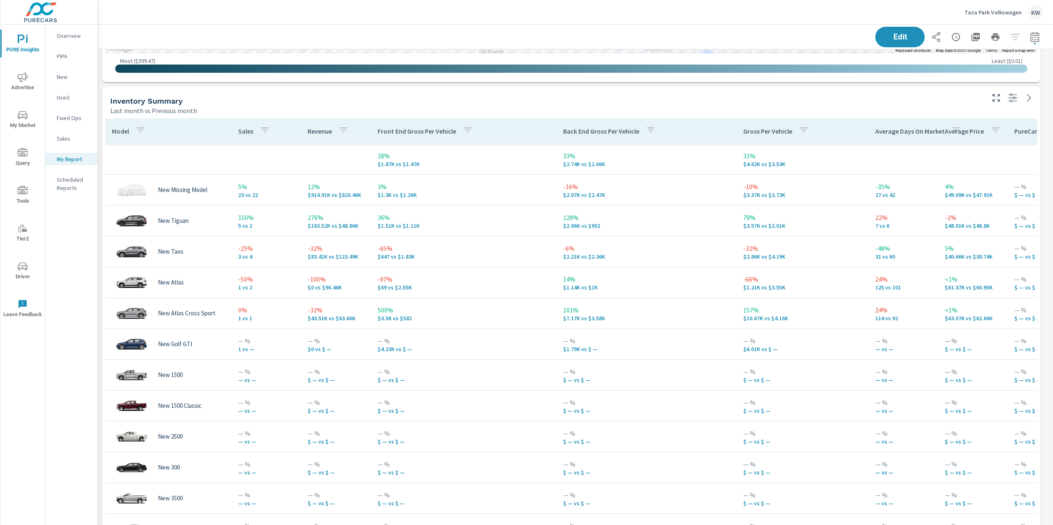
scroll to position [3237, 964]
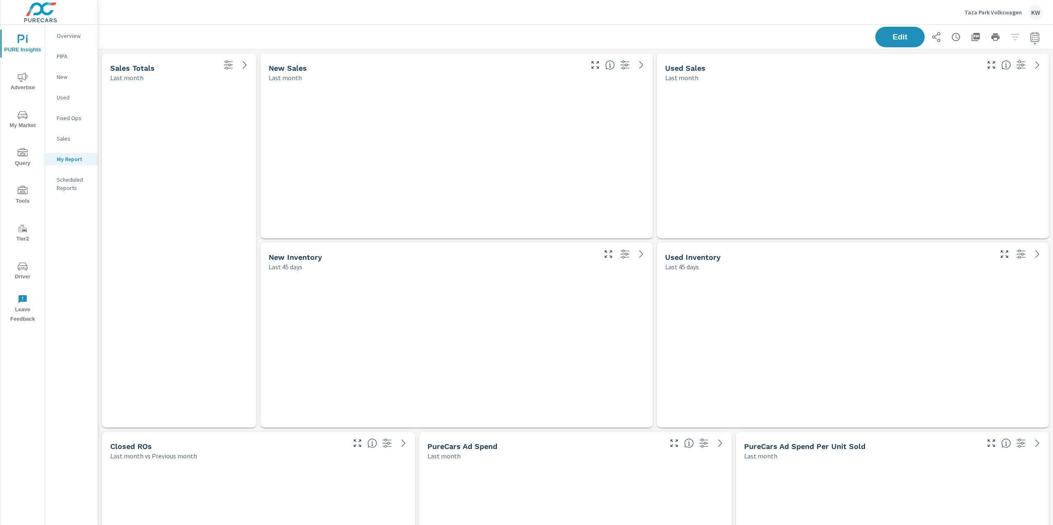
scroll to position [3237, 964]
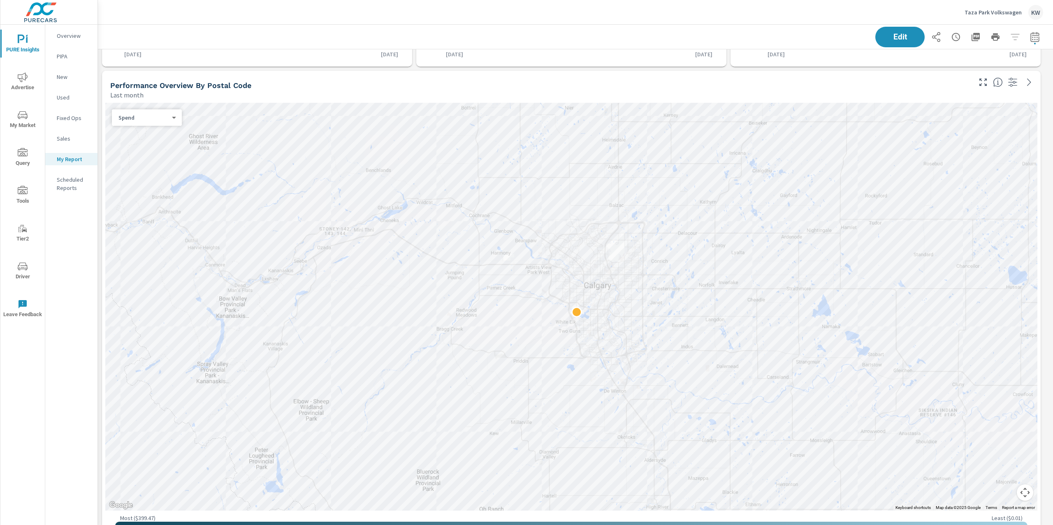
scroll to position [554, 0]
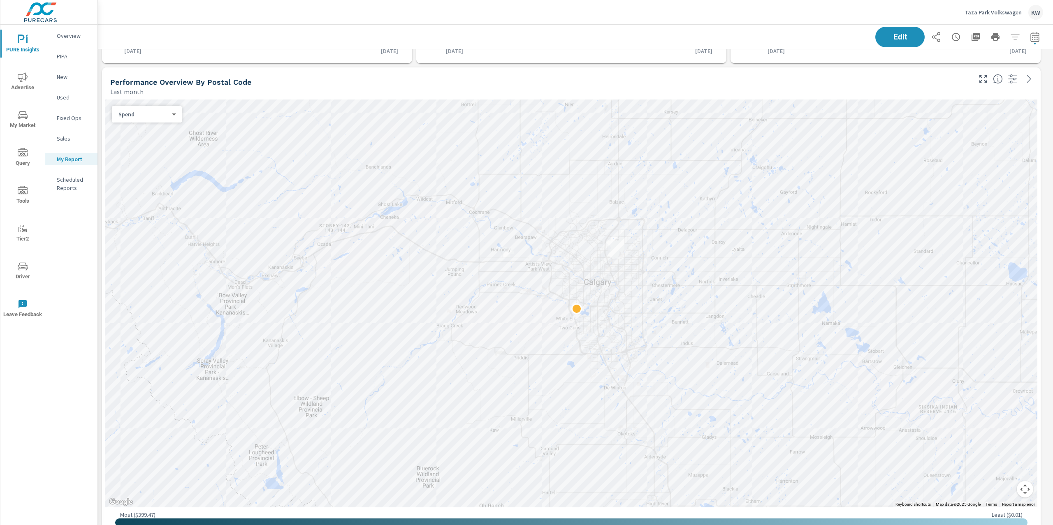
drag, startPoint x: 137, startPoint y: 121, endPoint x: 141, endPoint y: 119, distance: 4.6
click at [137, 121] on div "Spend 0 ​" at bounding box center [147, 114] width 70 height 16
click at [146, 115] on body "PURE Insights Advertise My Market Query Tools Tier2 Driver Leave Feedback Overv…" at bounding box center [526, 262] width 1053 height 525
click at [140, 131] on li "Sales" at bounding box center [143, 126] width 63 height 13
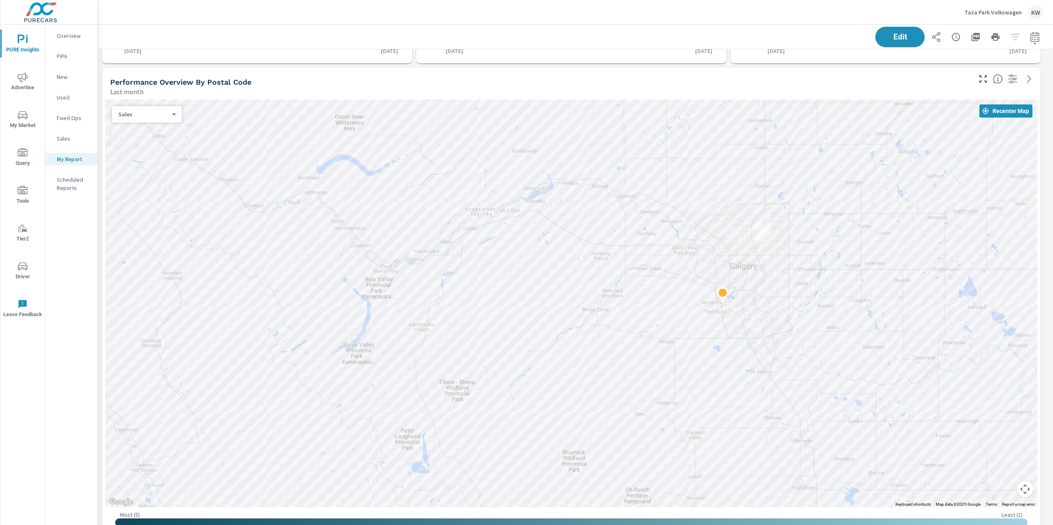
drag, startPoint x: 284, startPoint y: 145, endPoint x: 415, endPoint y: 134, distance: 132.1
click at [415, 134] on div at bounding box center [571, 304] width 932 height 408
click at [30, 81] on span "Advertise" at bounding box center [22, 82] width 39 height 20
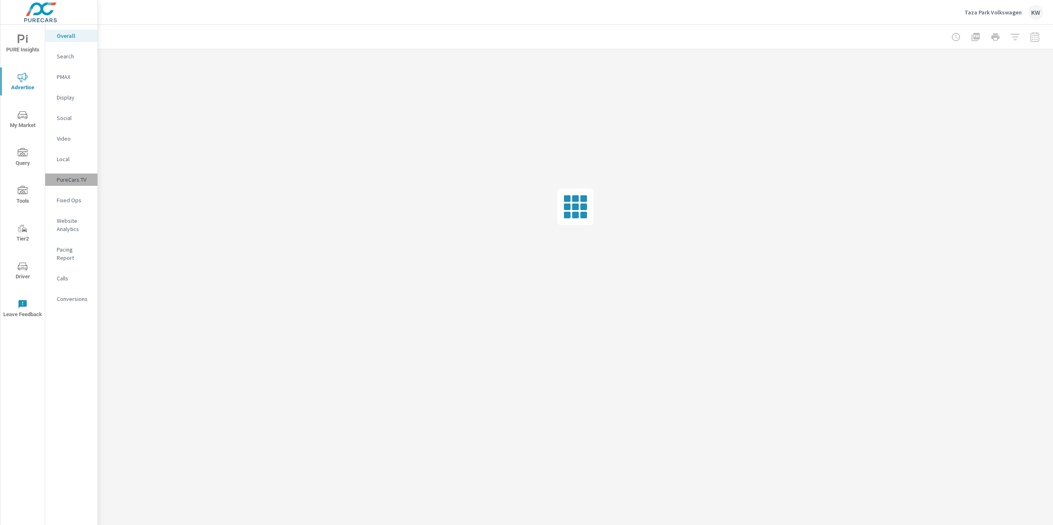
click at [72, 180] on p "PureCars TV" at bounding box center [74, 180] width 34 height 8
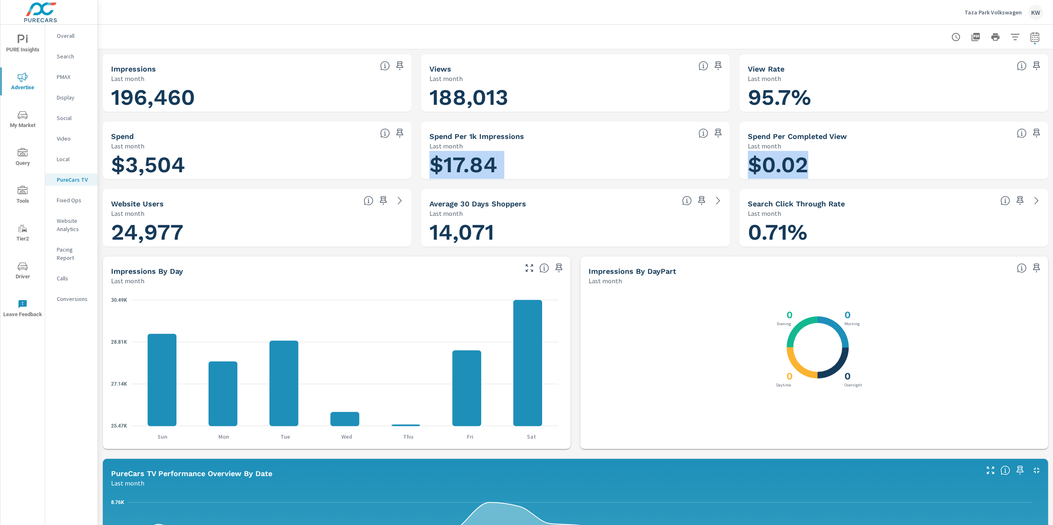
drag, startPoint x: 804, startPoint y: 162, endPoint x: 420, endPoint y: 164, distance: 384.1
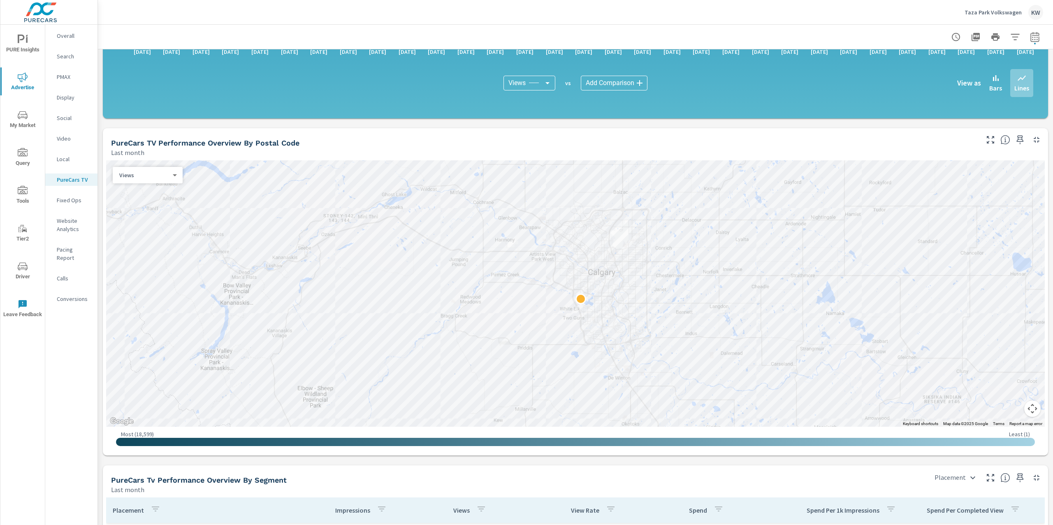
scroll to position [602, 0]
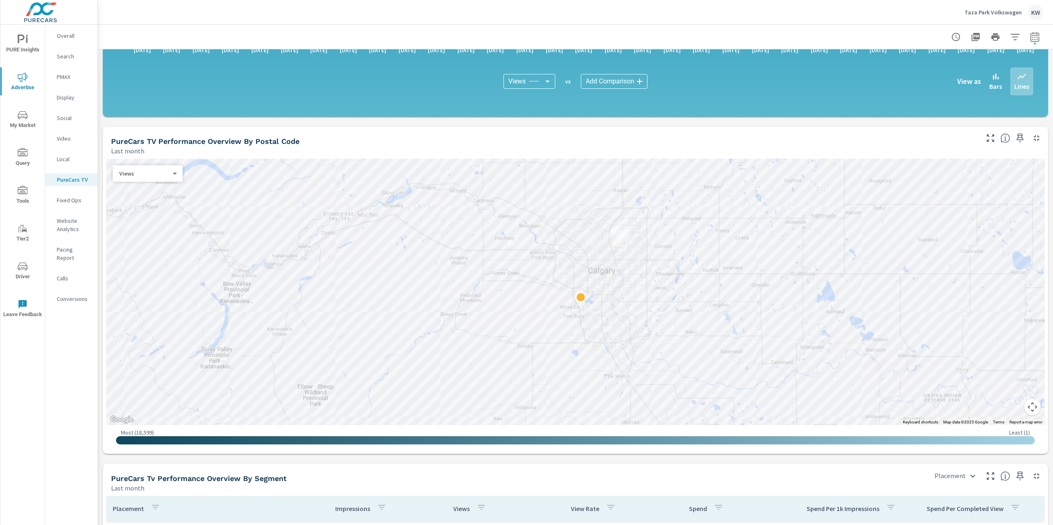
click at [1026, 412] on button "Map camera controls" at bounding box center [1032, 407] width 16 height 16
click at [1006, 412] on button "Zoom out" at bounding box center [1011, 407] width 16 height 16
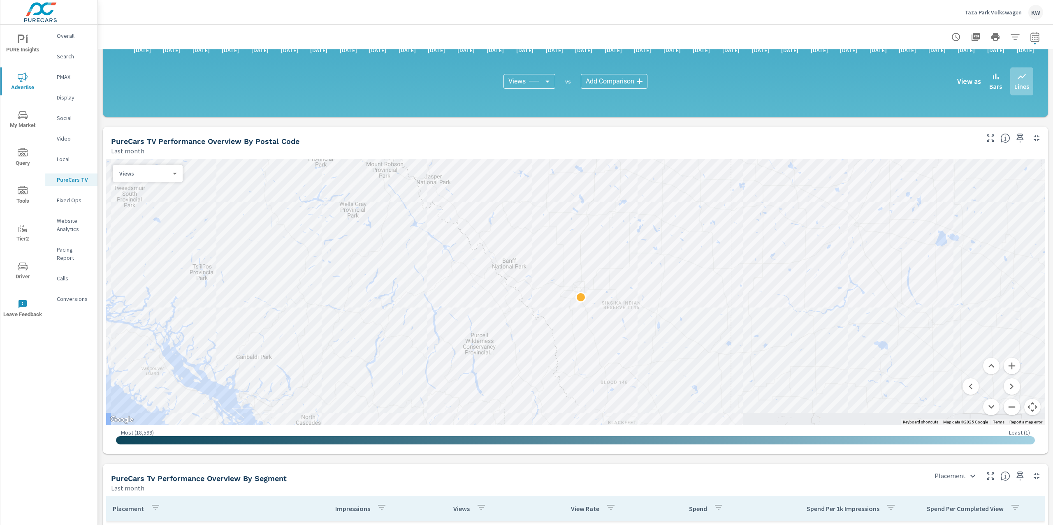
click at [1005, 408] on button "Zoom out" at bounding box center [1011, 407] width 16 height 16
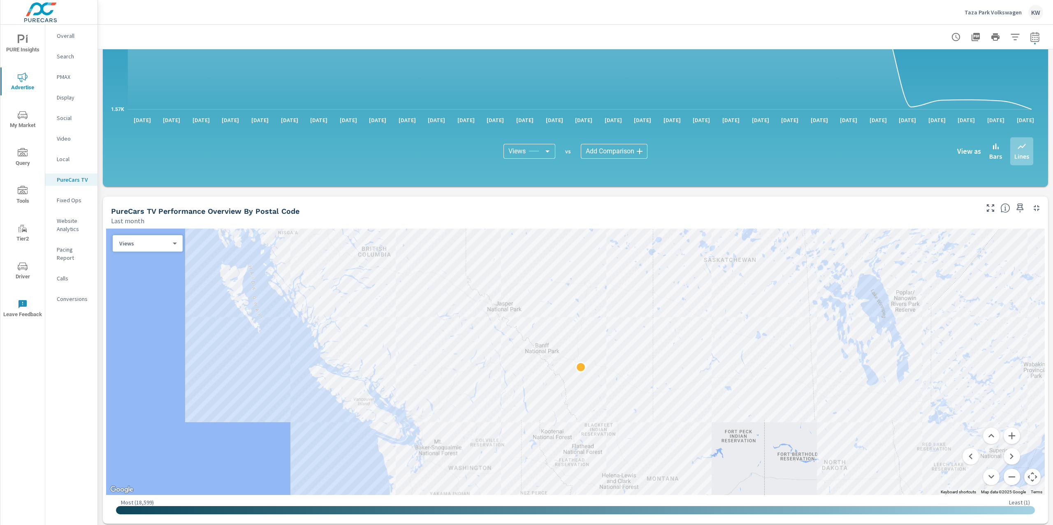
scroll to position [537, 0]
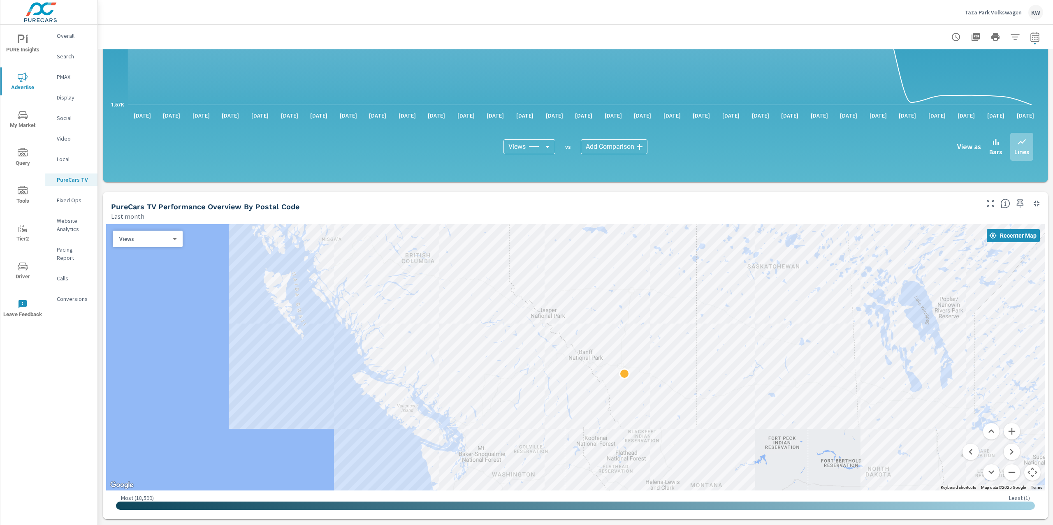
drag, startPoint x: 622, startPoint y: 400, endPoint x: 667, endPoint y: 412, distance: 46.9
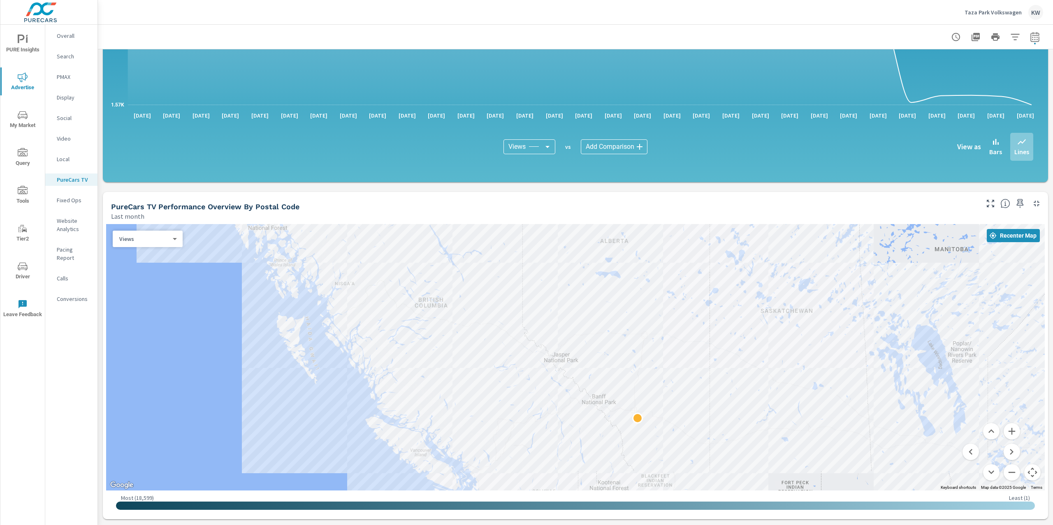
drag, startPoint x: 739, startPoint y: 435, endPoint x: 751, endPoint y: 478, distance: 45.4
click at [992, 9] on p "Taza Park Volkswagen" at bounding box center [992, 12] width 57 height 7
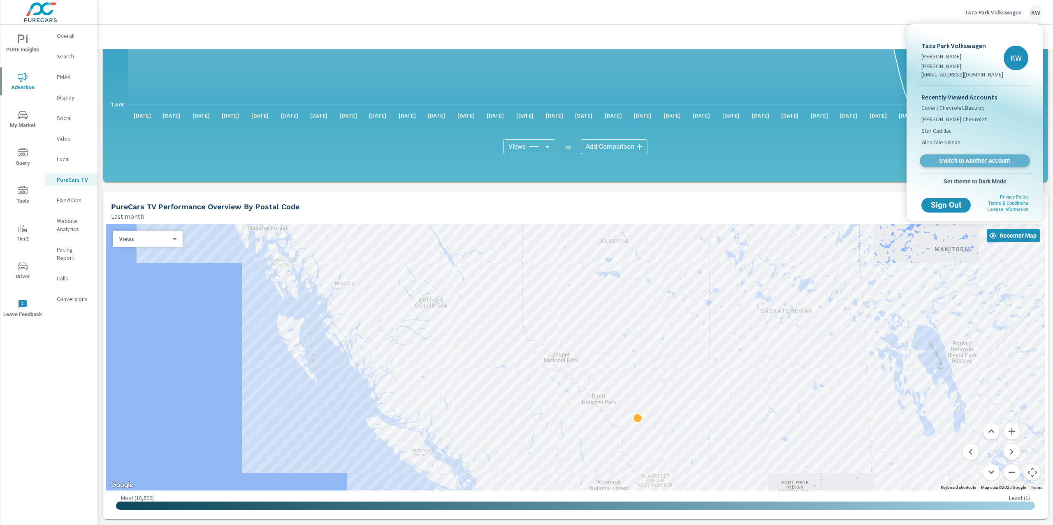
click at [965, 157] on span "Switch to Another Account" at bounding box center [974, 161] width 101 height 8
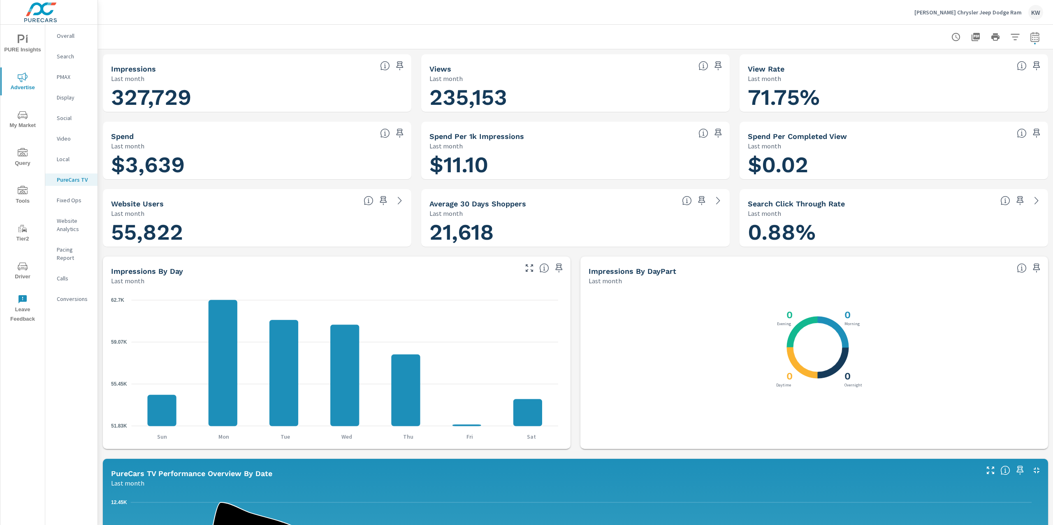
click at [29, 40] on span "PURE Insights" at bounding box center [22, 45] width 39 height 20
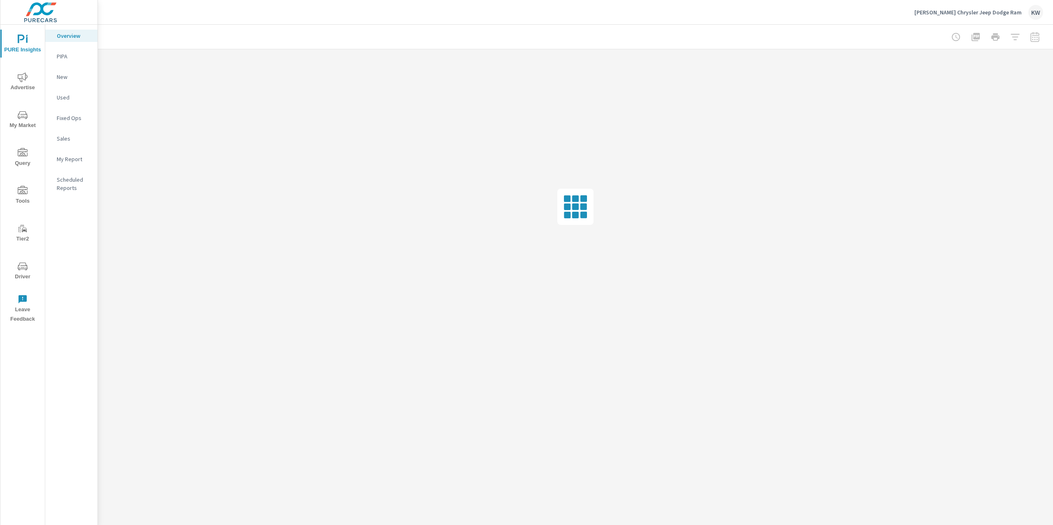
click at [82, 159] on p "My Report" at bounding box center [74, 159] width 34 height 8
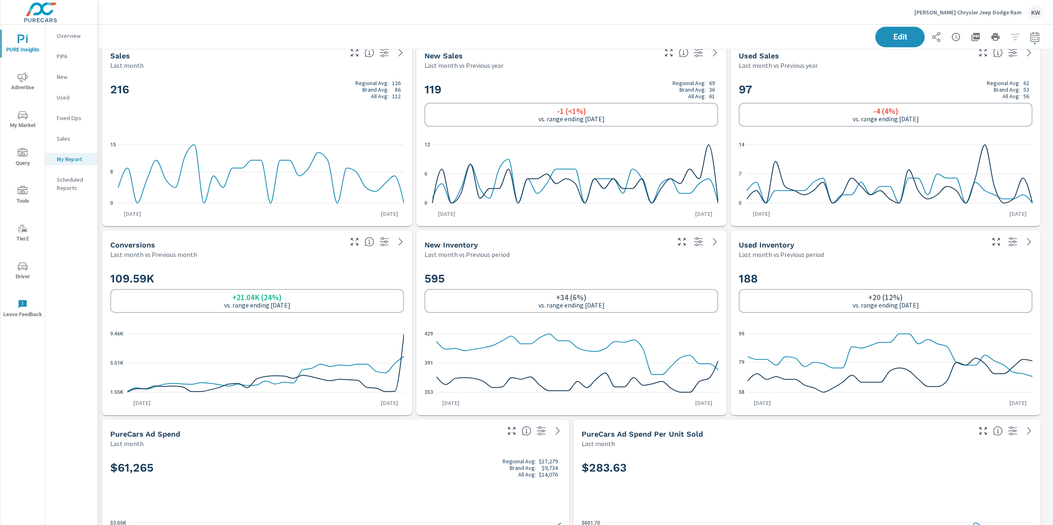
scroll to position [9, 0]
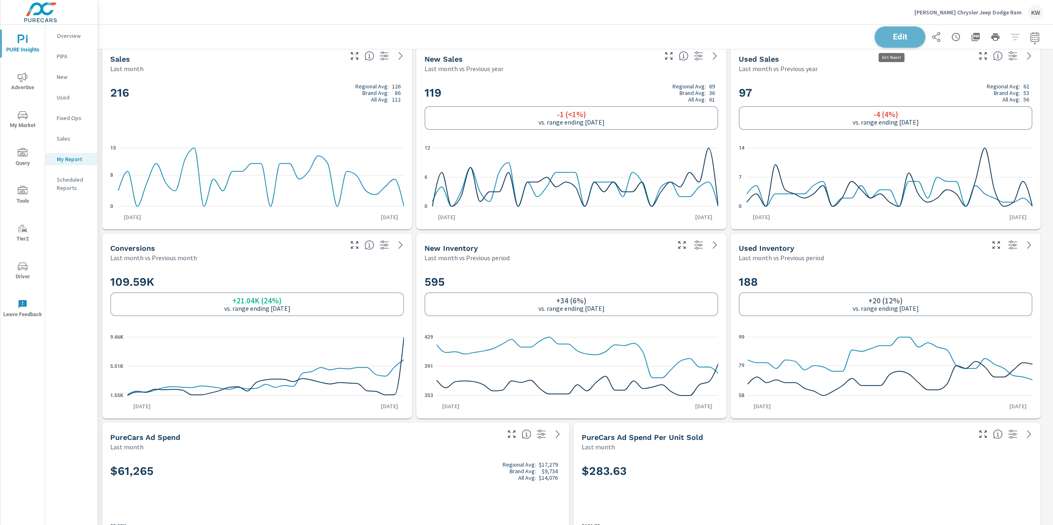
click at [901, 33] on span "Edit" at bounding box center [900, 37] width 34 height 8
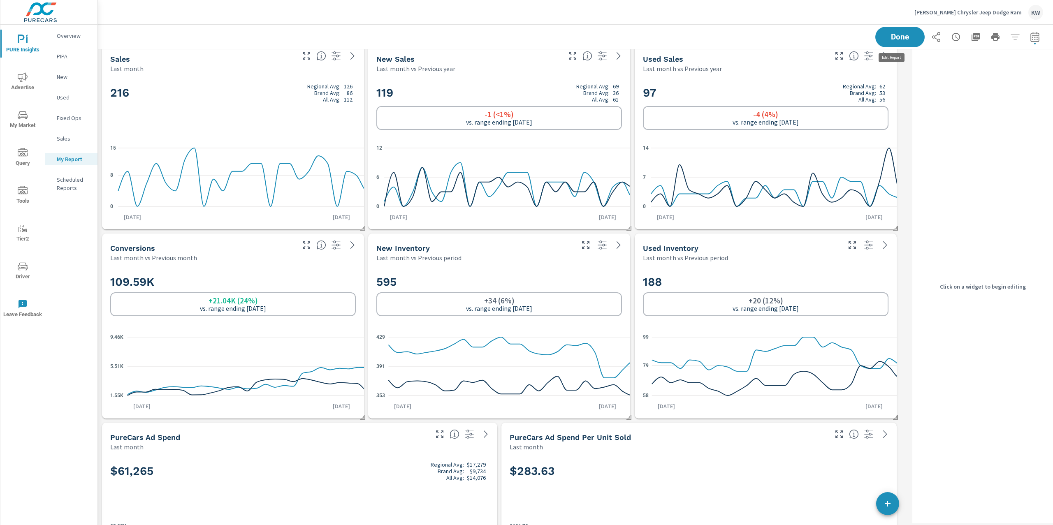
scroll to position [4, 4]
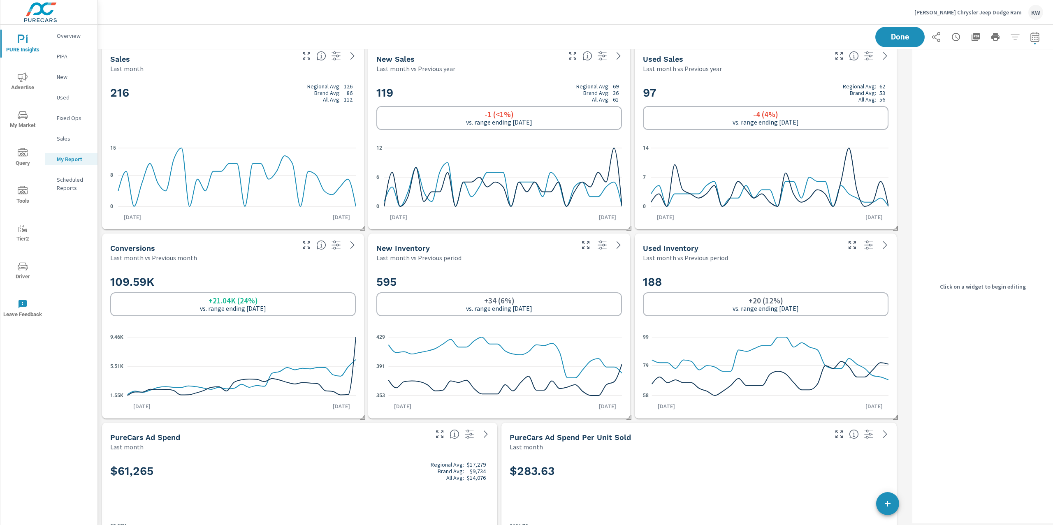
click at [554, 285] on h2 "595" at bounding box center [499, 282] width 246 height 14
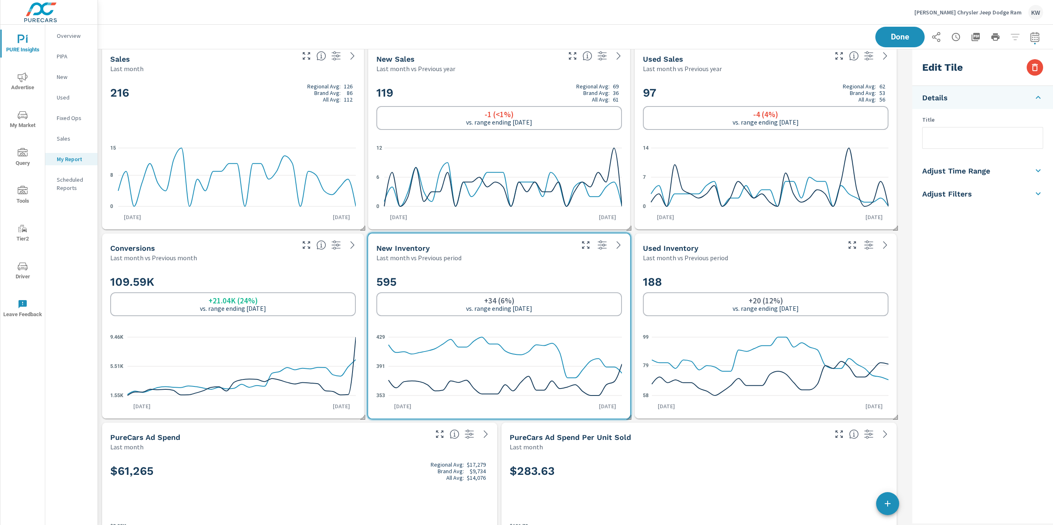
scroll to position [5791, 820]
click at [985, 174] on h5 "Adjust Time Range" at bounding box center [956, 170] width 68 height 9
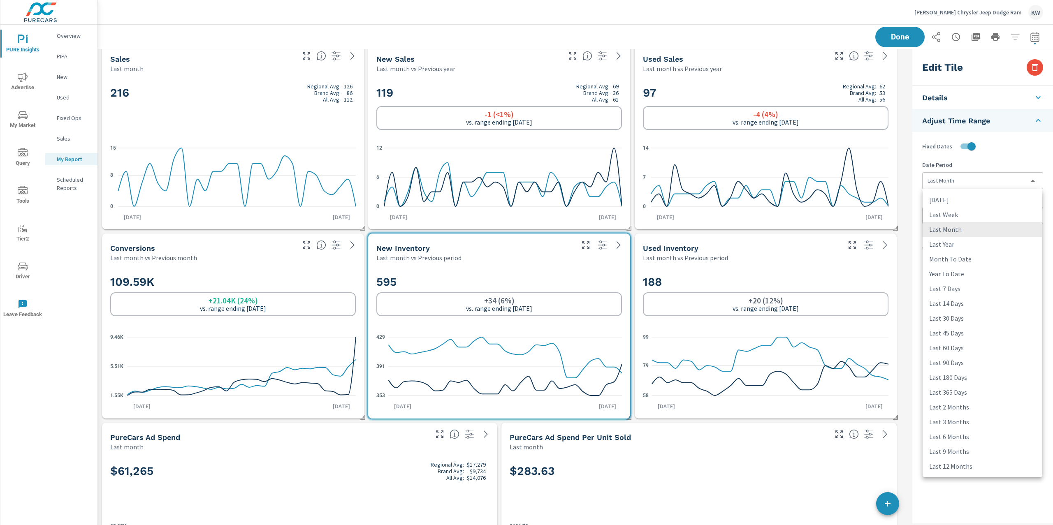
click at [985, 183] on body "PURE Insights Advertise My Market Query Tools Tier2 Driver Leave Feedback Overv…" at bounding box center [526, 262] width 1053 height 525
click at [965, 336] on li "Last 45 Days" at bounding box center [982, 333] width 120 height 15
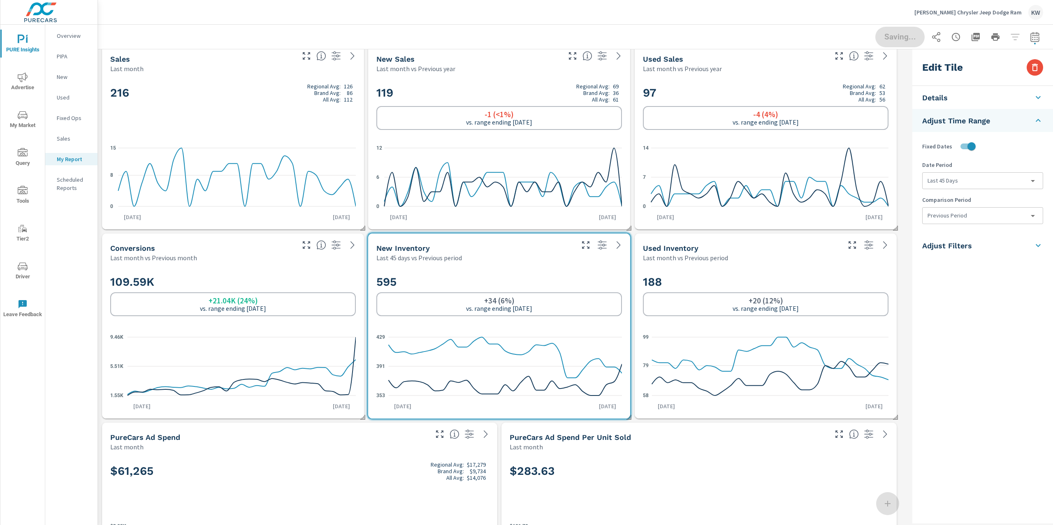
click at [825, 273] on div "188 +20 (12%) vs. range ending [DATE]" at bounding box center [766, 296] width 246 height 50
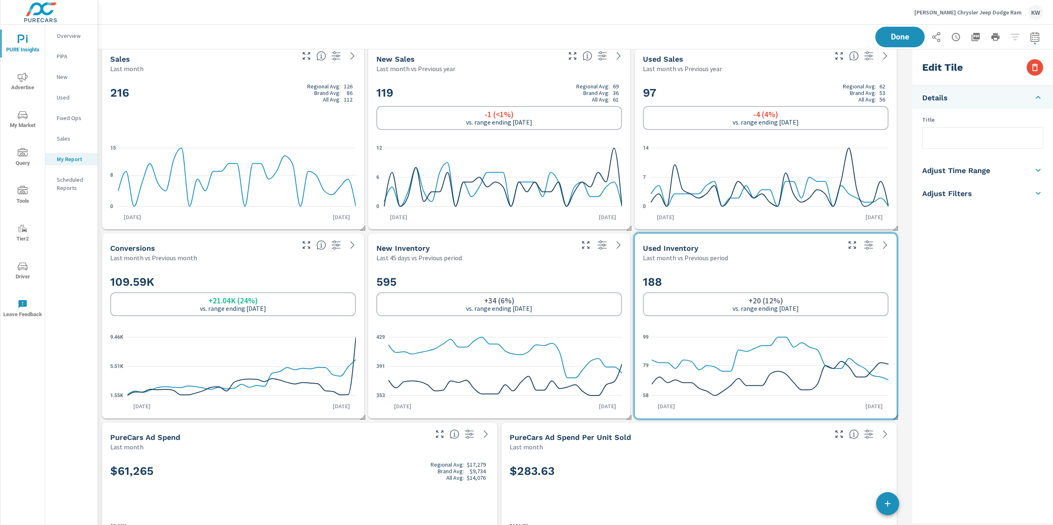
click at [972, 170] on h5 "Adjust Time Range" at bounding box center [956, 170] width 68 height 9
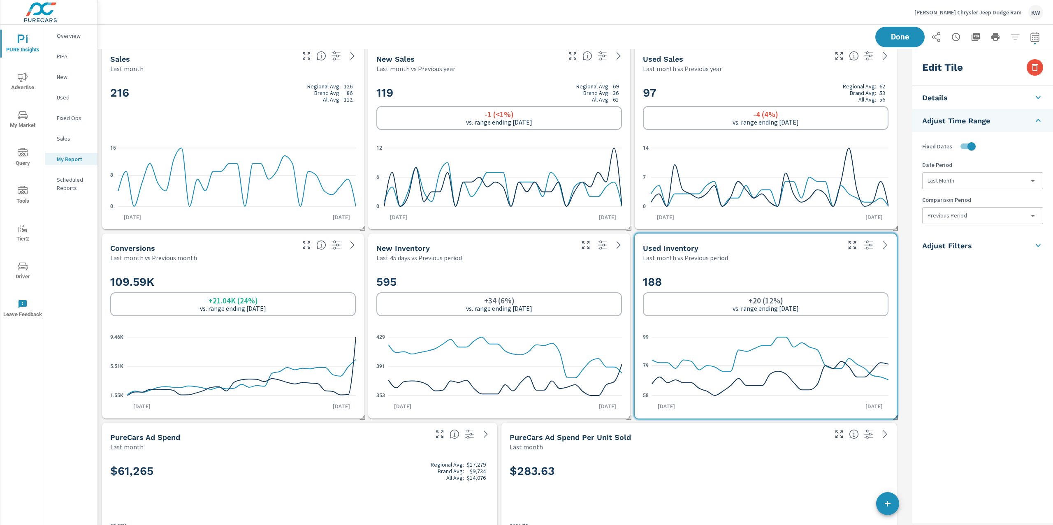
click at [966, 182] on body "PURE Insights Advertise My Market Query Tools Tier2 Driver Leave Feedback Overv…" at bounding box center [526, 262] width 1053 height 525
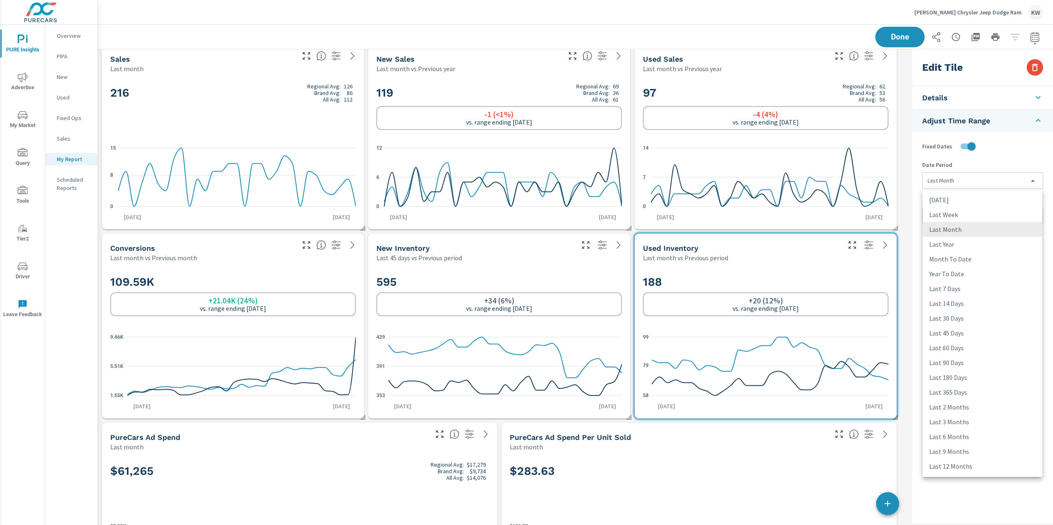
click at [960, 336] on li "Last 45 Days" at bounding box center [982, 333] width 120 height 15
type input "last45Days"
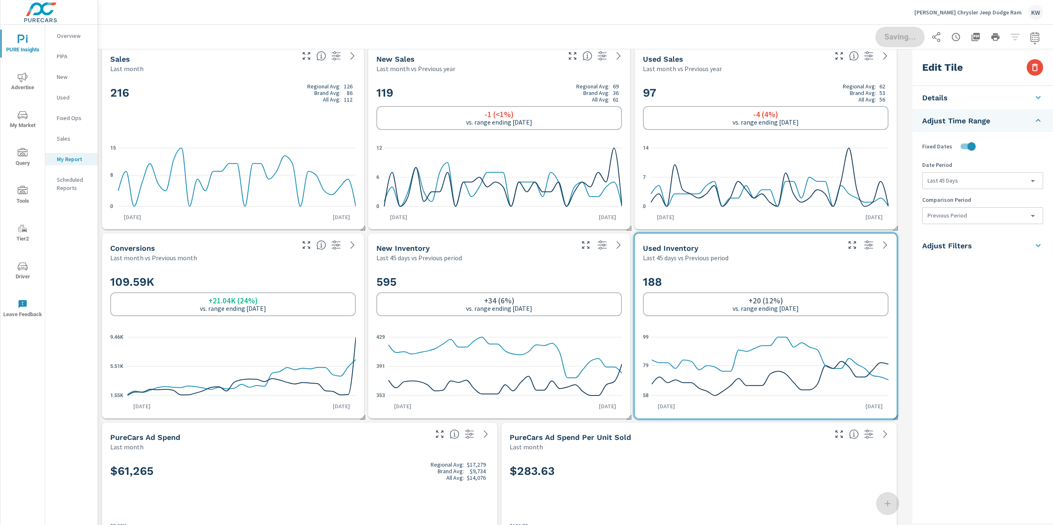
click at [978, 218] on body "PURE Insights Advertise My Market Query Tools Tier2 Driver Leave Feedback Overv…" at bounding box center [526, 262] width 1053 height 525
click at [964, 237] on li "None" at bounding box center [982, 234] width 120 height 15
click at [896, 37] on span "Done" at bounding box center [900, 37] width 34 height 8
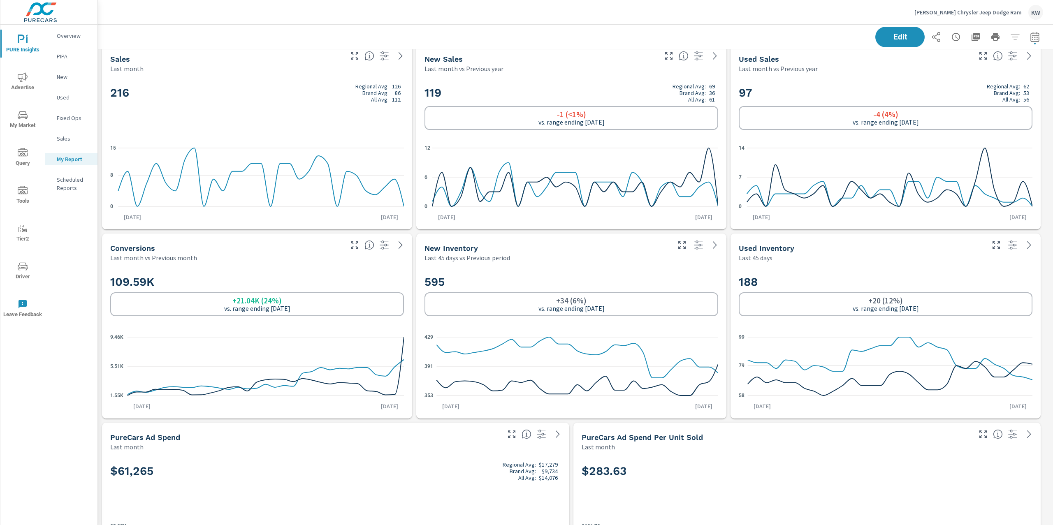
scroll to position [5791, 964]
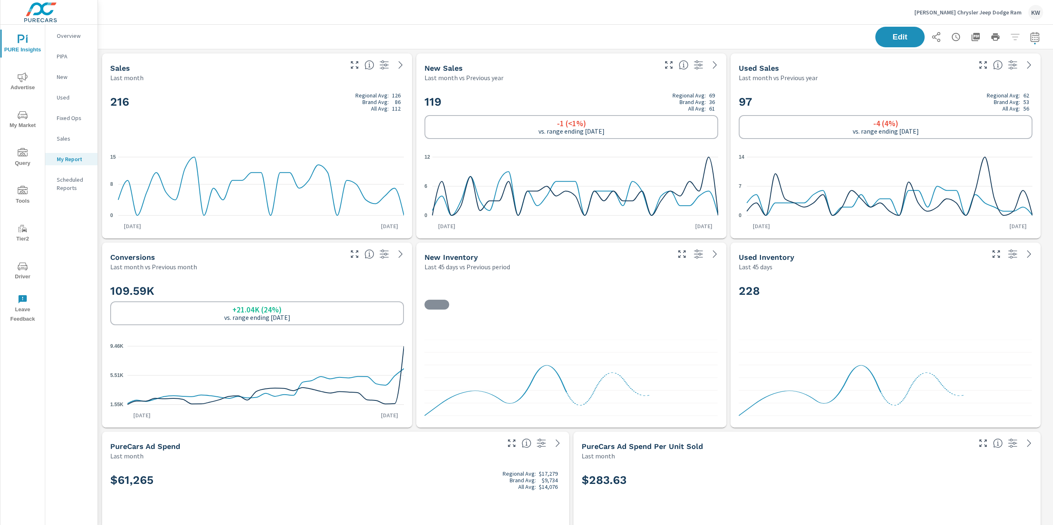
scroll to position [29, 0]
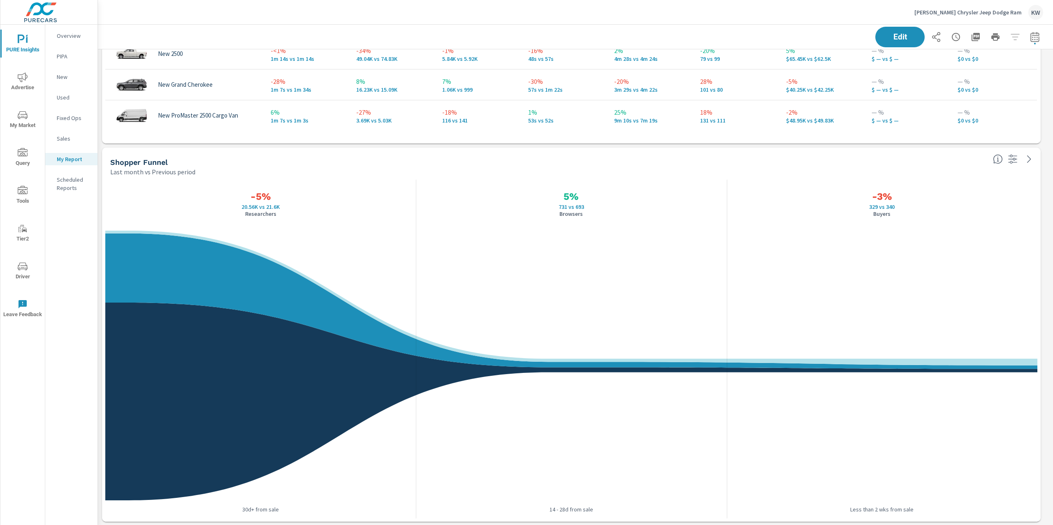
scroll to position [5298, 0]
click at [897, 30] on button "Edit" at bounding box center [899, 36] width 51 height 21
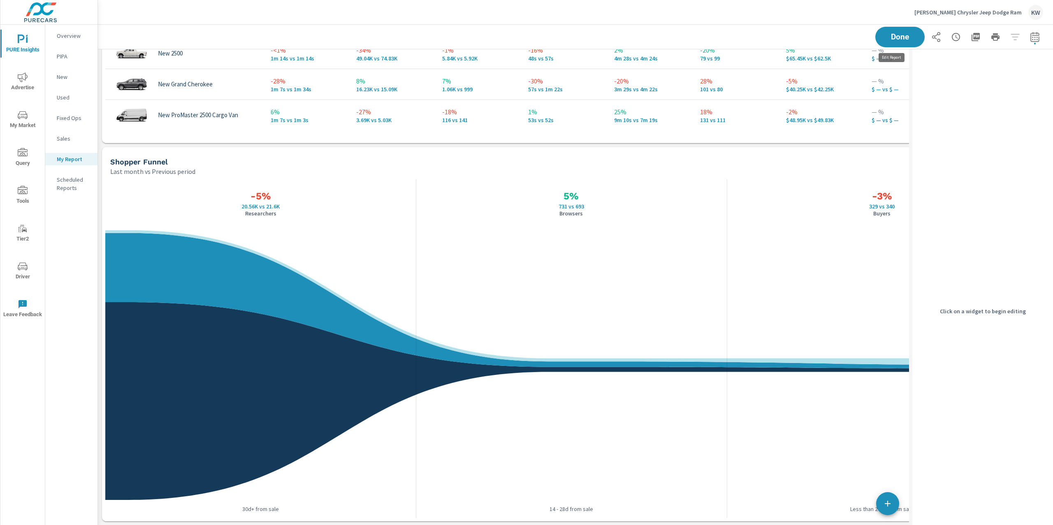
scroll to position [4, 4]
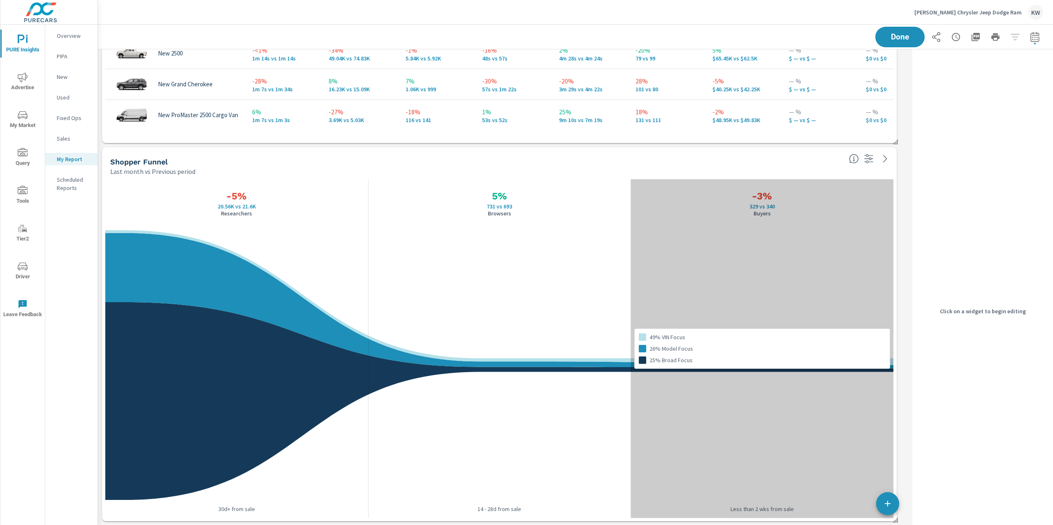
click at [803, 179] on div "49% VIN Focus 26% Model Focus 25% Broad Focus" at bounding box center [761, 348] width 263 height 339
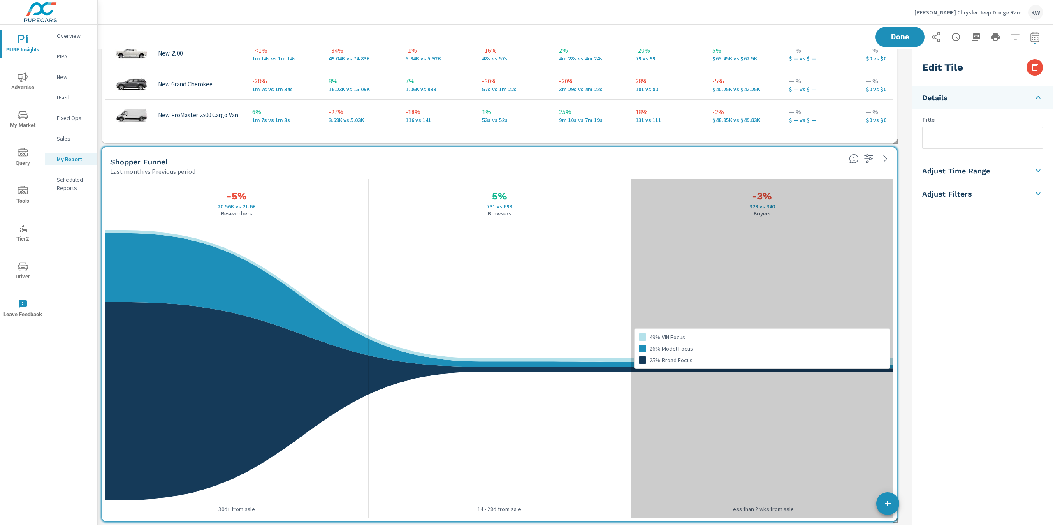
scroll to position [5791, 820]
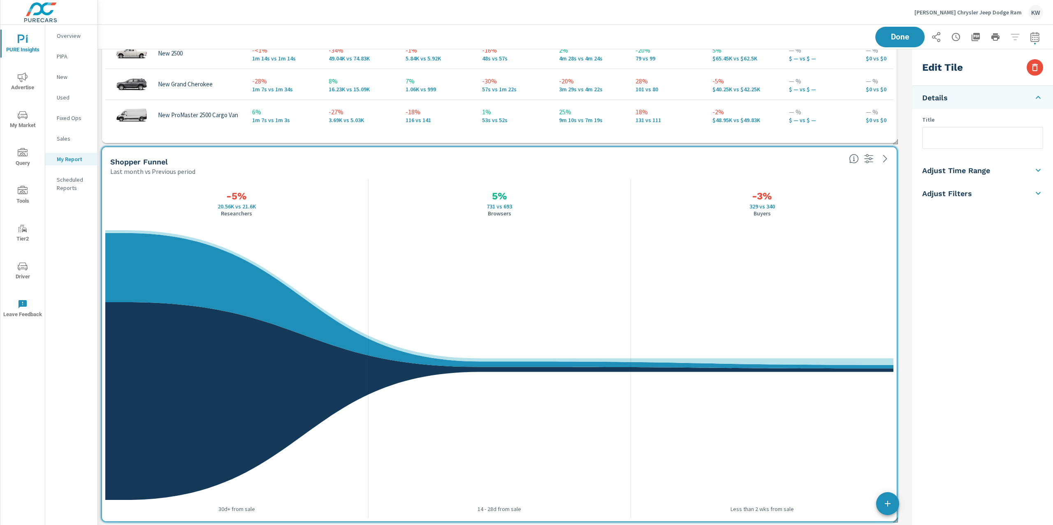
click at [978, 172] on h5 "Adjust Time Range" at bounding box center [956, 170] width 68 height 9
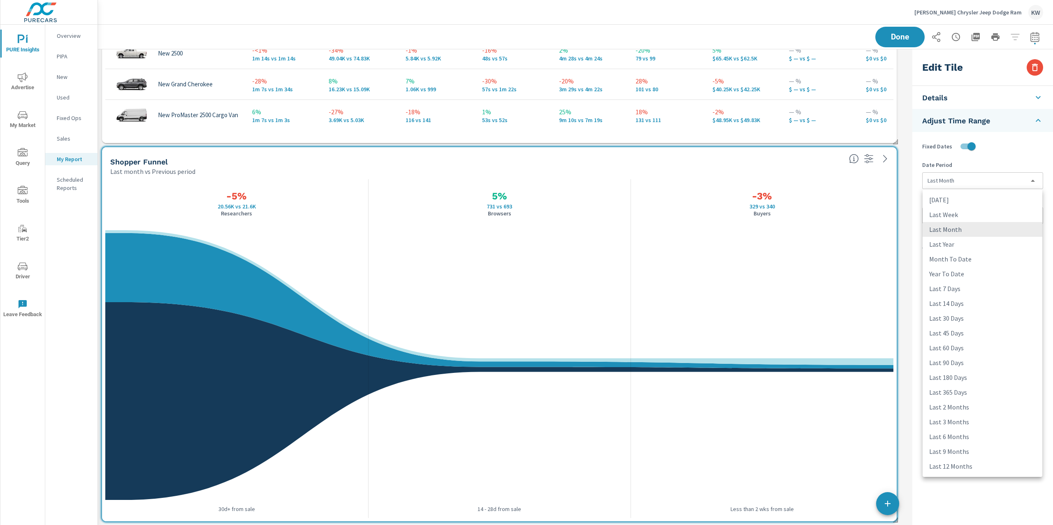
click at [1001, 180] on body "PURE Insights Advertise My Market Query Tools Tier2 Driver Leave Feedback Overv…" at bounding box center [526, 262] width 1053 height 525
click at [989, 317] on li "Last 30 Days" at bounding box center [982, 318] width 120 height 15
type input "last30Days"
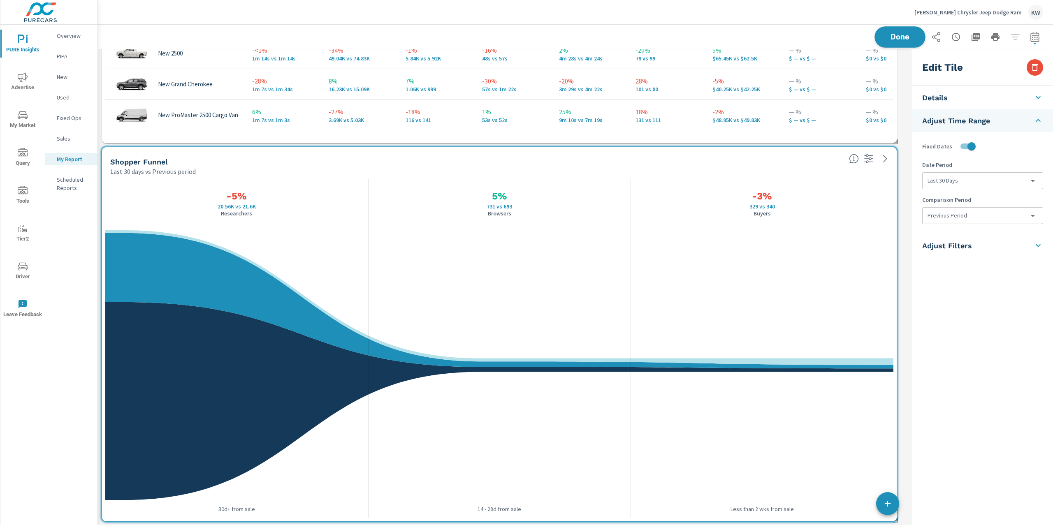
click at [900, 42] on button "Done" at bounding box center [899, 36] width 51 height 21
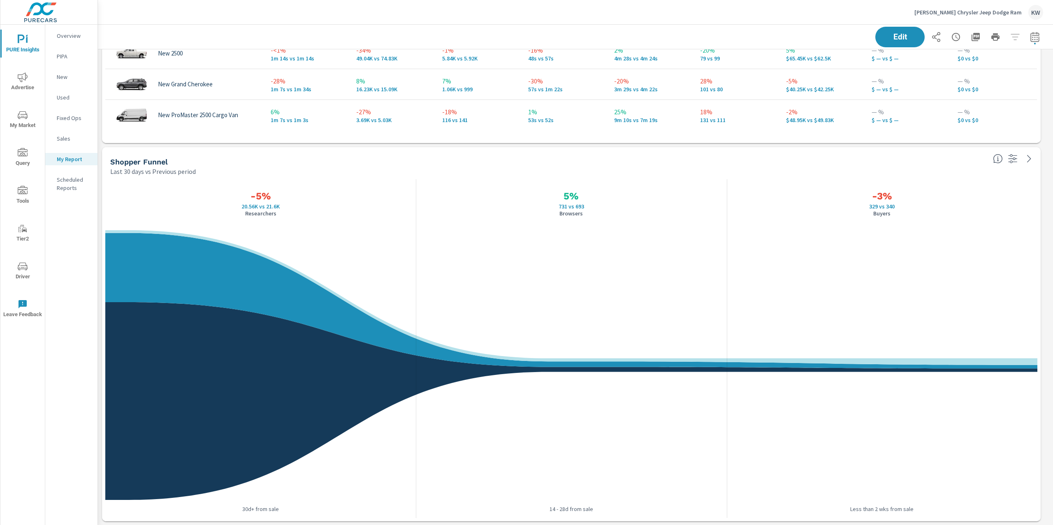
scroll to position [5791, 964]
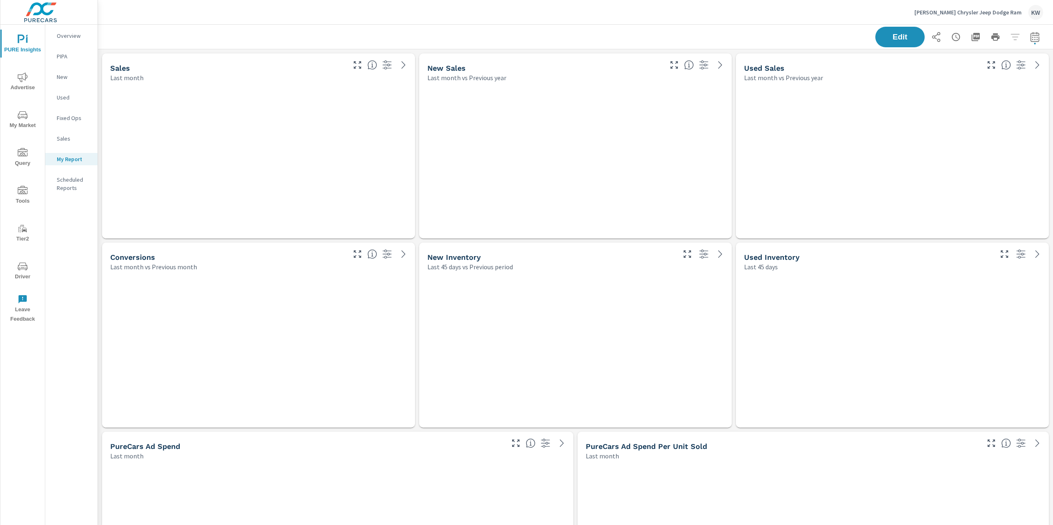
scroll to position [5791, 964]
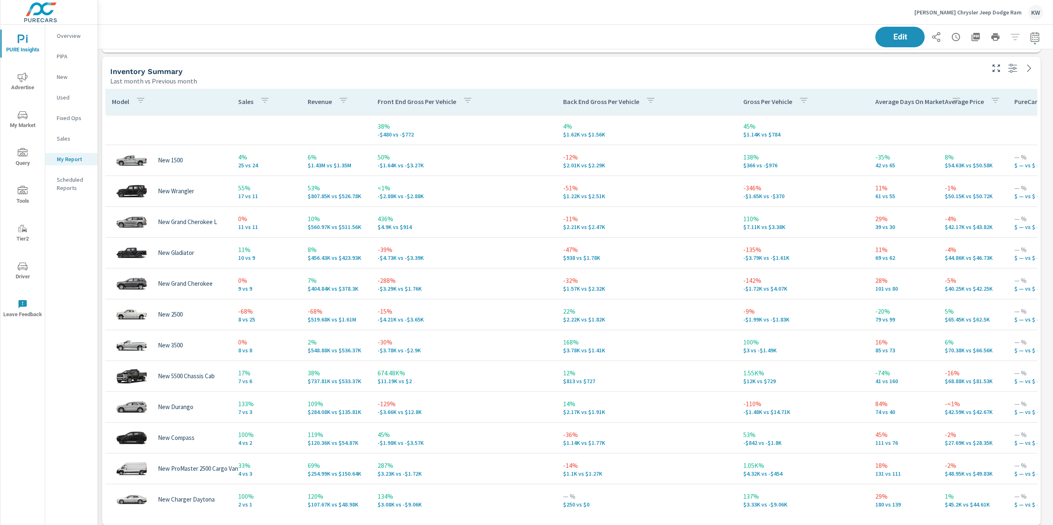
scroll to position [1038, 0]
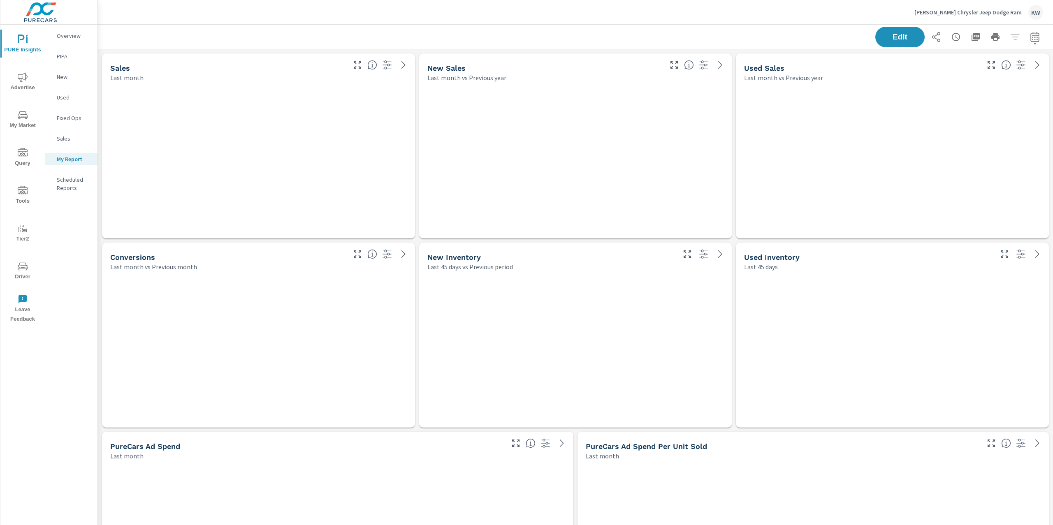
scroll to position [5791, 964]
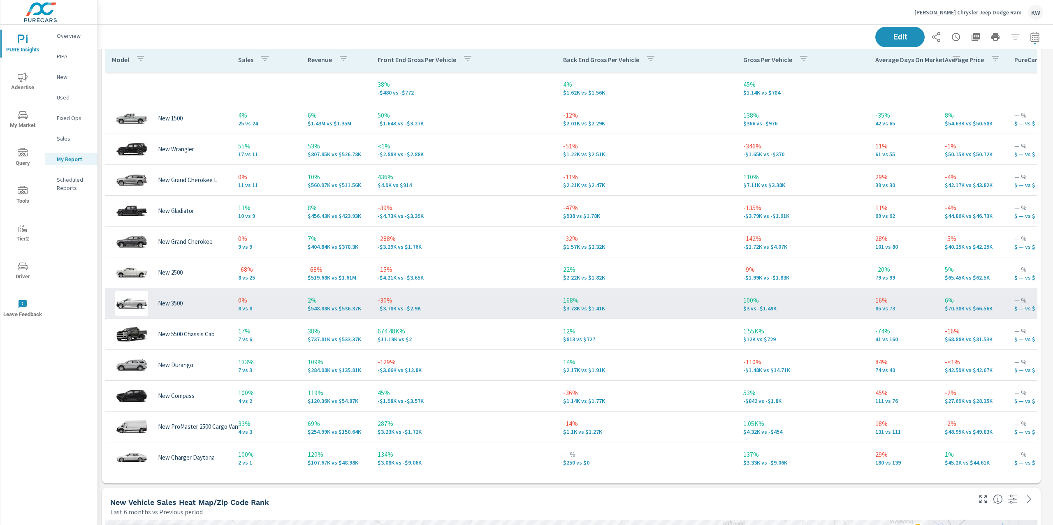
scroll to position [5791, 964]
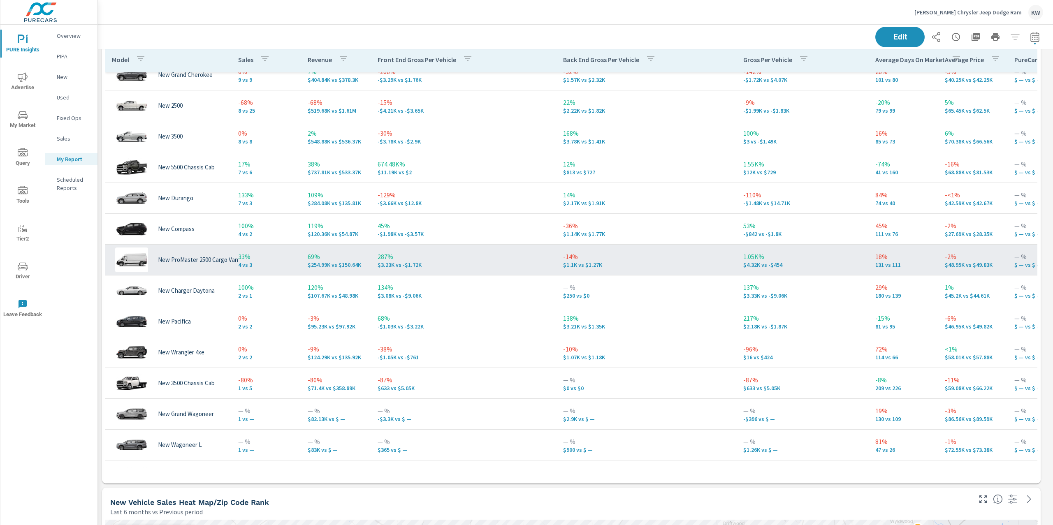
scroll to position [180, 0]
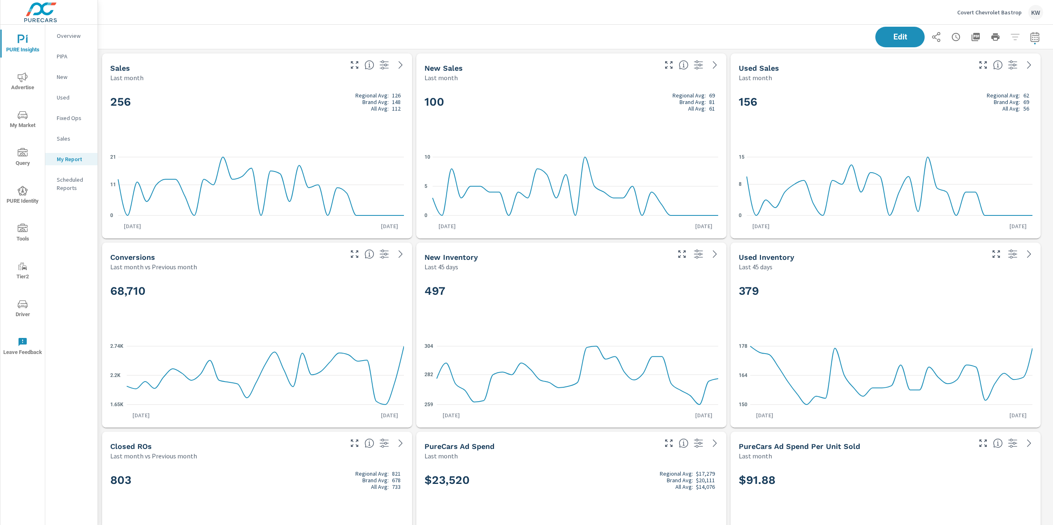
scroll to position [2670, 964]
